Goal: Information Seeking & Learning: Learn about a topic

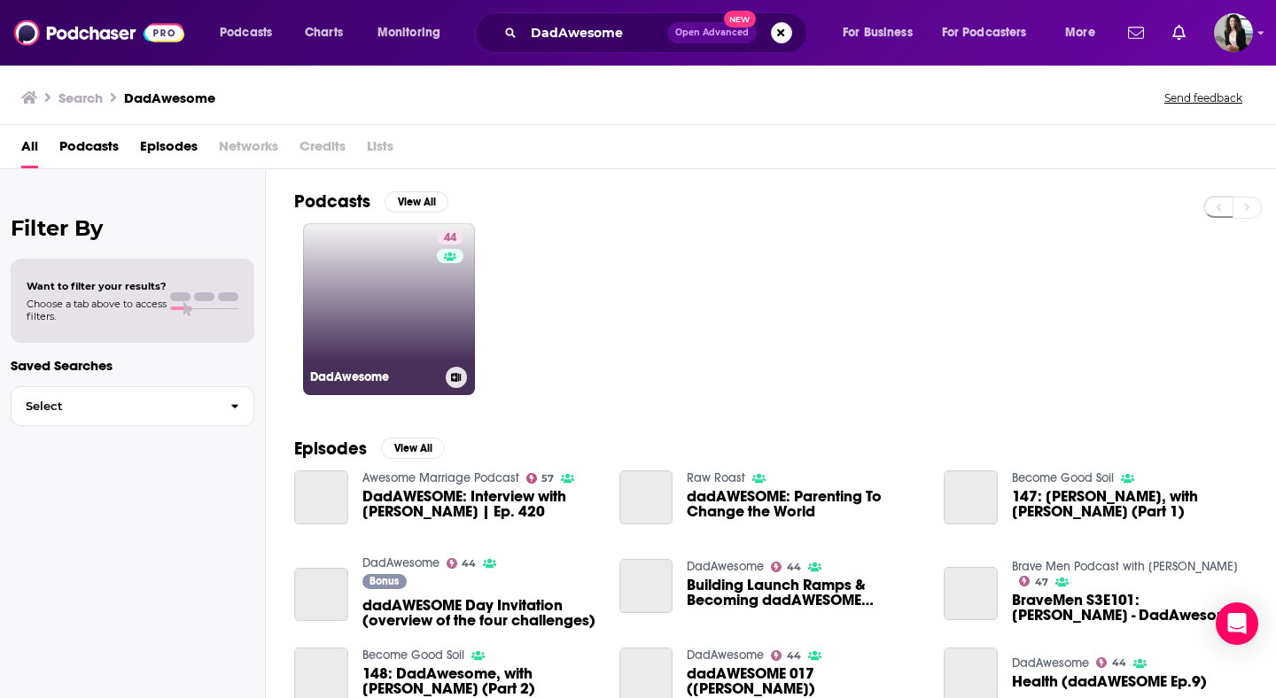
click at [368, 302] on link "44 DadAwesome" at bounding box center [389, 309] width 172 height 172
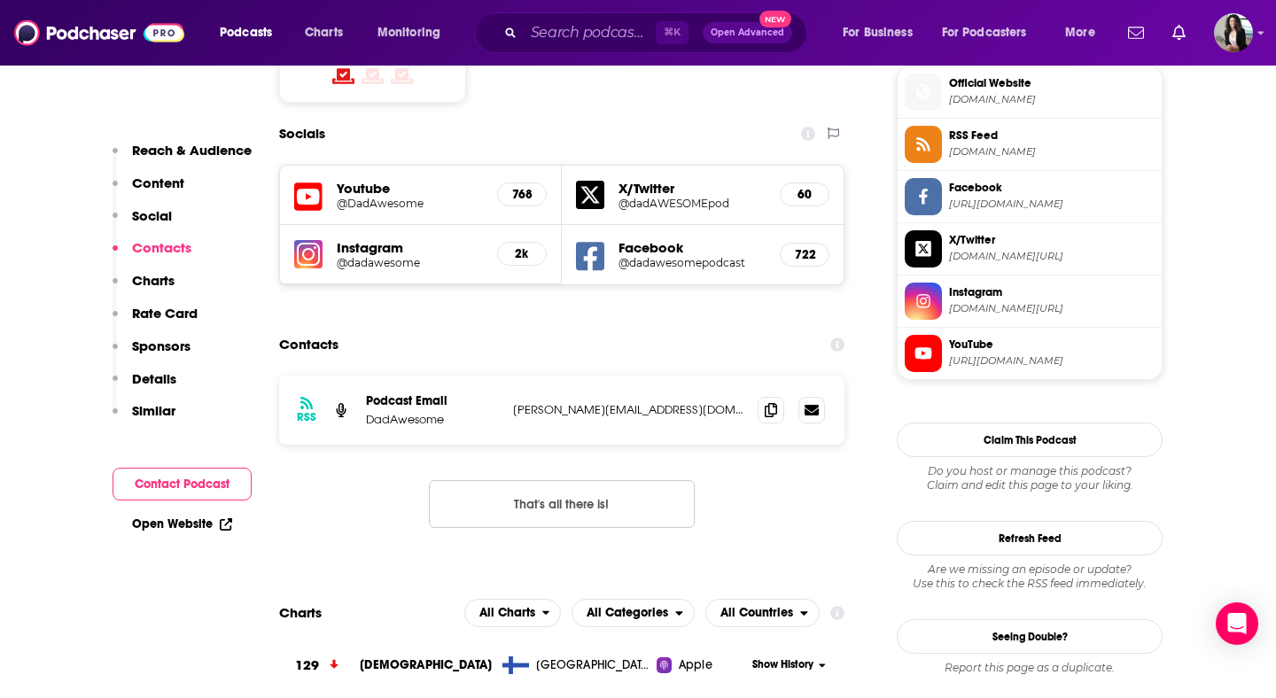
scroll to position [1465, 0]
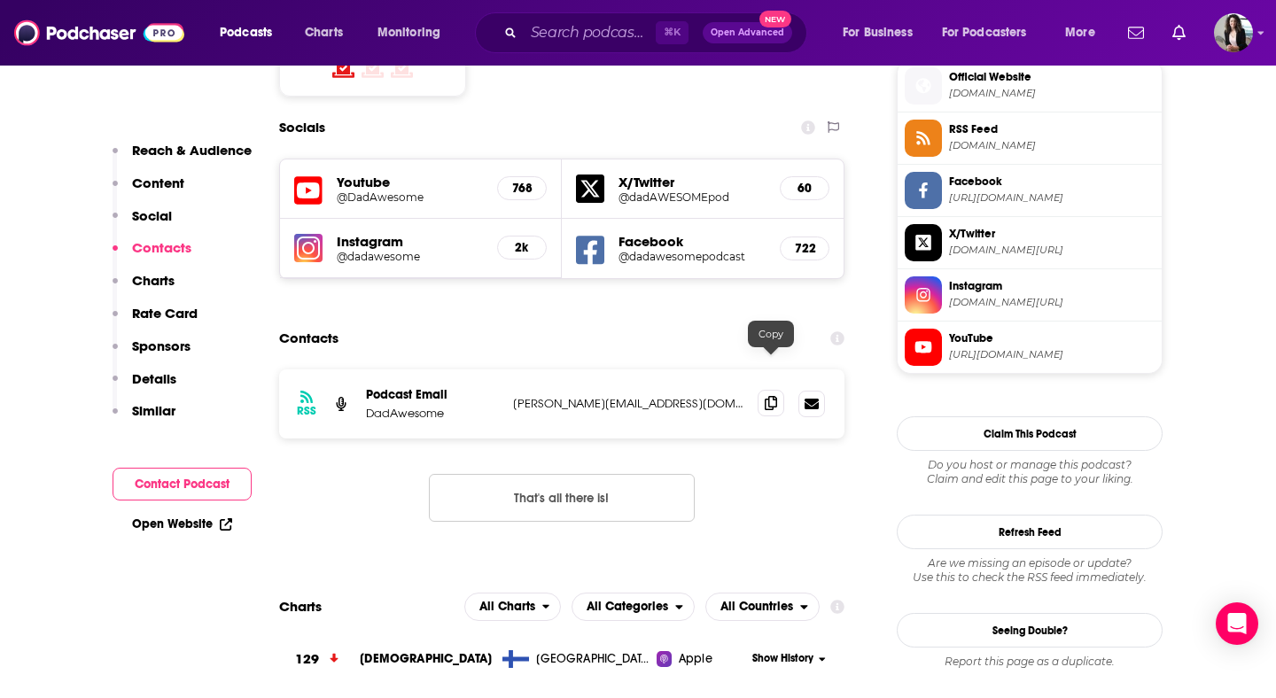
click at [775, 396] on icon at bounding box center [771, 403] width 12 height 14
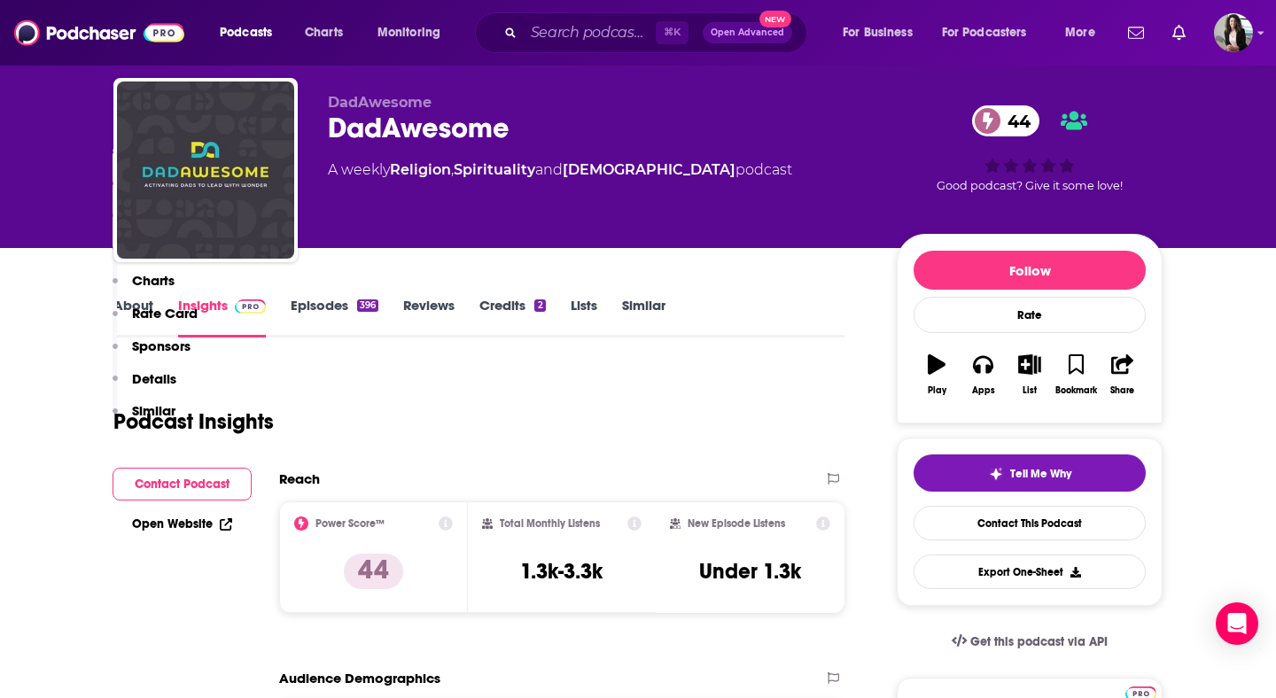
scroll to position [0, 0]
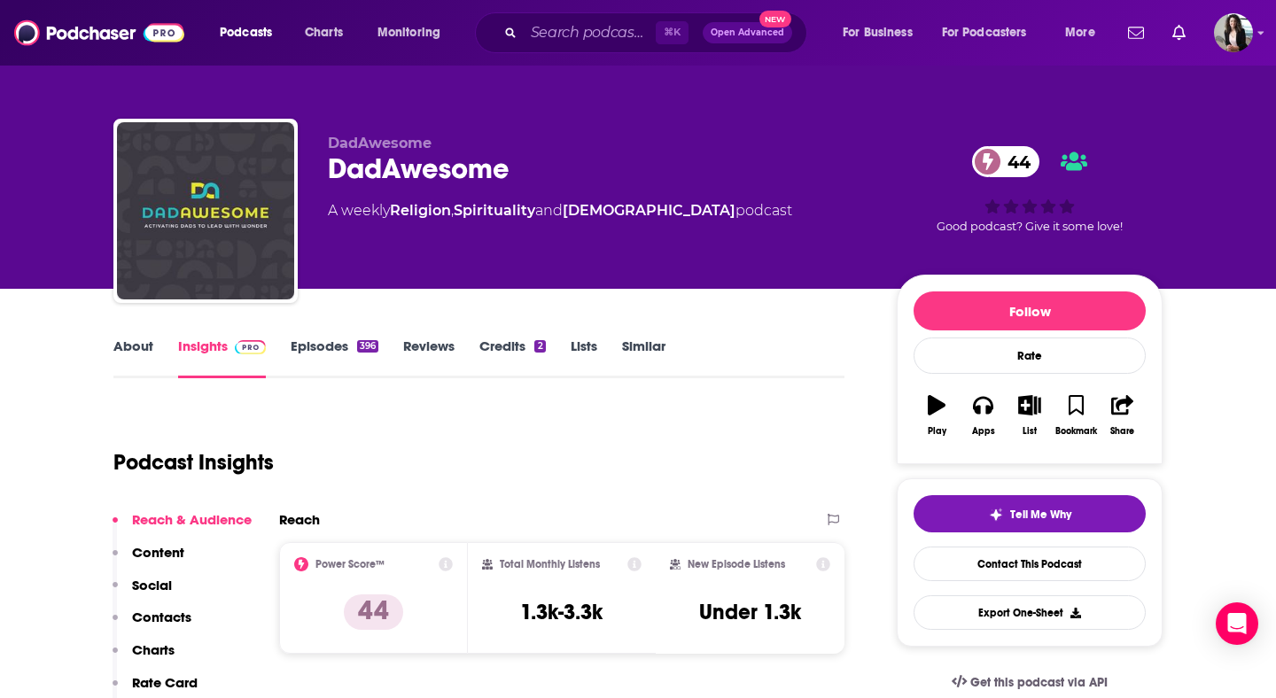
click at [140, 348] on link "About" at bounding box center [133, 358] width 40 height 41
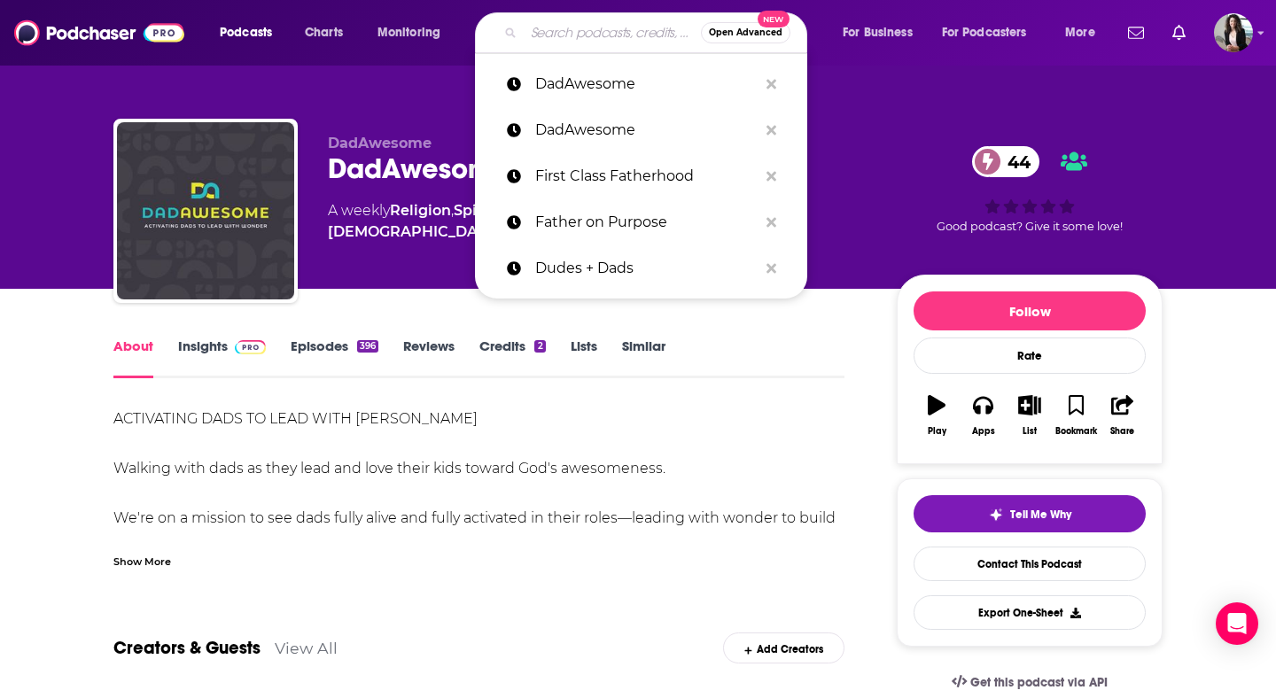
click at [617, 24] on input "Search podcasts, credits, & more..." at bounding box center [612, 33] width 177 height 28
paste input "Front Row Dads"
type input "Front Row Dads"
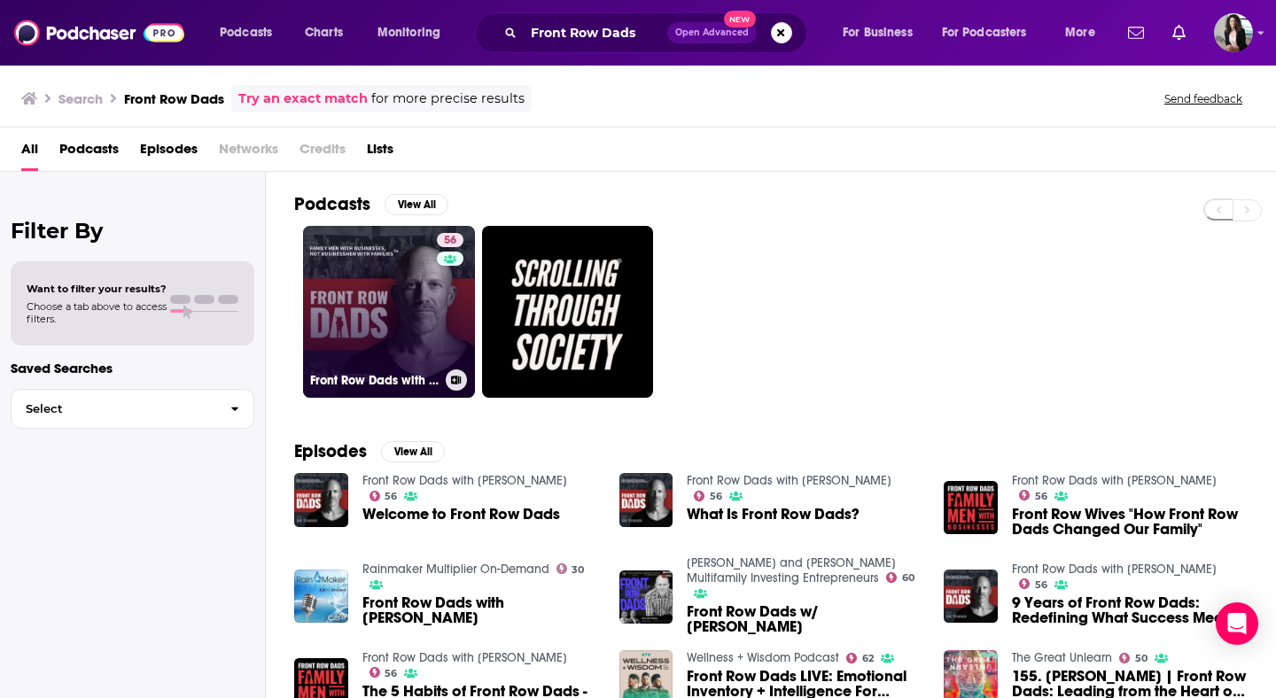
click at [393, 373] on h3 "Front Row Dads with [PERSON_NAME]" at bounding box center [374, 380] width 129 height 15
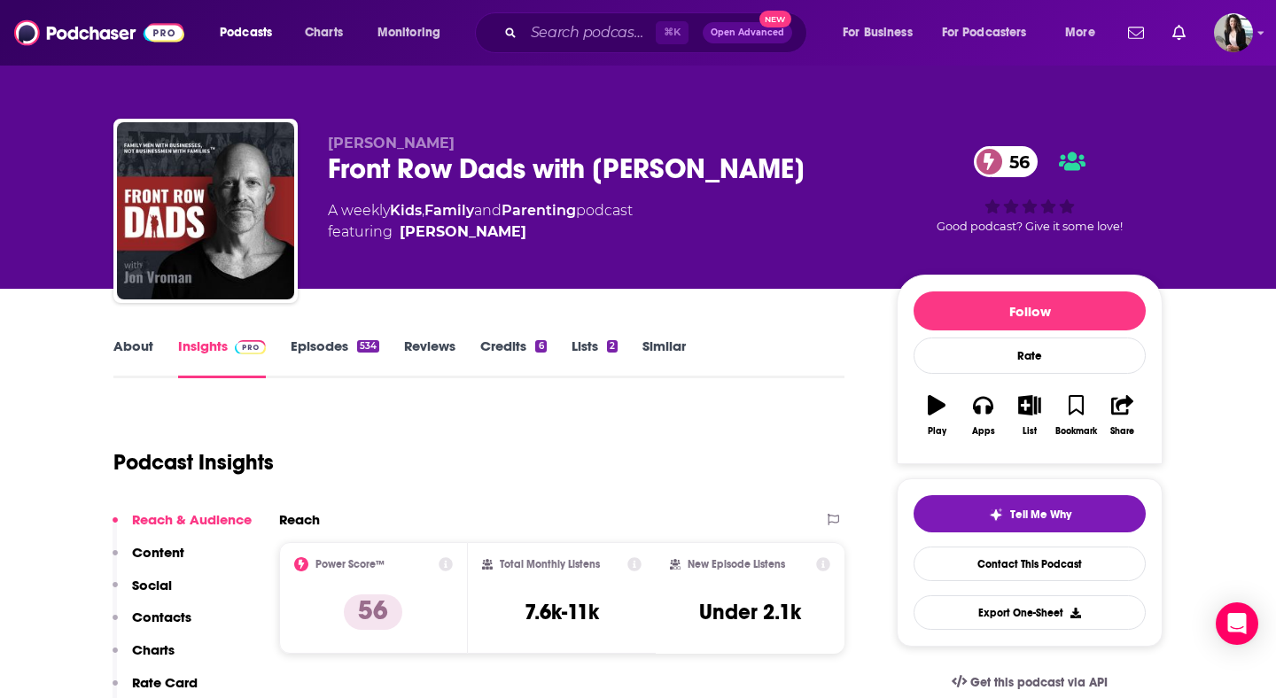
click at [144, 355] on link "About" at bounding box center [133, 358] width 40 height 41
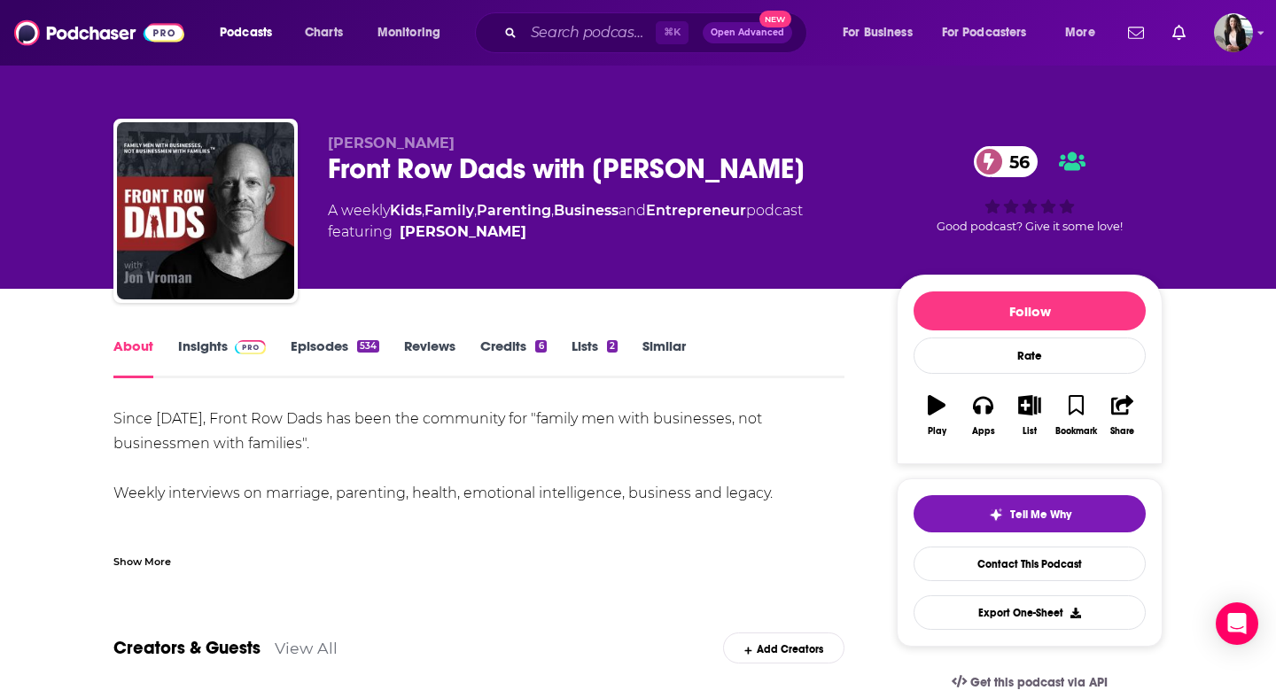
click at [138, 560] on div "Show More" at bounding box center [142, 560] width 58 height 17
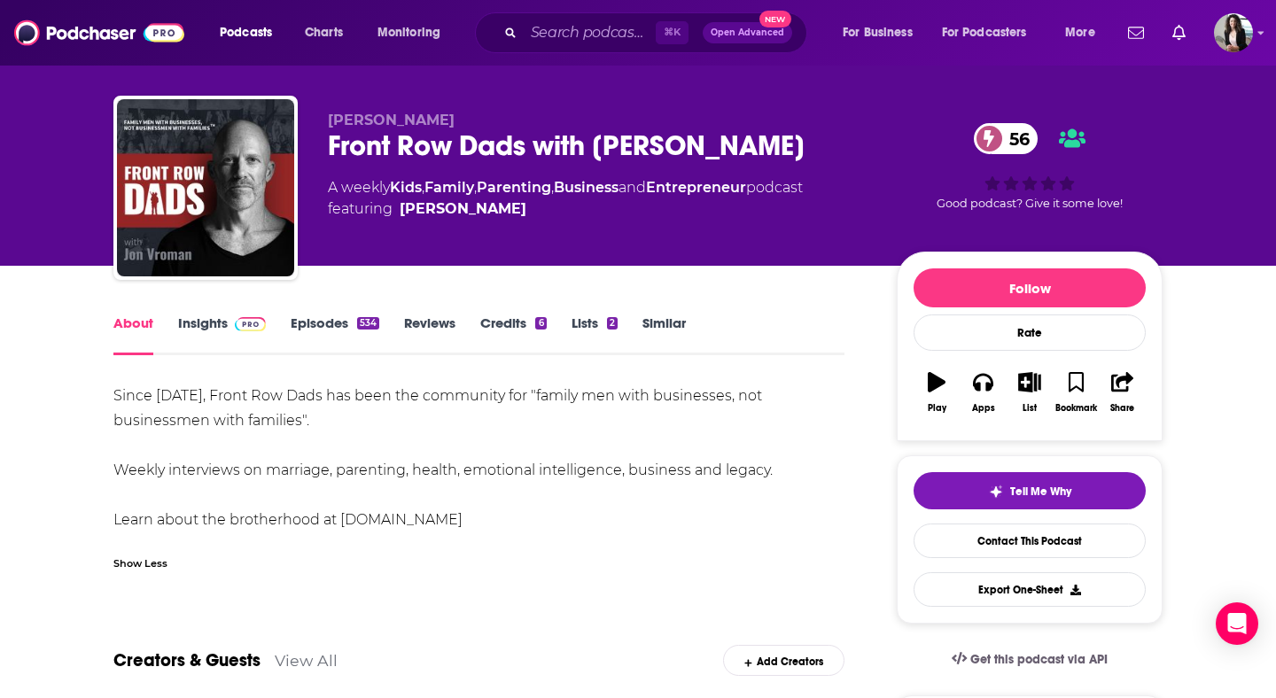
scroll to position [38, 0]
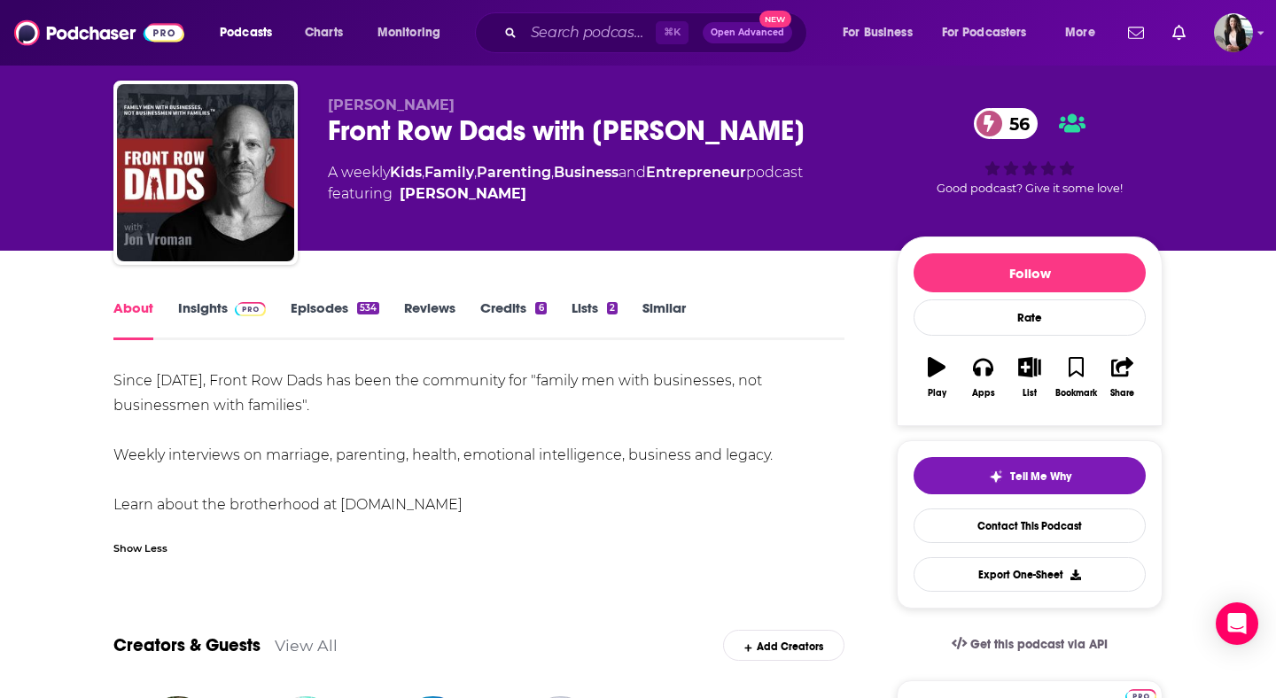
click at [310, 313] on link "Episodes 534" at bounding box center [335, 320] width 89 height 41
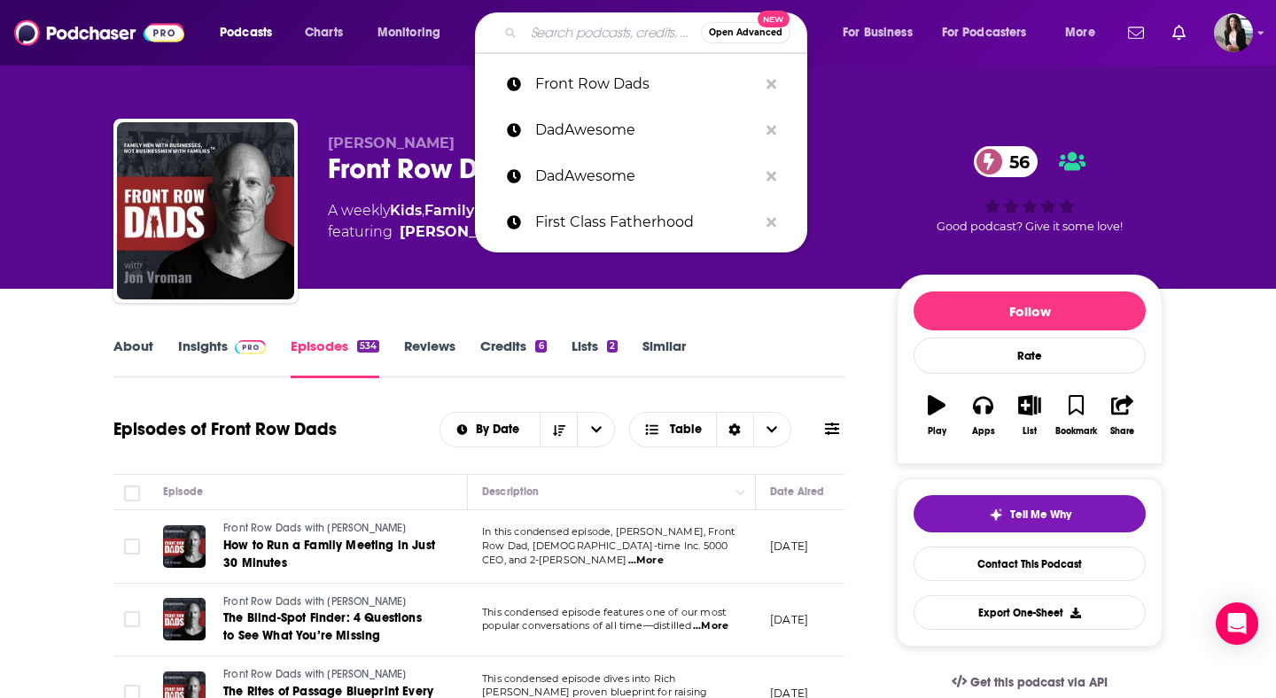
click at [595, 27] on input "Search podcasts, credits, & more..." at bounding box center [612, 33] width 177 height 28
paste input "Iron Deep Podcast"
type input "Iron Deep Podcast"
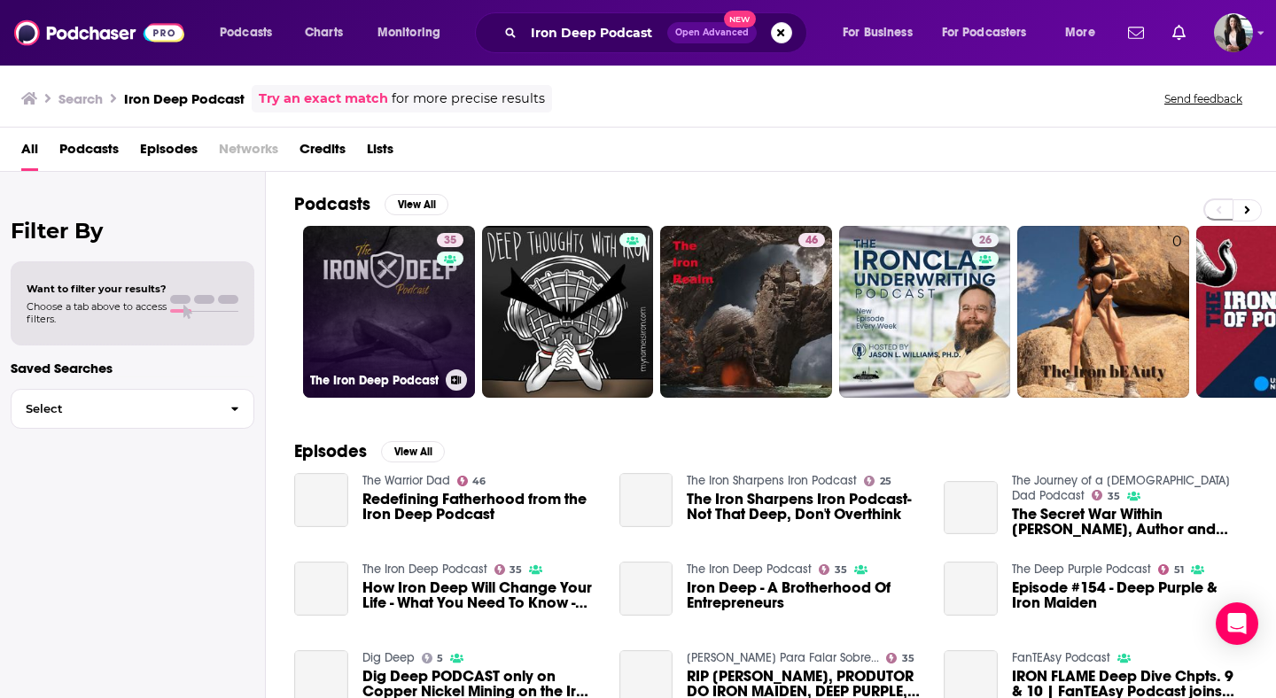
click at [373, 339] on link "35 The Iron Deep Podcast" at bounding box center [389, 312] width 172 height 172
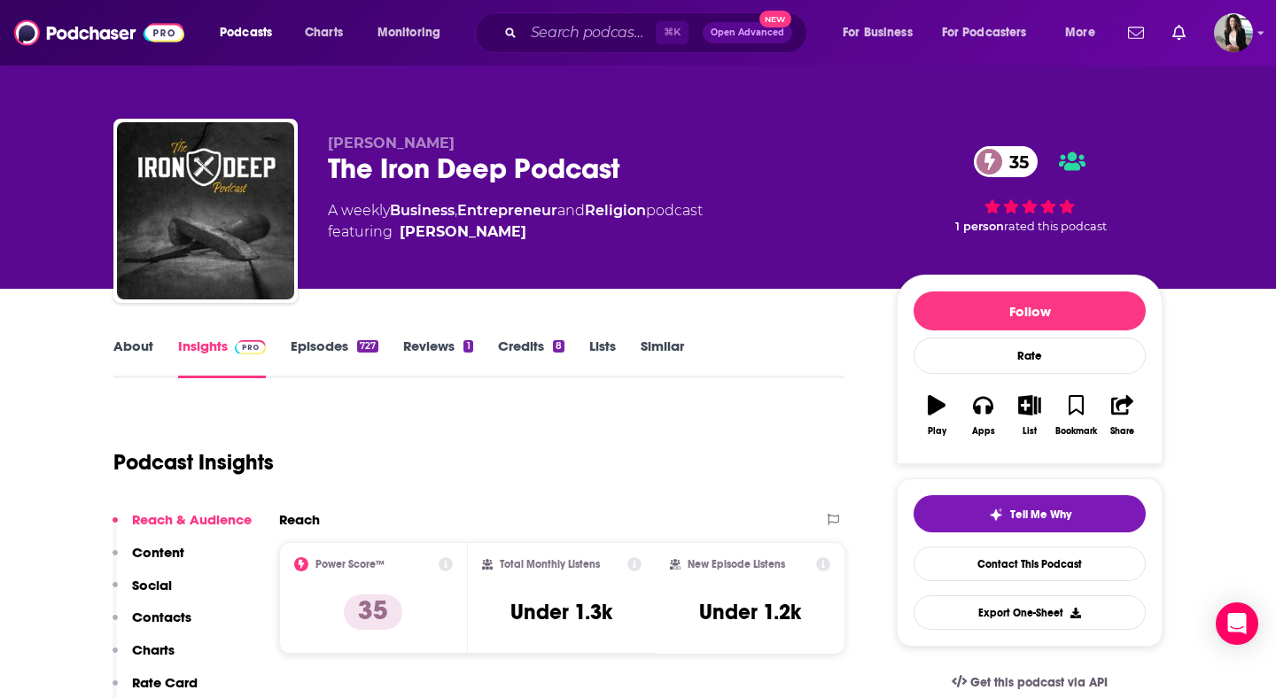
click at [136, 358] on link "About" at bounding box center [133, 358] width 40 height 41
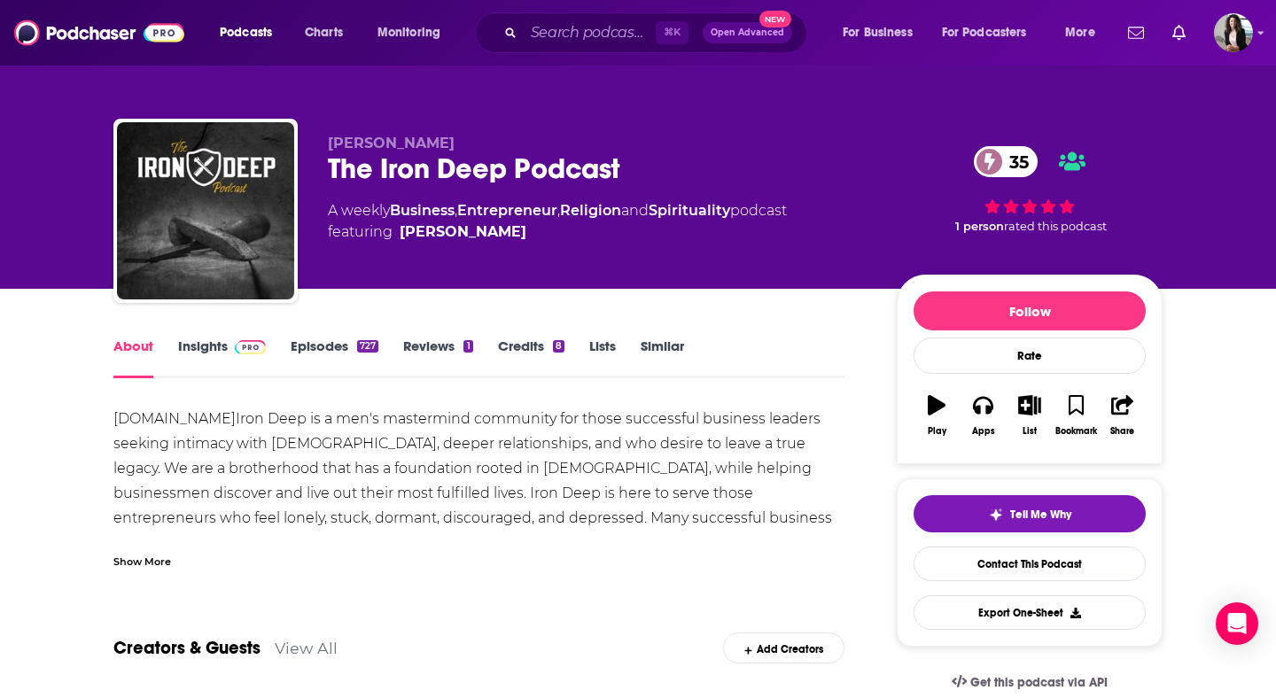
click at [216, 346] on link "Insights" at bounding box center [222, 358] width 88 height 41
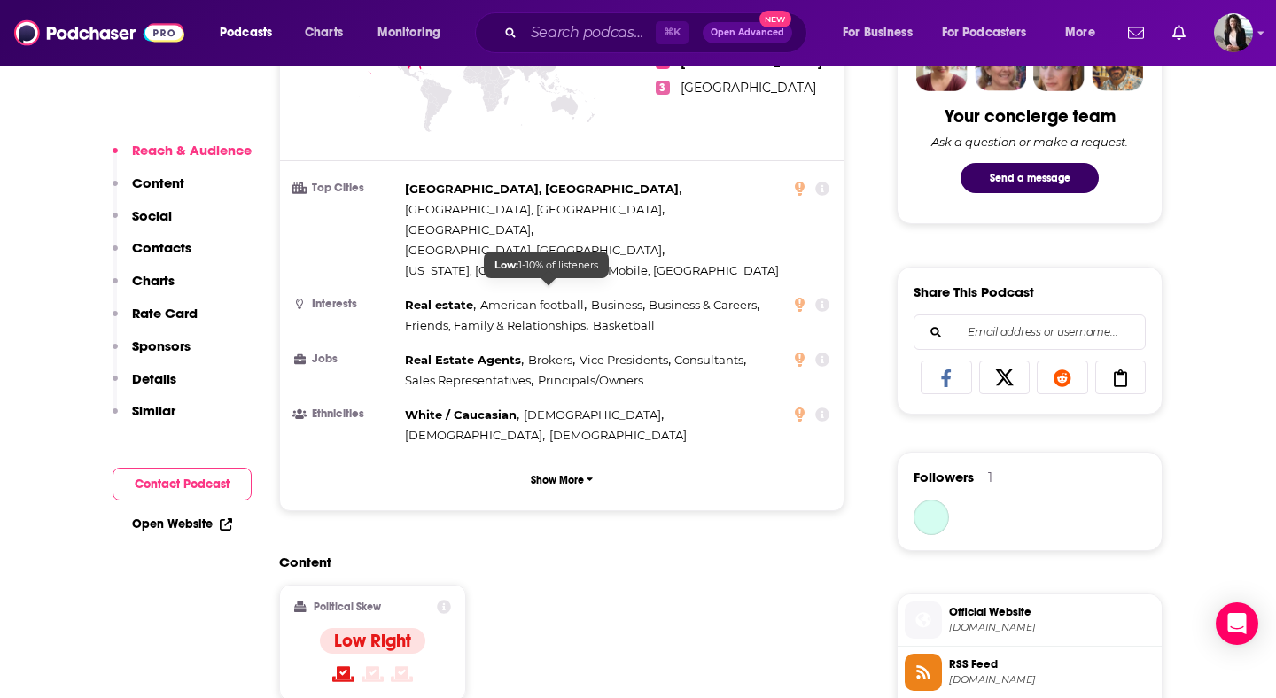
scroll to position [1568, 0]
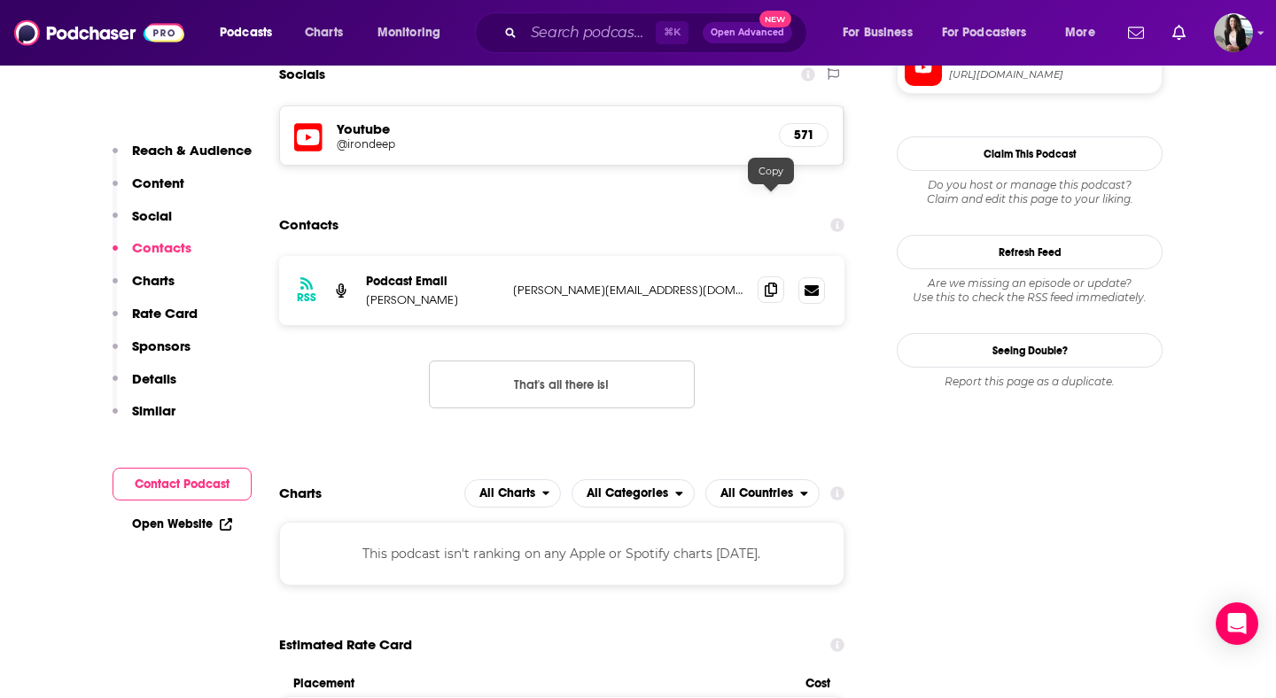
click at [779, 277] on span at bounding box center [771, 290] width 27 height 27
click at [547, 37] on input "Search podcasts, credits, & more..." at bounding box center [590, 33] width 132 height 28
paste input "Legacy Dads"
type input "Legacy Dads"
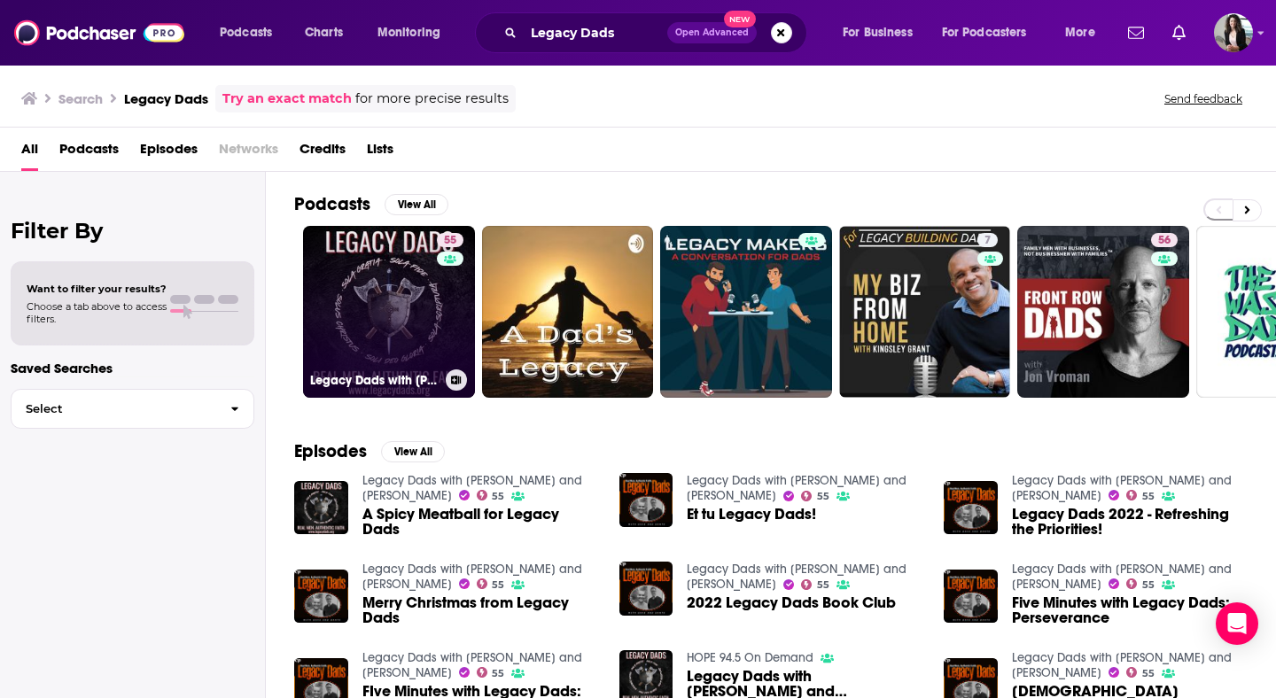
click at [382, 323] on link "55 Legacy Dads with [PERSON_NAME] and [PERSON_NAME]" at bounding box center [389, 312] width 172 height 172
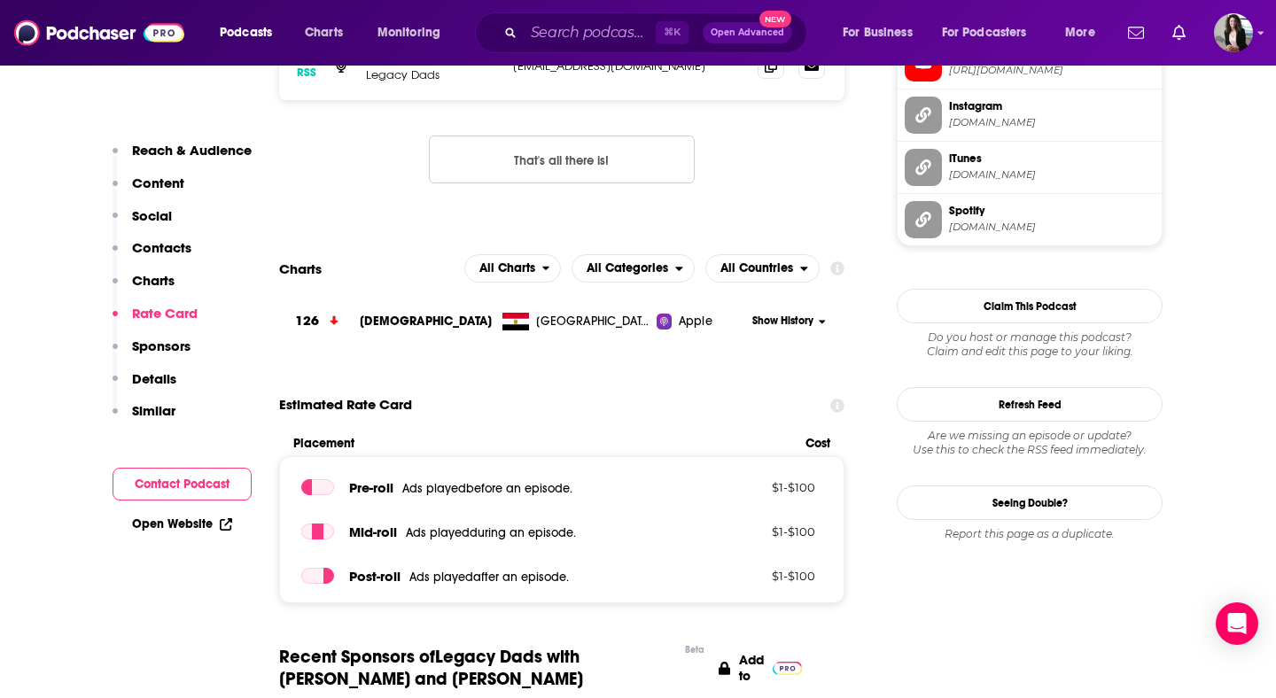
scroll to position [1596, 0]
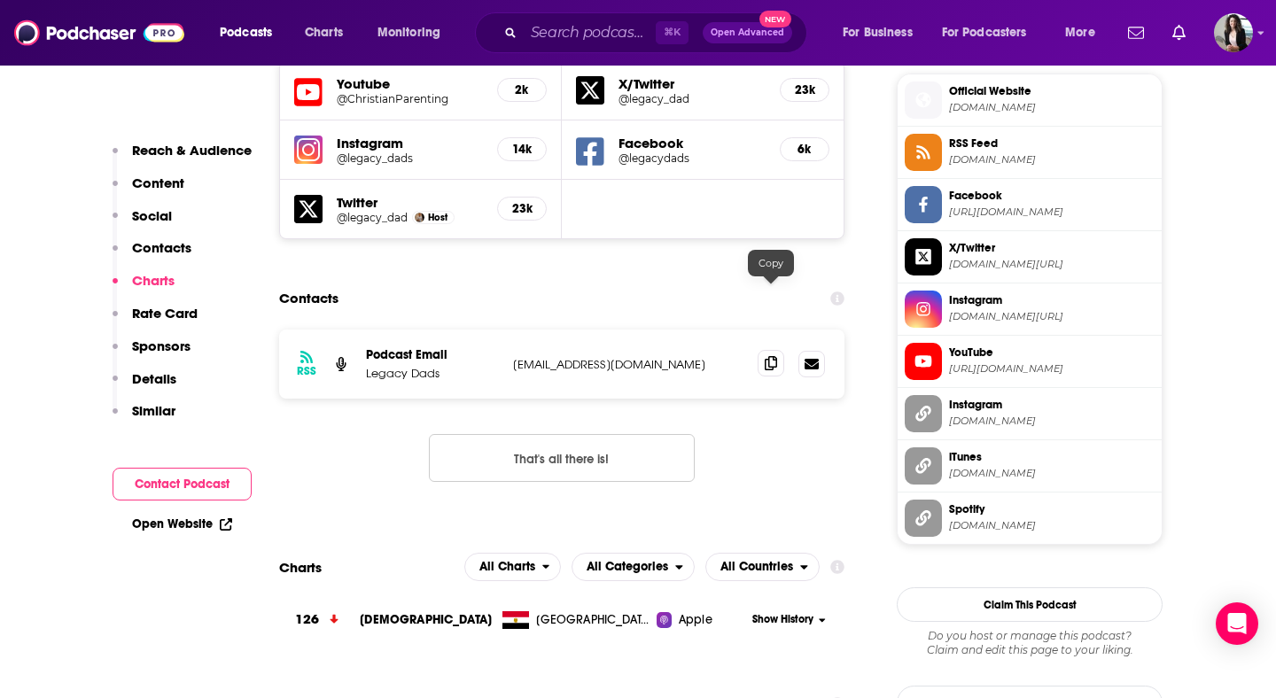
click at [776, 356] on icon at bounding box center [771, 363] width 12 height 14
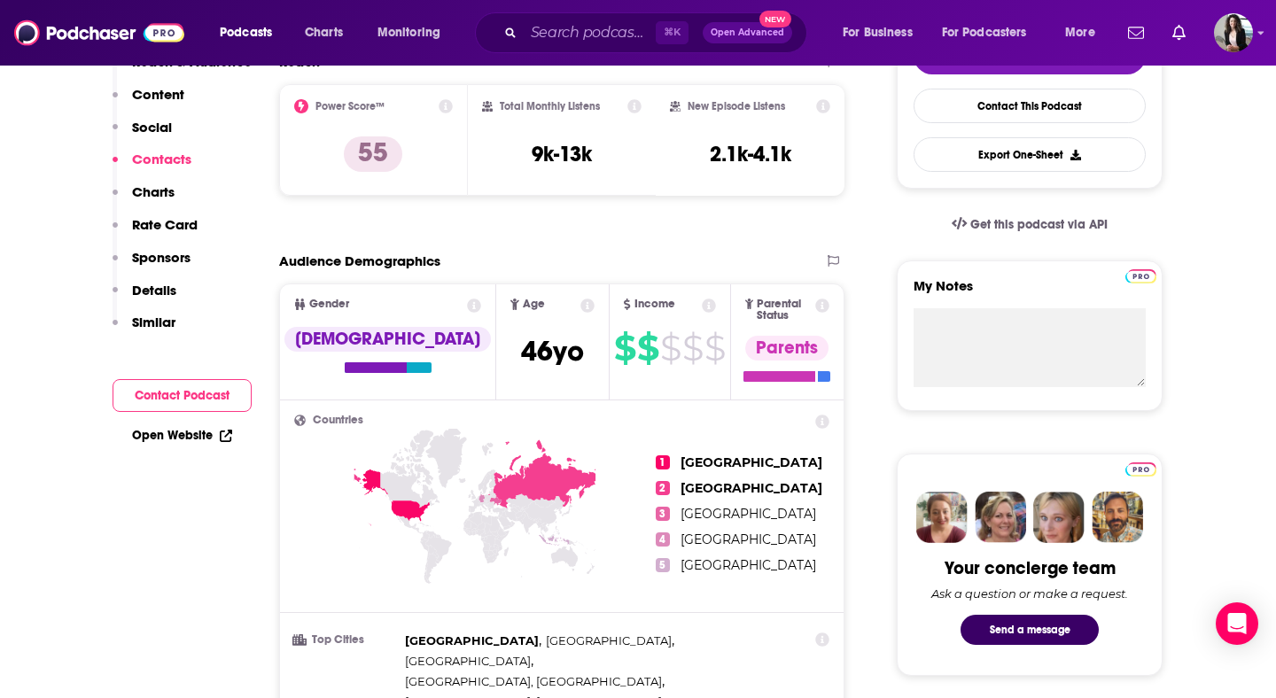
scroll to position [0, 0]
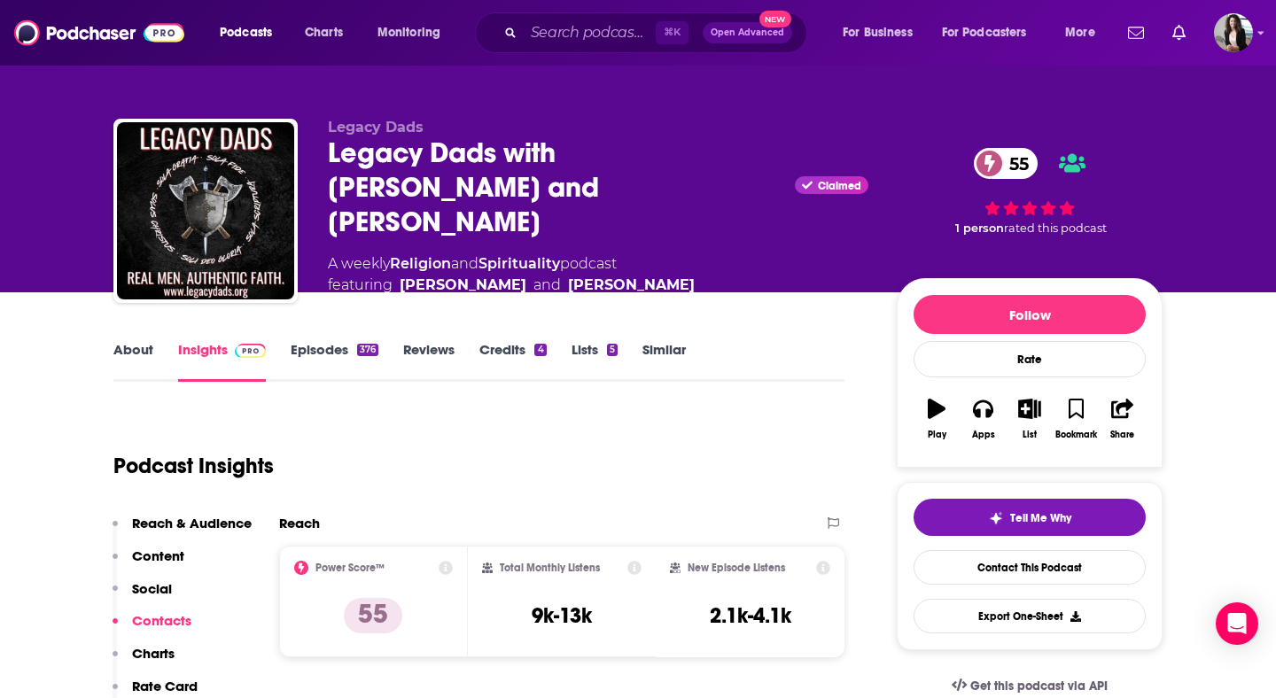
click at [142, 341] on link "About" at bounding box center [133, 361] width 40 height 41
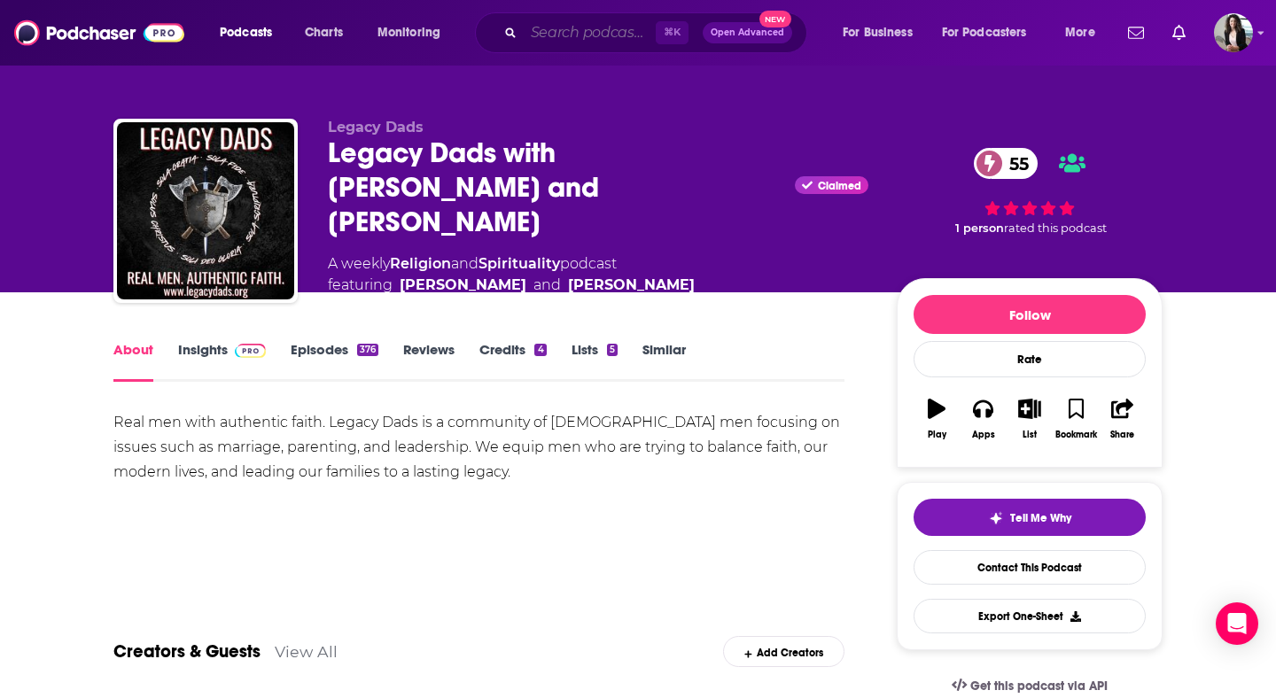
click at [604, 31] on input "Search podcasts, credits, & more..." at bounding box center [590, 33] width 132 height 28
paste input "Man Up [DEMOGRAPHIC_DATA]'s Way"
type input "Man Up [DEMOGRAPHIC_DATA]'s Way"
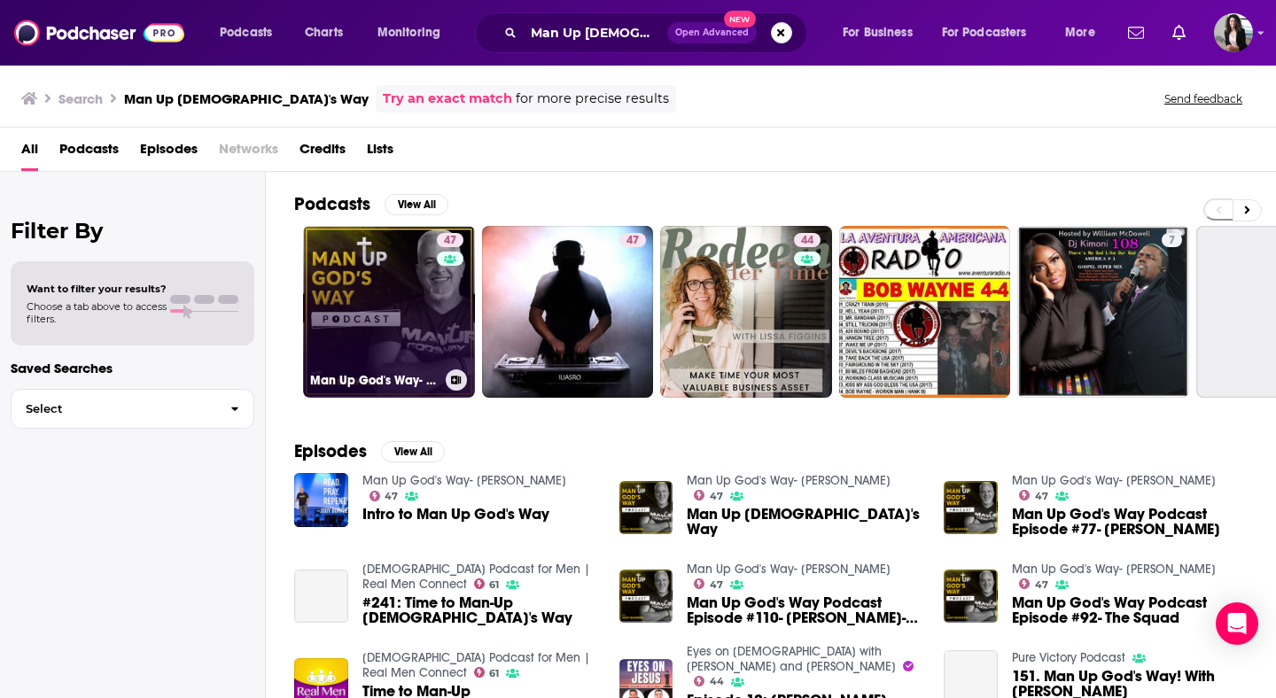
click at [362, 303] on link "47 Man Up [DEMOGRAPHIC_DATA]'s Way- [PERSON_NAME]" at bounding box center [389, 312] width 172 height 172
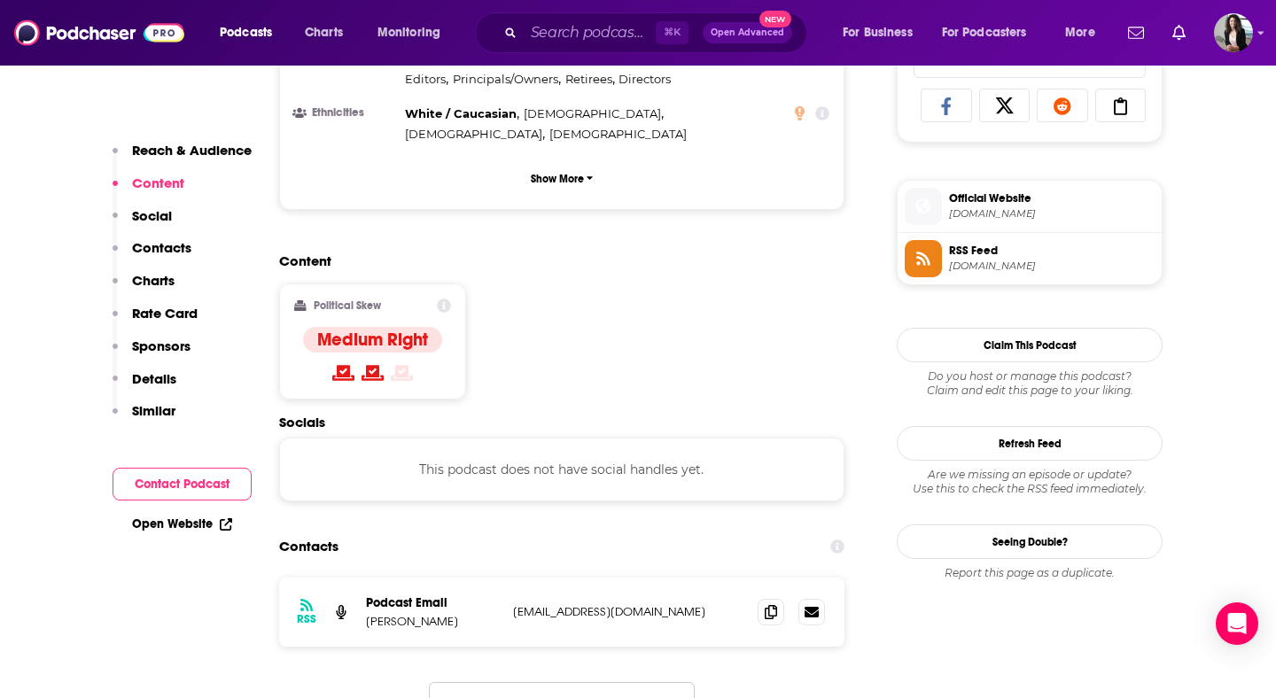
scroll to position [1224, 0]
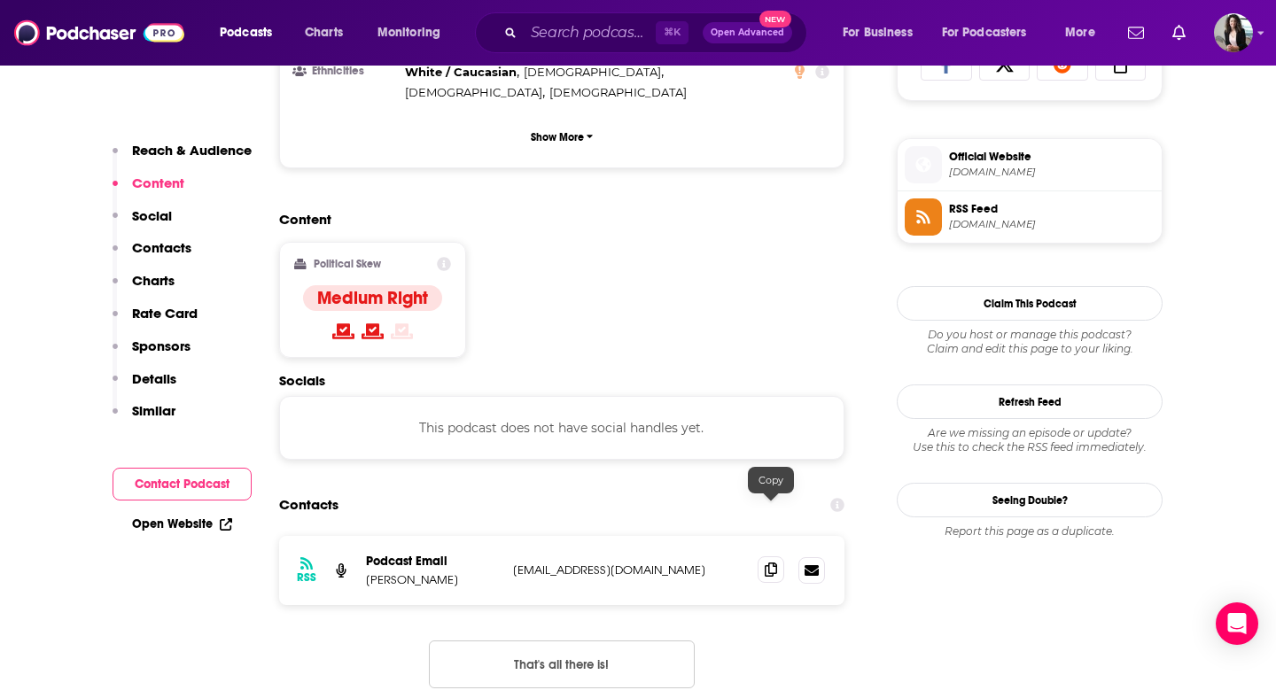
click at [778, 557] on span at bounding box center [771, 570] width 27 height 27
click at [567, 13] on div "⌘ K Open Advanced New" at bounding box center [641, 32] width 332 height 41
click at [575, 27] on input "Search podcasts, credits, & more..." at bounding box center [590, 33] width 132 height 28
paste input "Men in the Arena"
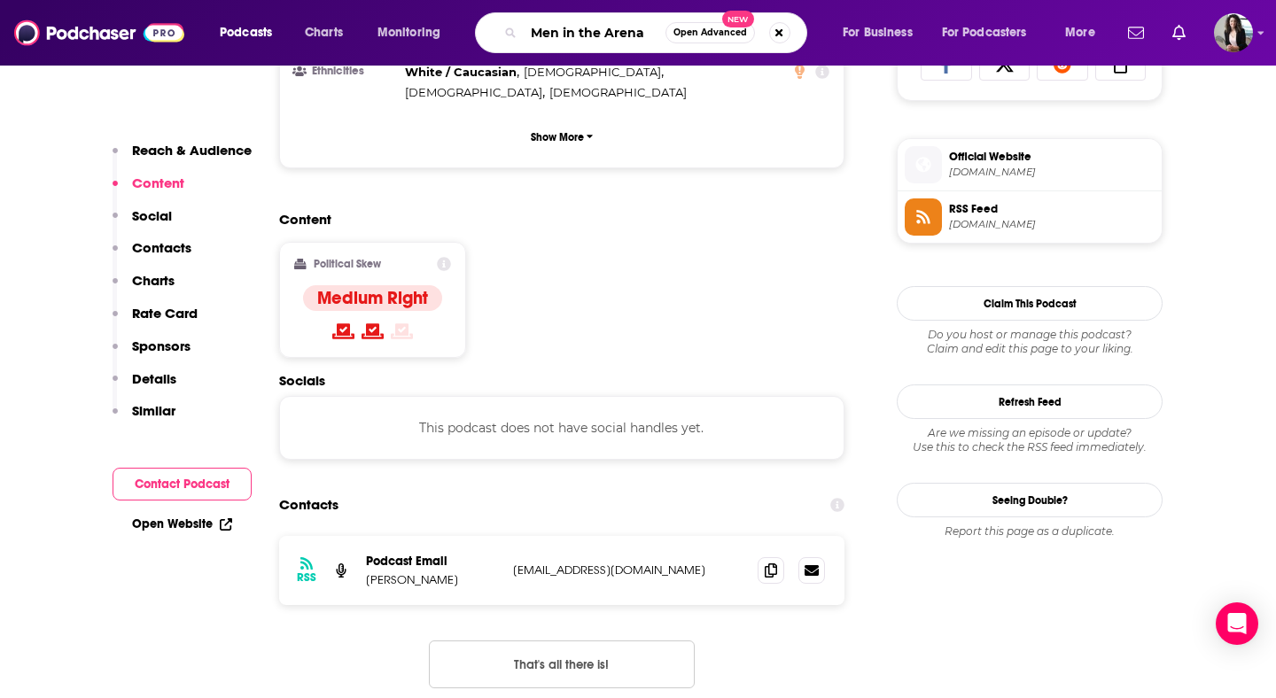
type input "Men in the Arena"
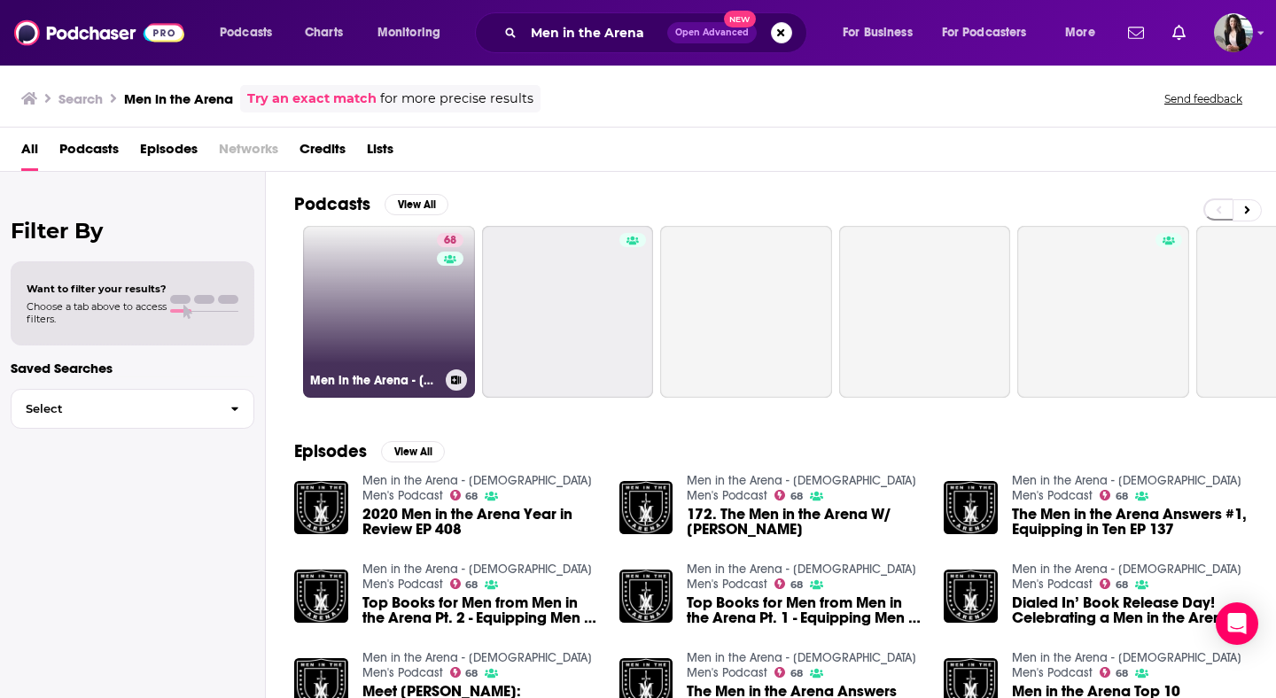
click at [401, 276] on link "68 Men in the Arena - [DEMOGRAPHIC_DATA] Men's Podcast" at bounding box center [389, 312] width 172 height 172
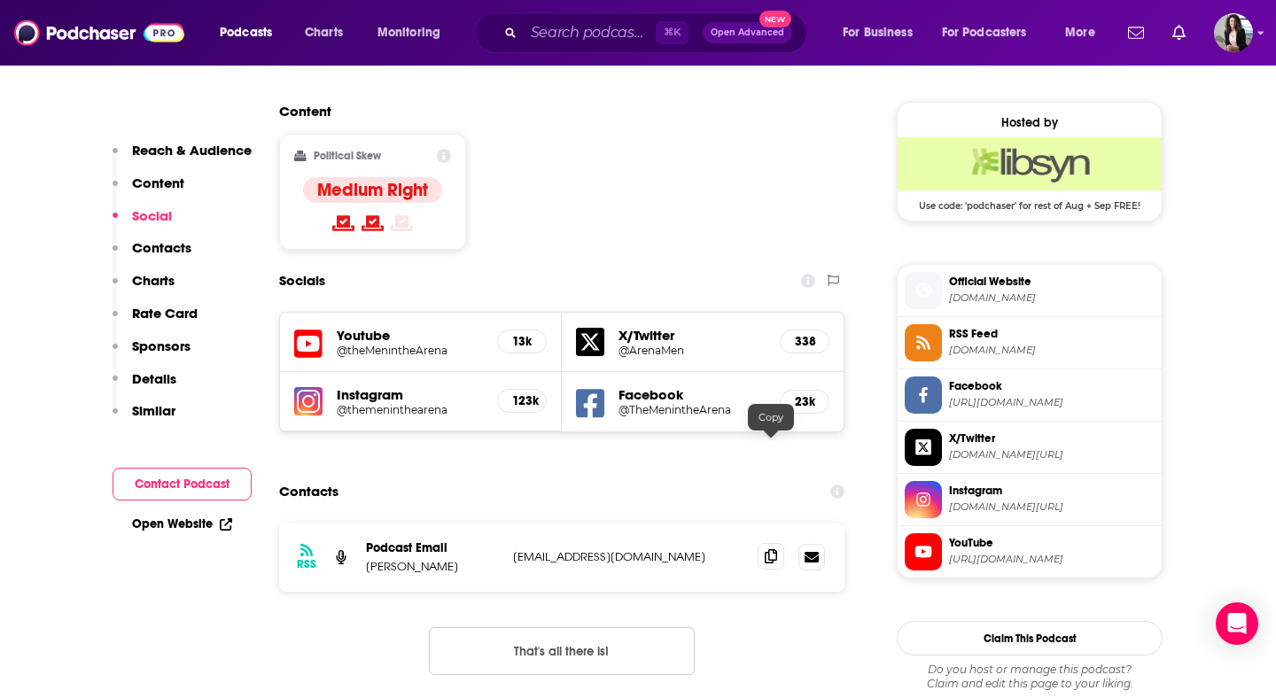
click at [767, 550] on icon at bounding box center [771, 557] width 12 height 14
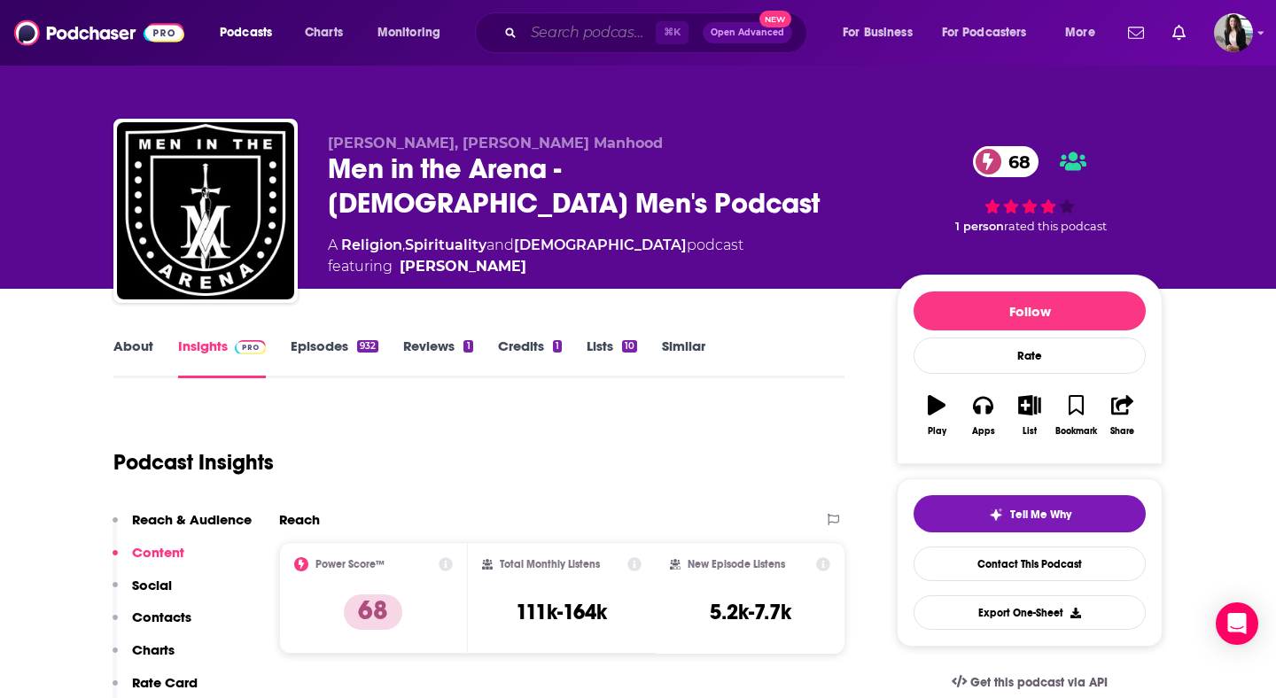
click at [574, 27] on input "Search podcasts, credits, & more..." at bounding box center [590, 33] width 132 height 28
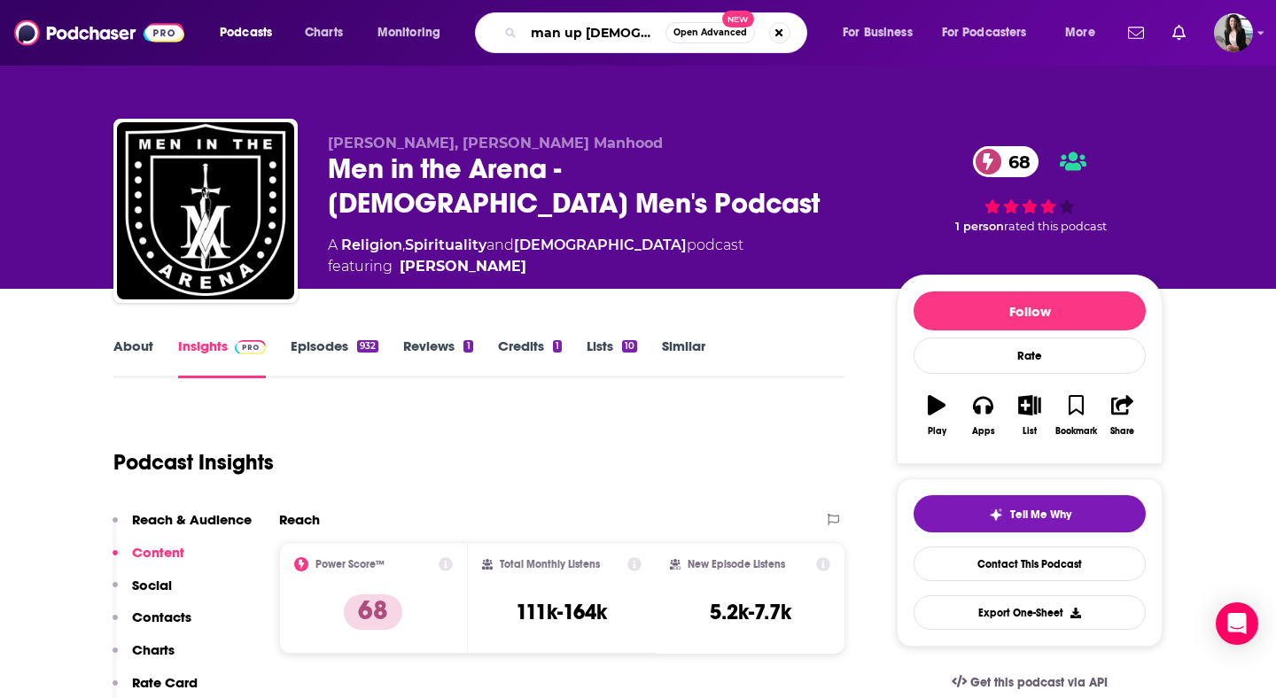
type input "man up gods way"
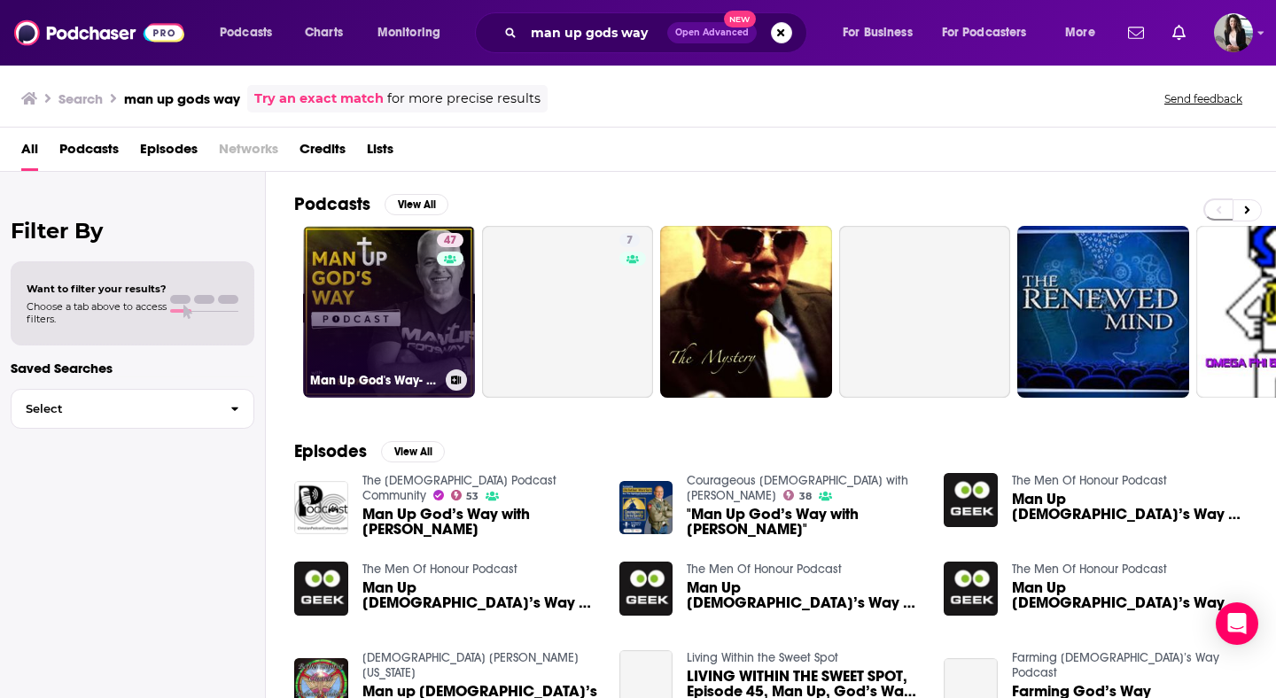
click at [380, 322] on link "47 Man Up [DEMOGRAPHIC_DATA]'s Way- [PERSON_NAME]" at bounding box center [389, 312] width 172 height 172
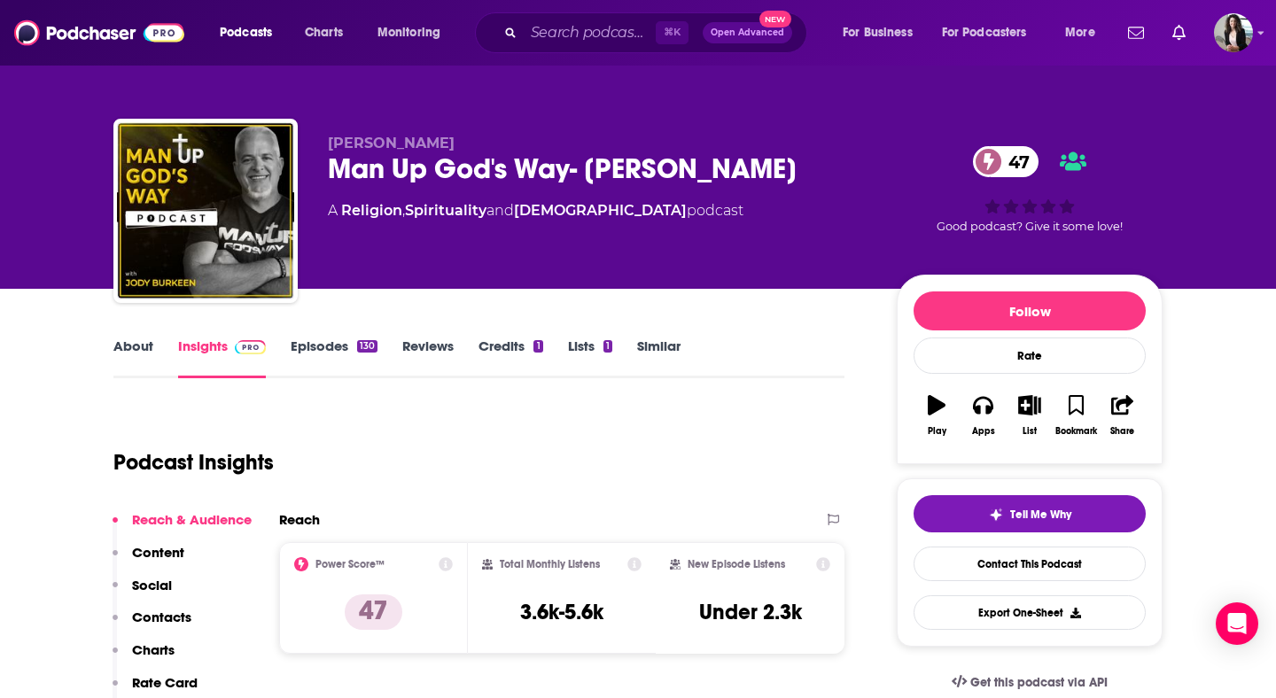
click at [121, 360] on link "About" at bounding box center [133, 358] width 40 height 41
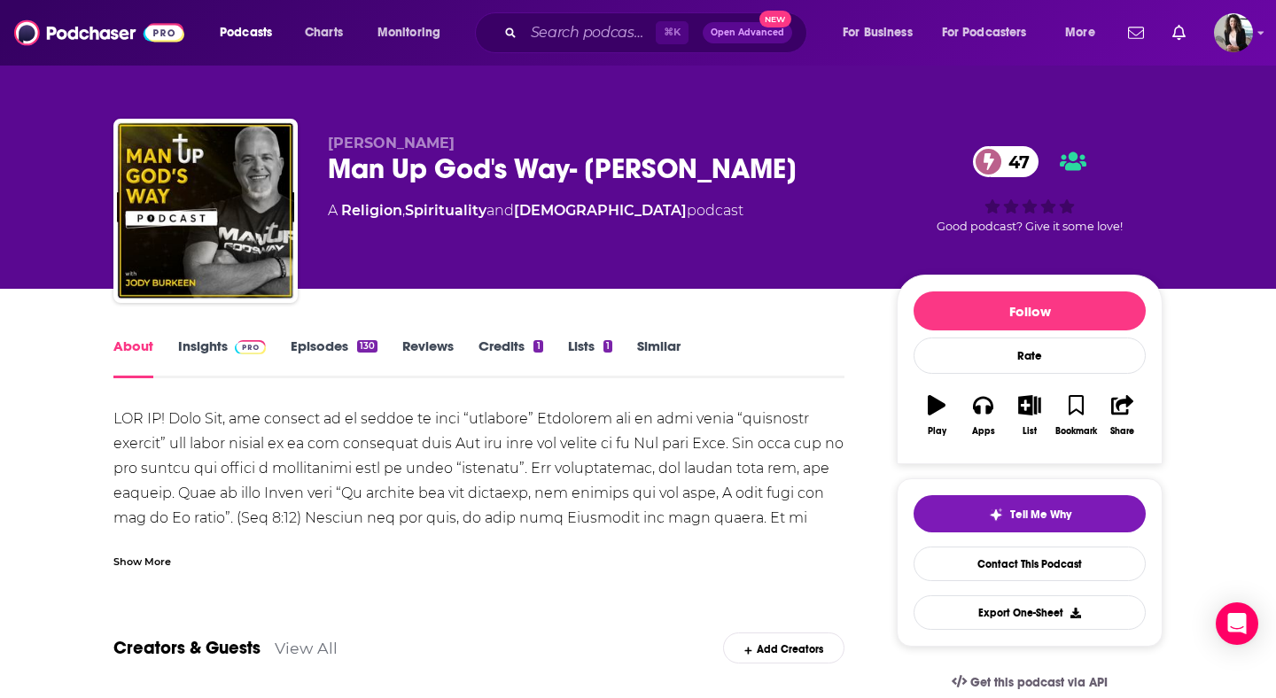
click at [161, 565] on div "Show More" at bounding box center [142, 560] width 58 height 17
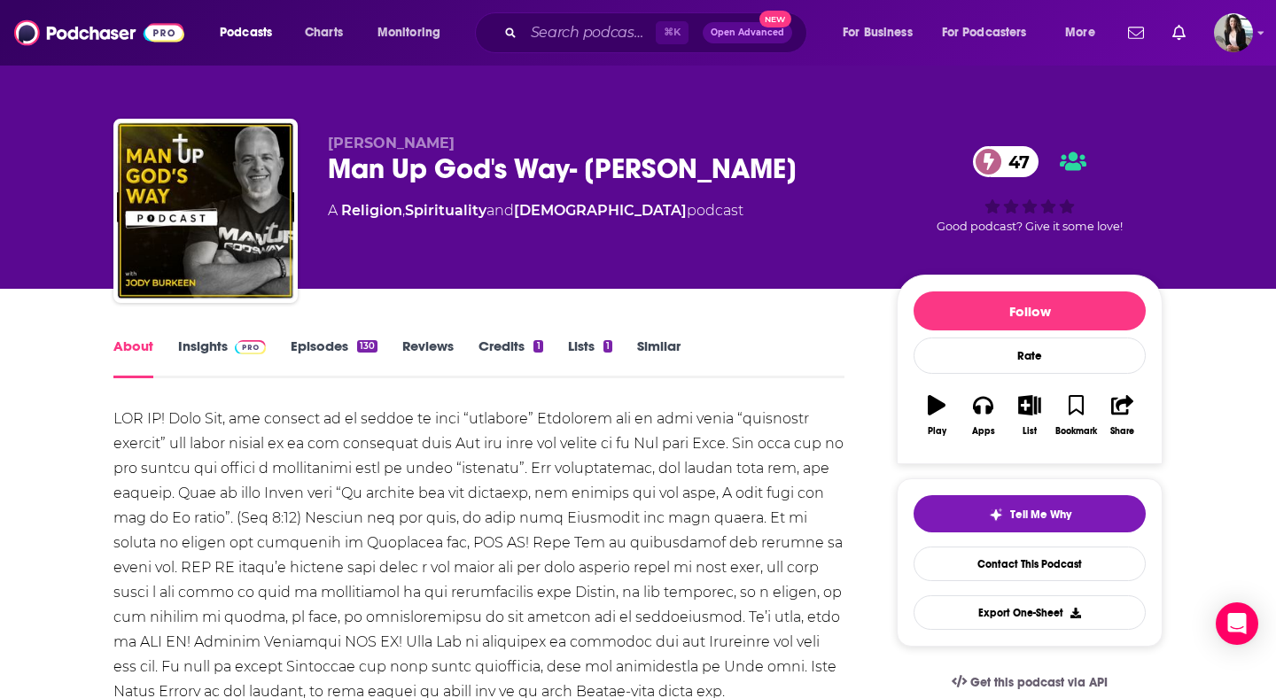
scroll to position [186, 0]
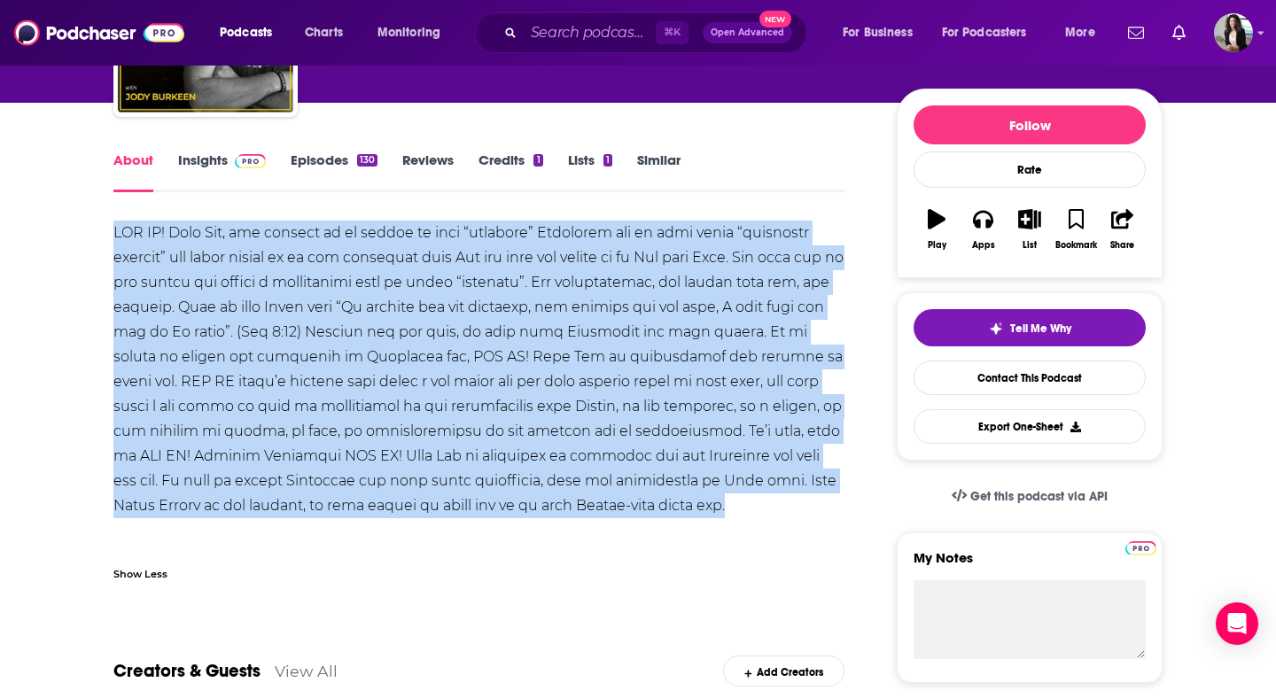
drag, startPoint x: 422, startPoint y: 526, endPoint x: 101, endPoint y: 233, distance: 434.7
copy div "LOR IP! Dolo Sit, ame consect ad el seddoe te inci “utlabore” Etdolorem ali en …"
click at [237, 162] on img at bounding box center [250, 161] width 31 height 14
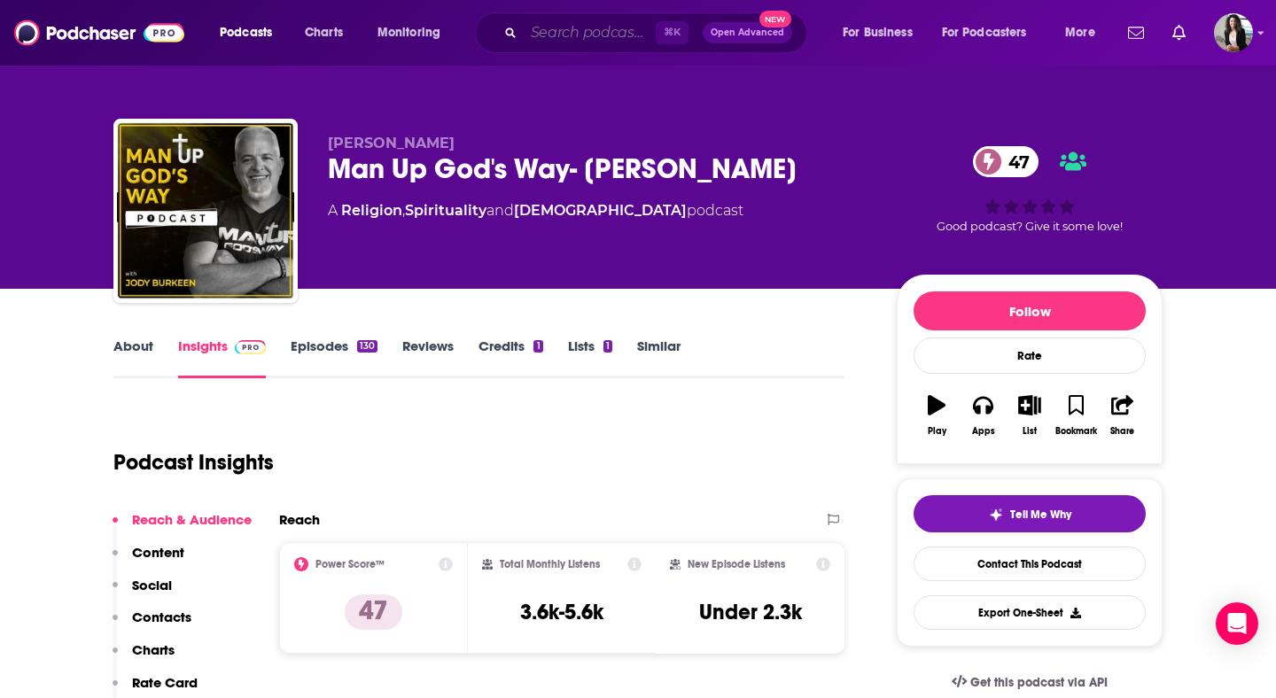
click at [531, 28] on input "Search podcasts, credits, & more..." at bounding box center [590, 33] width 132 height 28
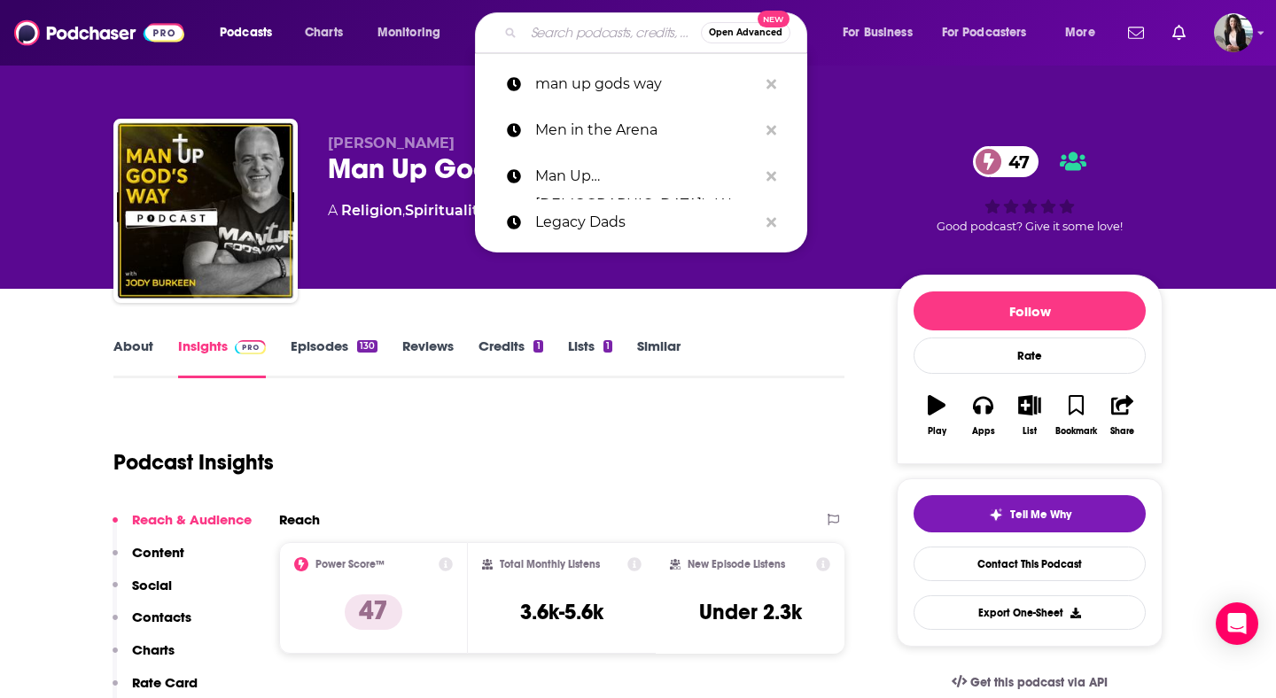
paste input "Men of Iron"
type input "Men of Iron"
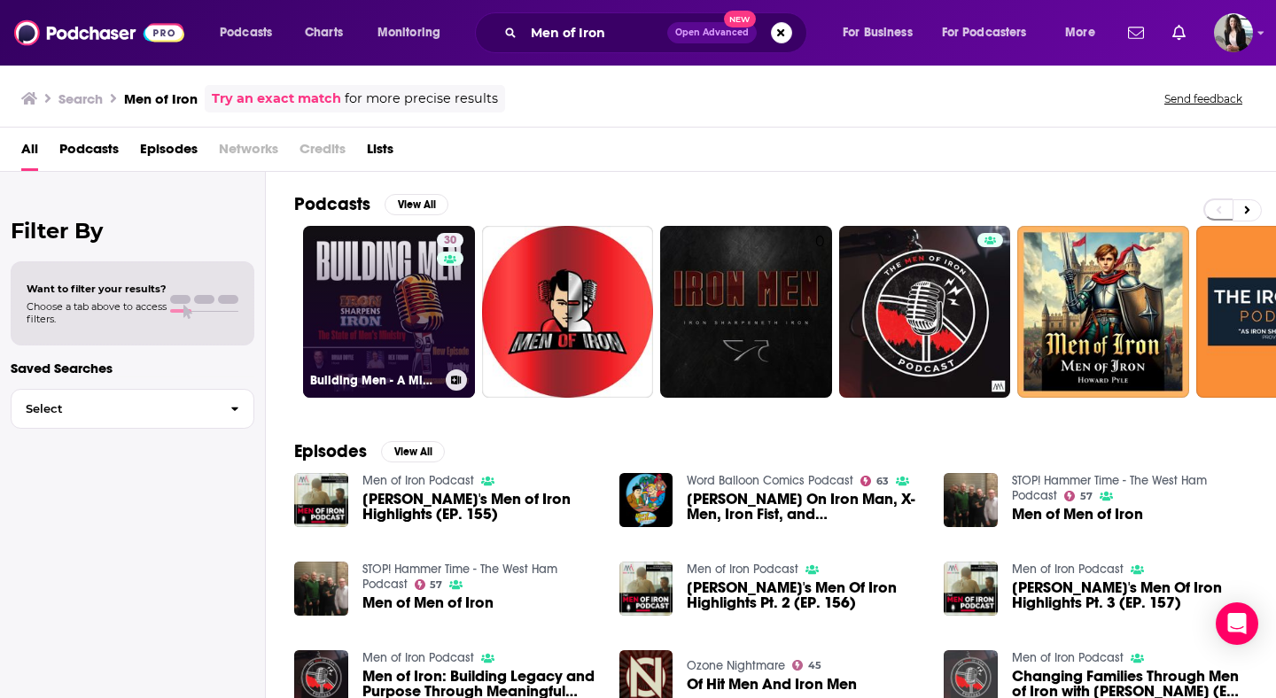
click at [399, 305] on link "30 Building Men - A Ministry Podcast of Iron Sharpens Iron" at bounding box center [389, 312] width 172 height 172
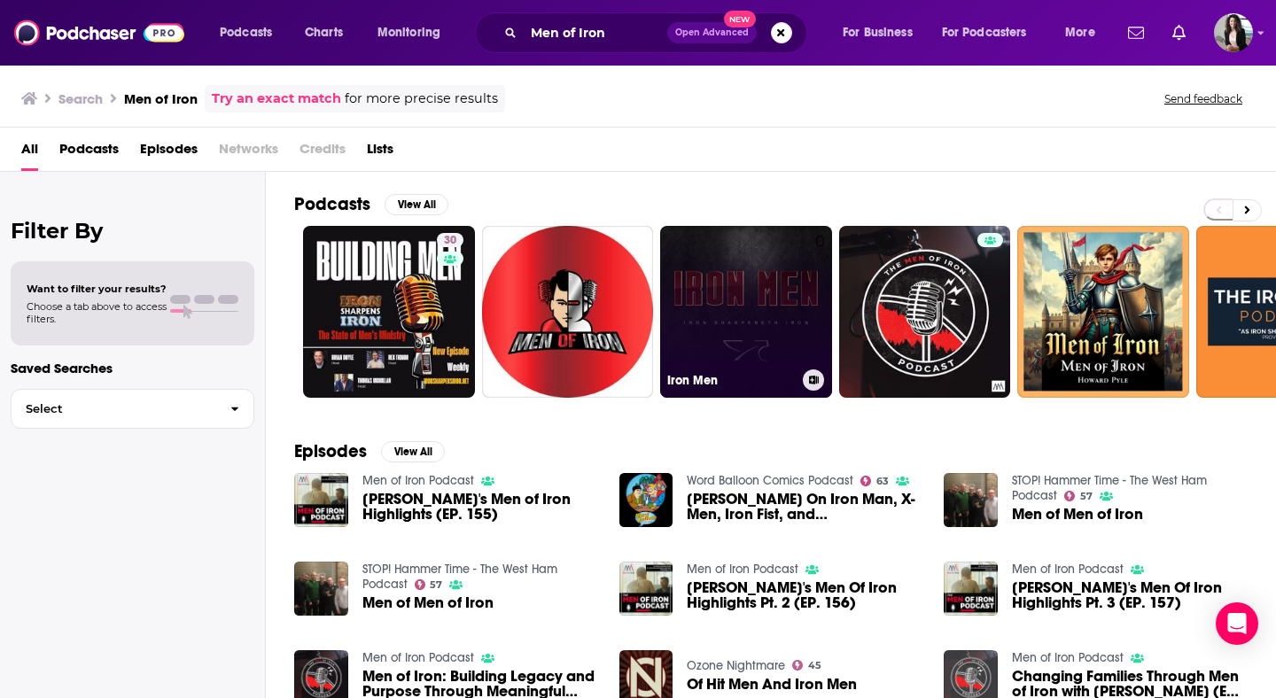
scroll to position [26, 0]
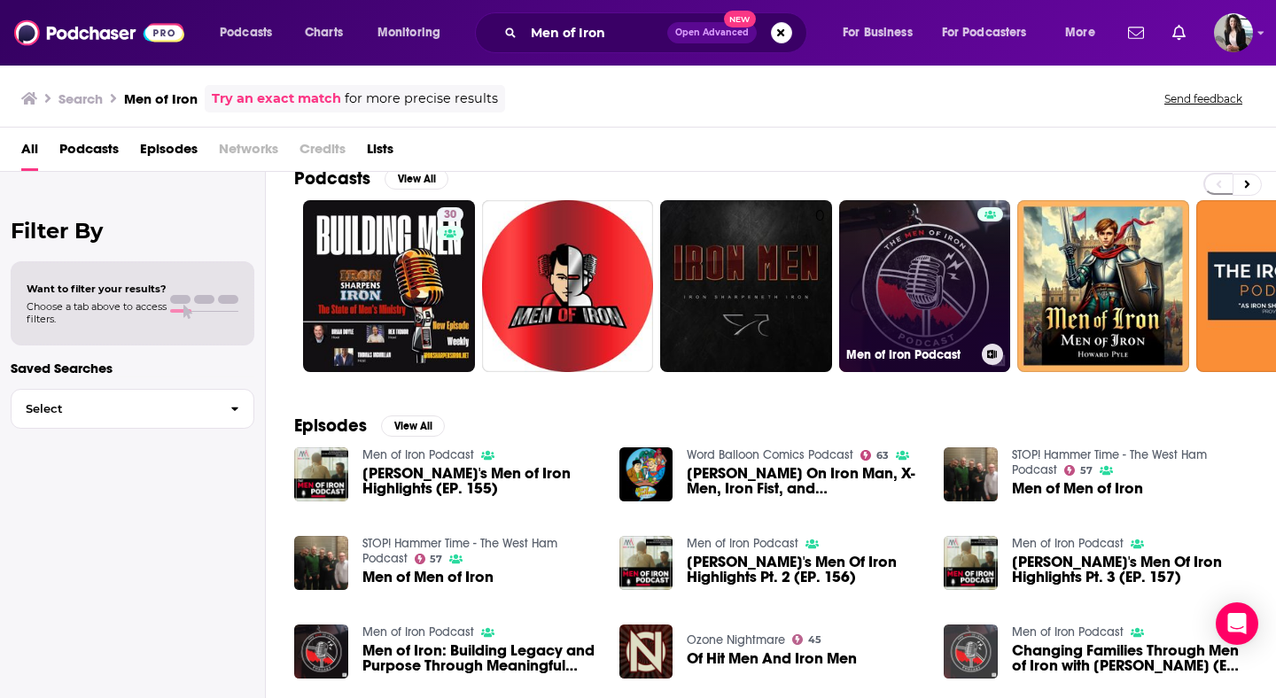
click at [965, 293] on link "Men of Iron Podcast" at bounding box center [925, 286] width 172 height 172
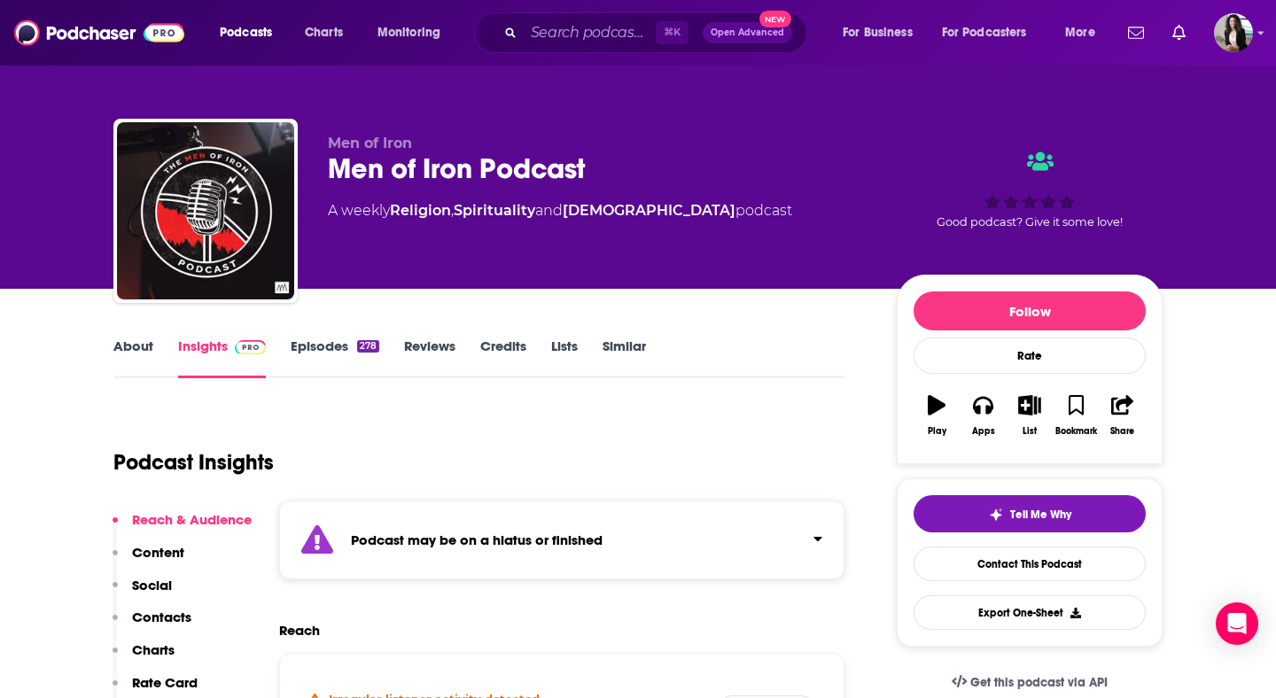
click at [344, 346] on link "Episodes 278" at bounding box center [335, 358] width 89 height 41
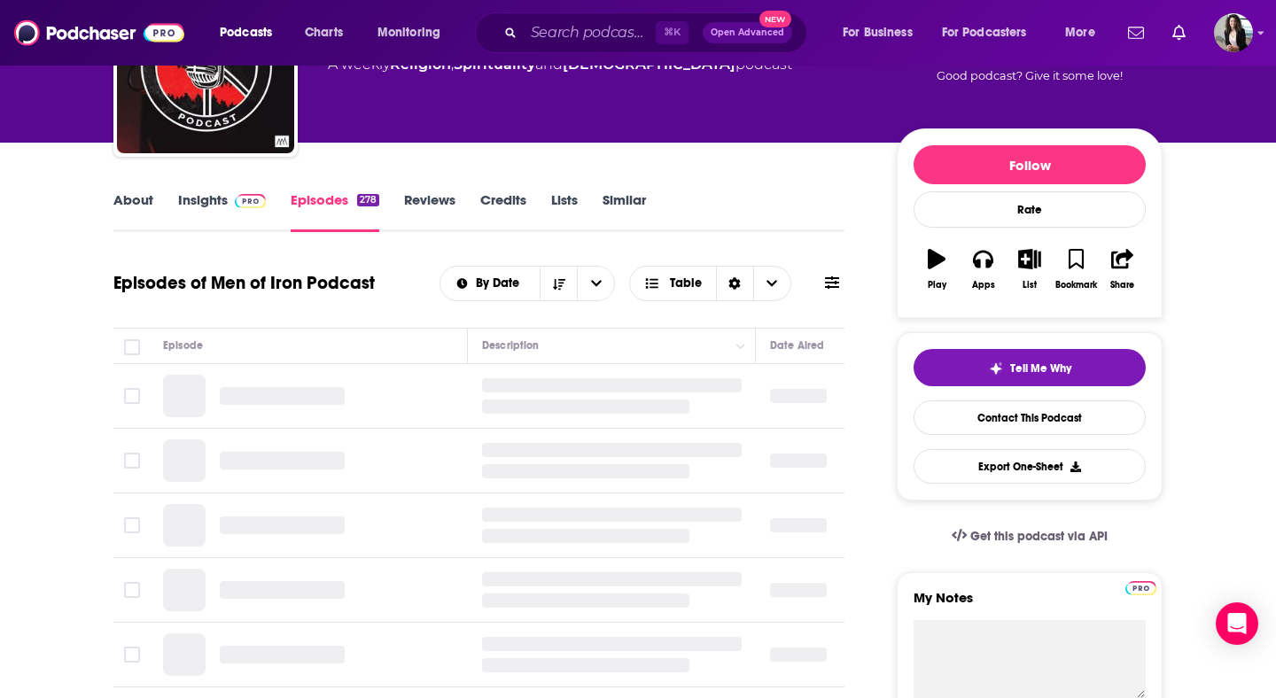
scroll to position [144, 0]
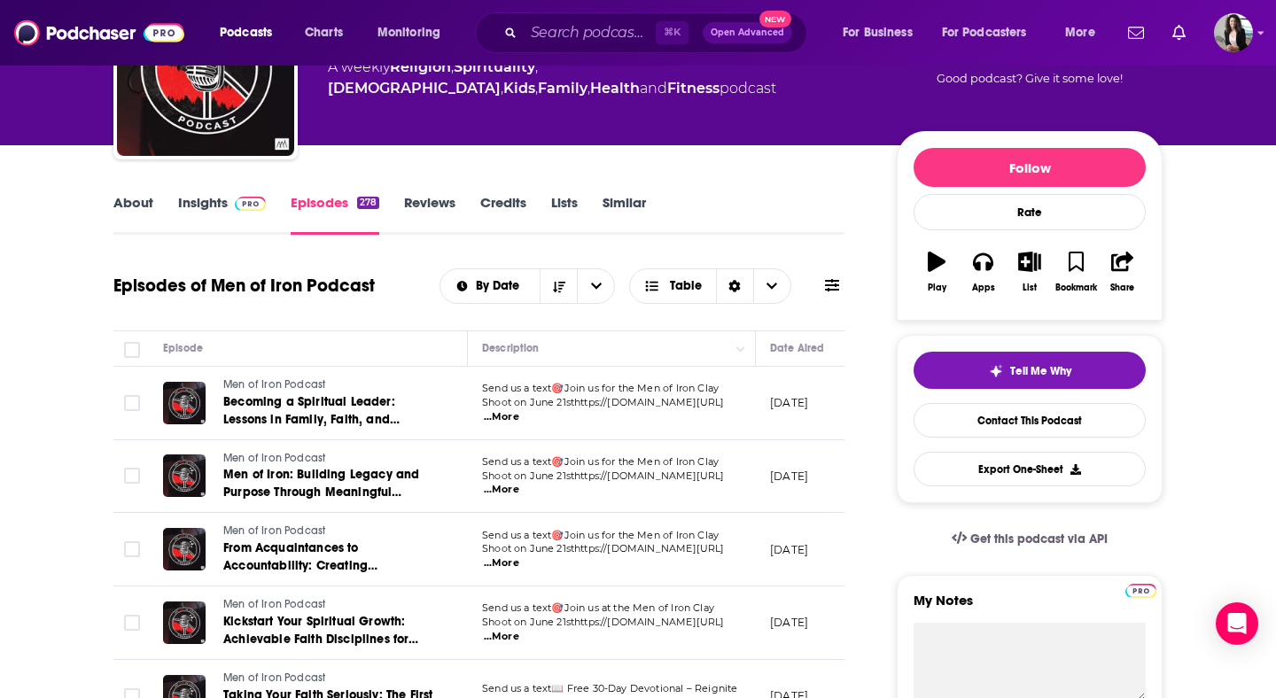
click at [212, 207] on link "Insights" at bounding box center [222, 214] width 88 height 41
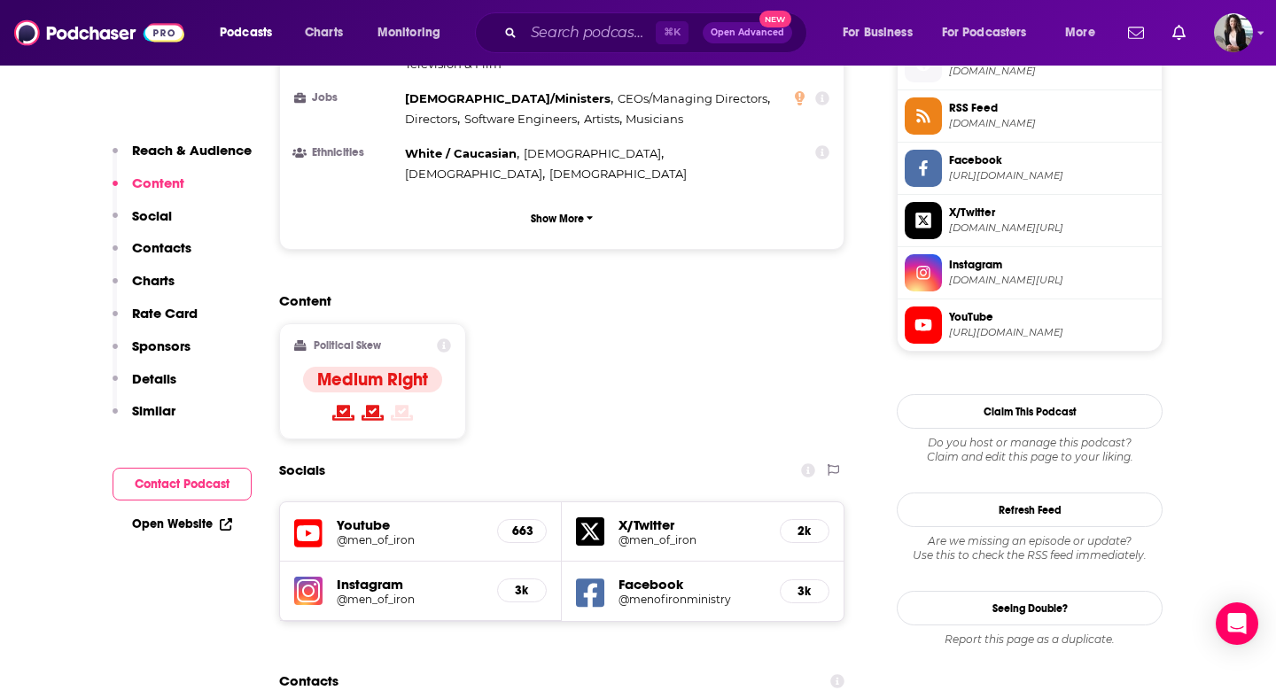
scroll to position [1627, 0]
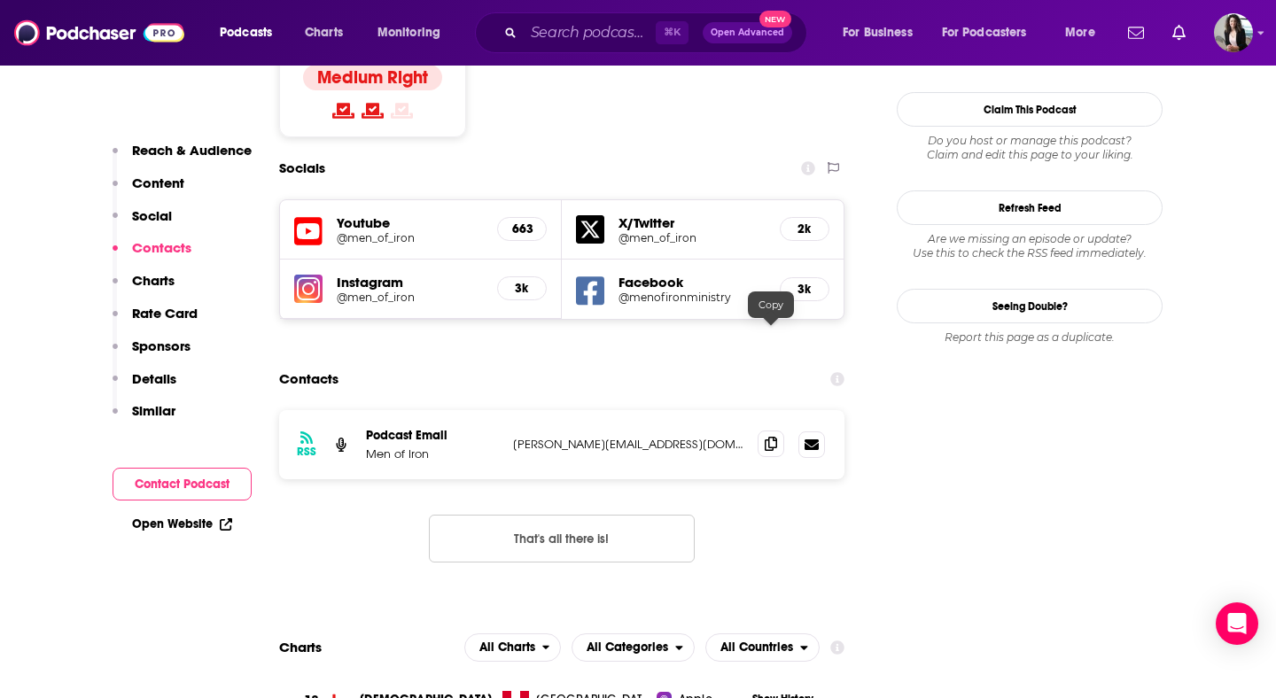
click at [776, 437] on icon at bounding box center [771, 444] width 12 height 14
click at [573, 35] on input "Search podcasts, credits, & more..." at bounding box center [590, 33] width 132 height 28
paste input "Men Unplugged"
type input "Men Unplugged"
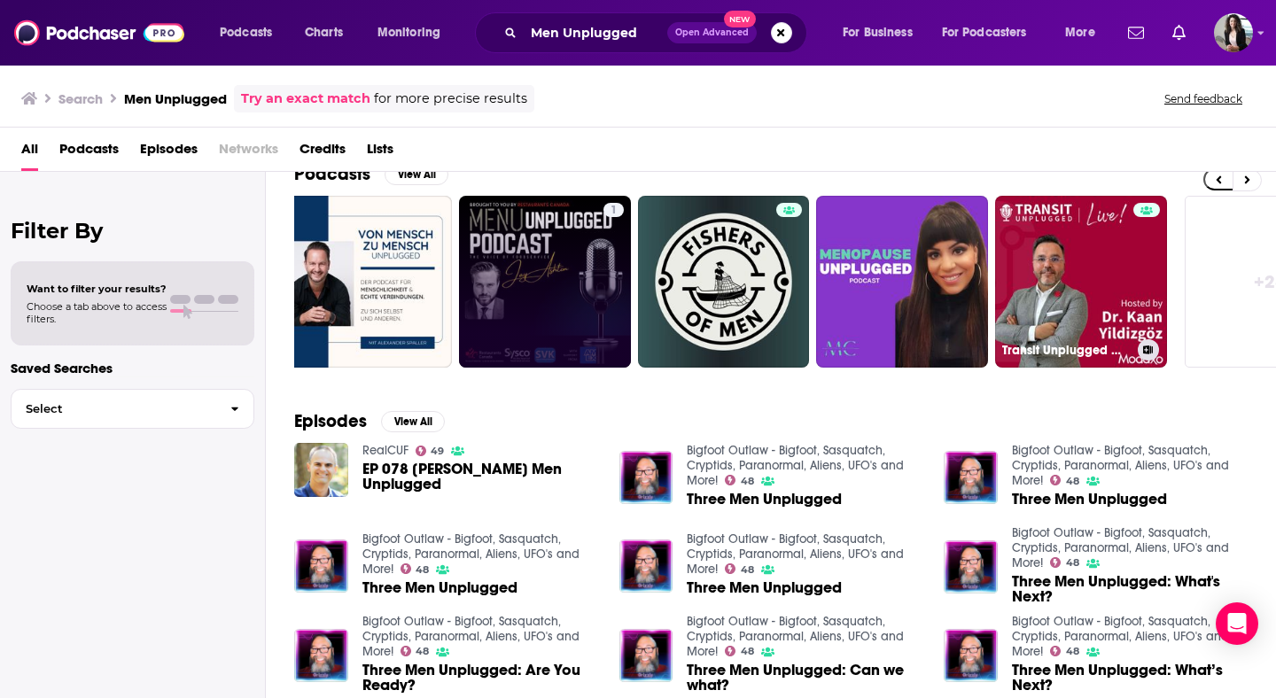
scroll to position [0, 646]
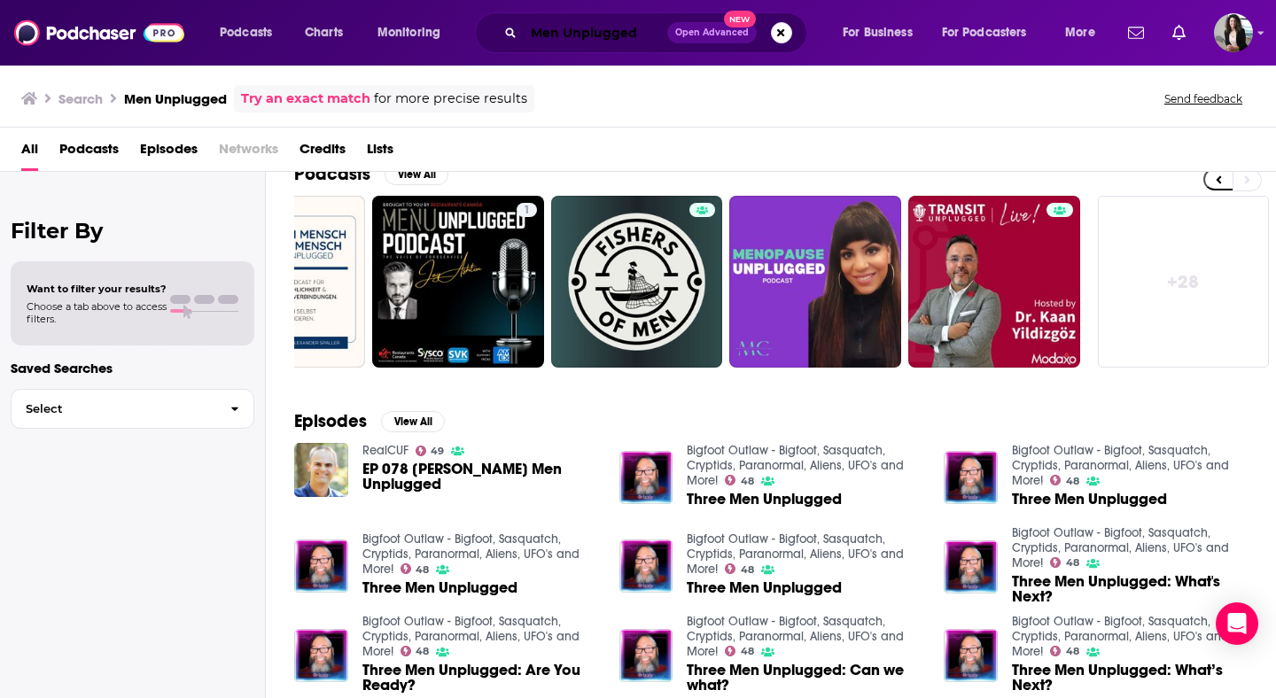
click at [651, 29] on input "Men Unplugged" at bounding box center [596, 33] width 144 height 28
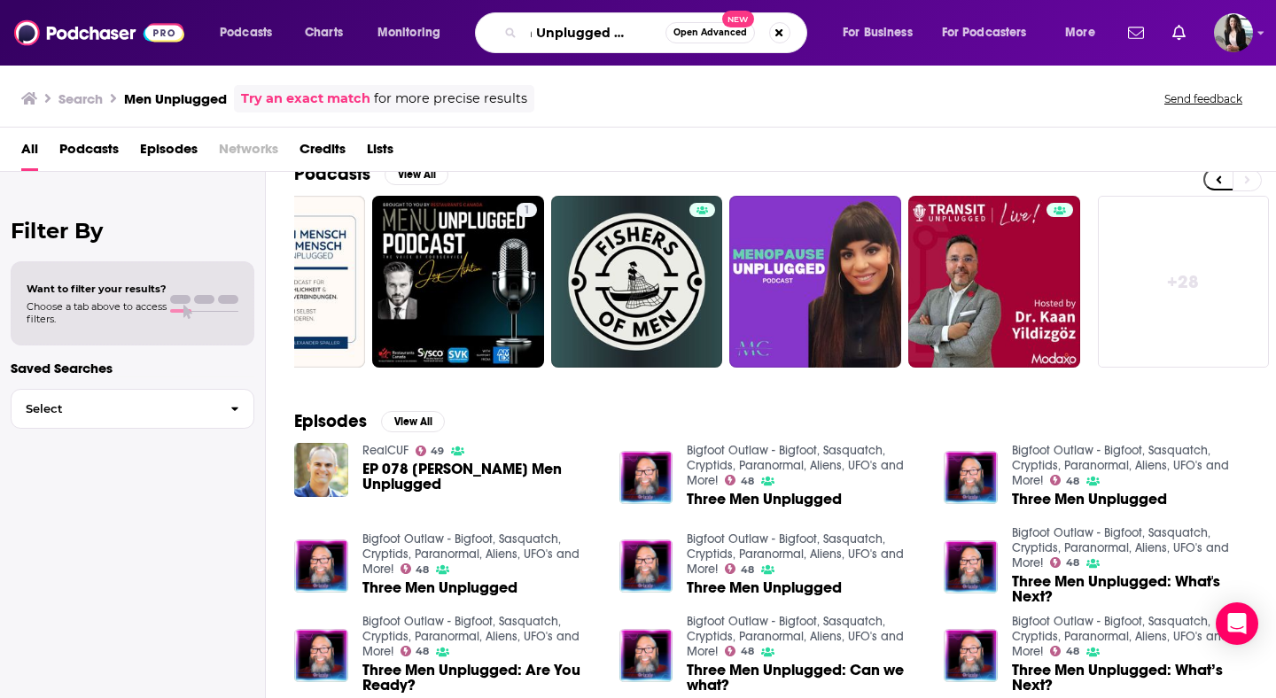
scroll to position [0, 36]
type input "Men Unplugged with [PERSON_NAME]"
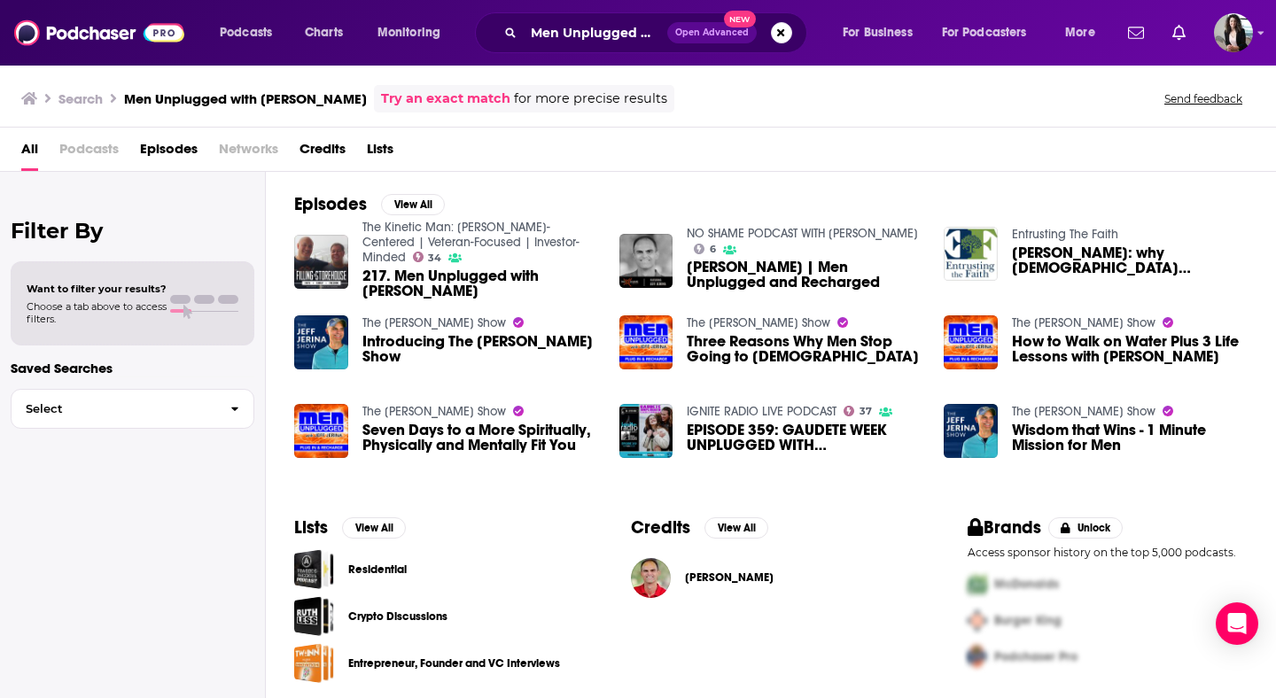
scroll to position [5, 0]
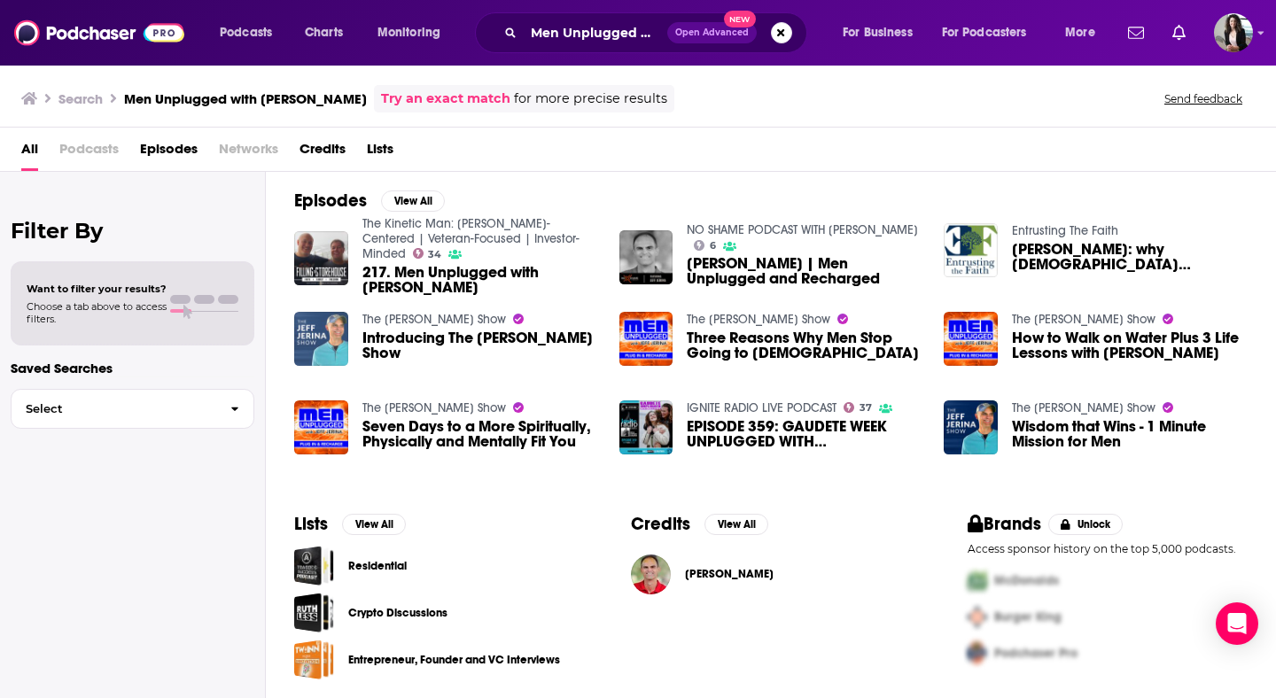
click at [314, 325] on img "Introducing The Jeff Jerina Show" at bounding box center [321, 339] width 54 height 54
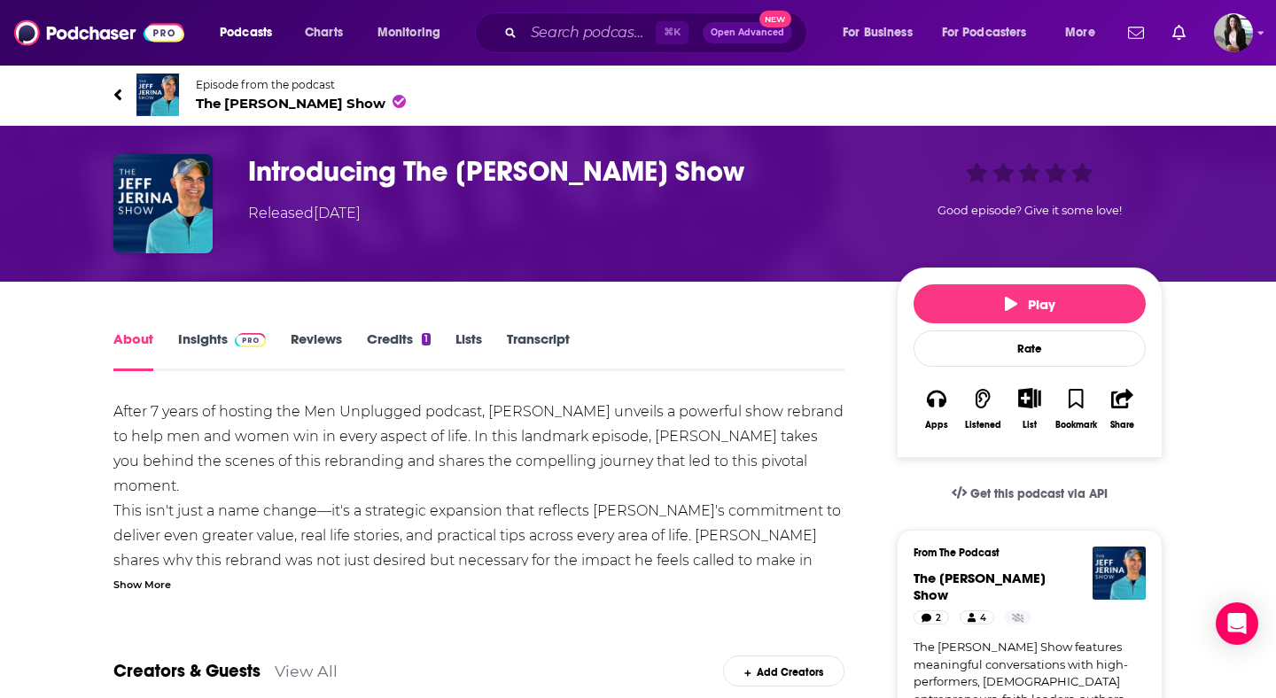
click at [281, 103] on span "The [PERSON_NAME] Show" at bounding box center [301, 103] width 210 height 17
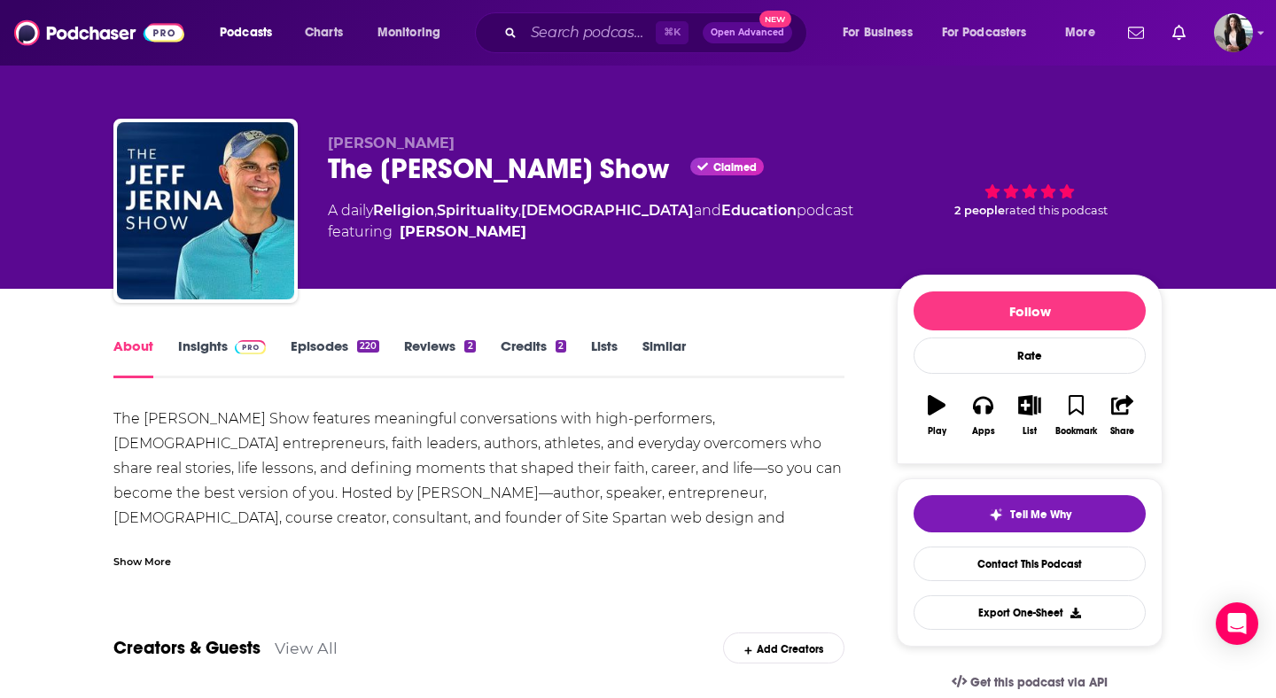
click at [195, 347] on link "Insights" at bounding box center [222, 358] width 88 height 41
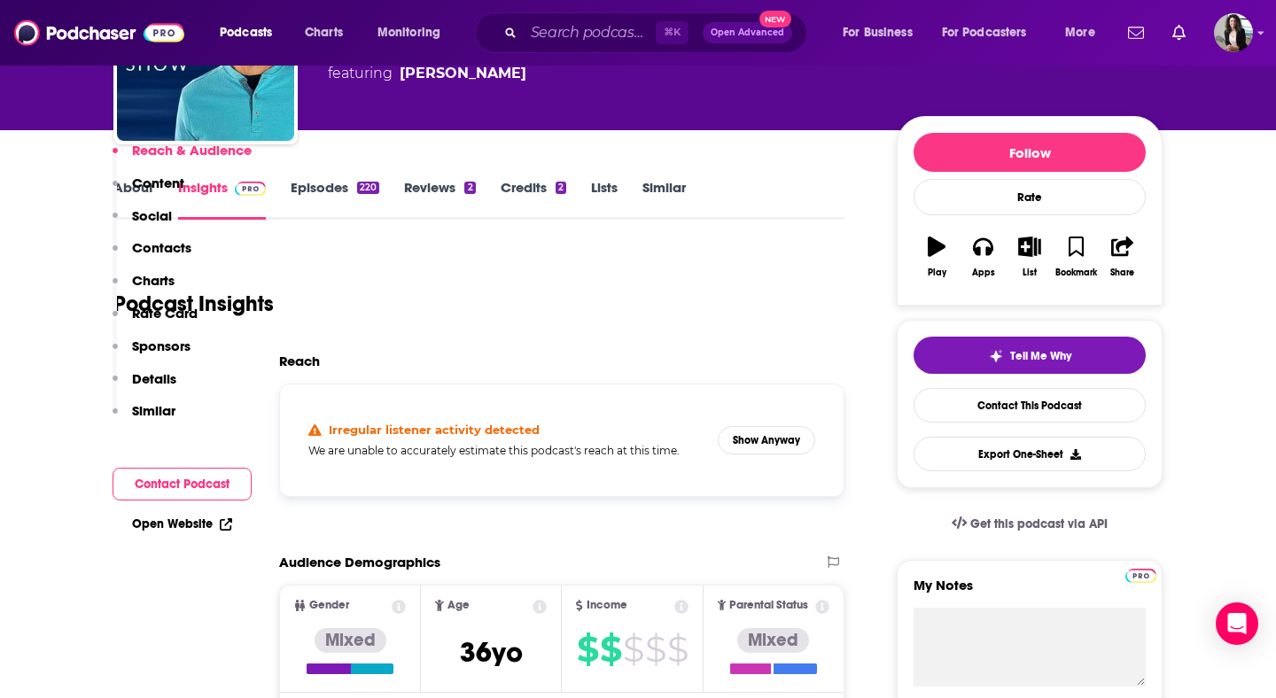
scroll to position [1310, 0]
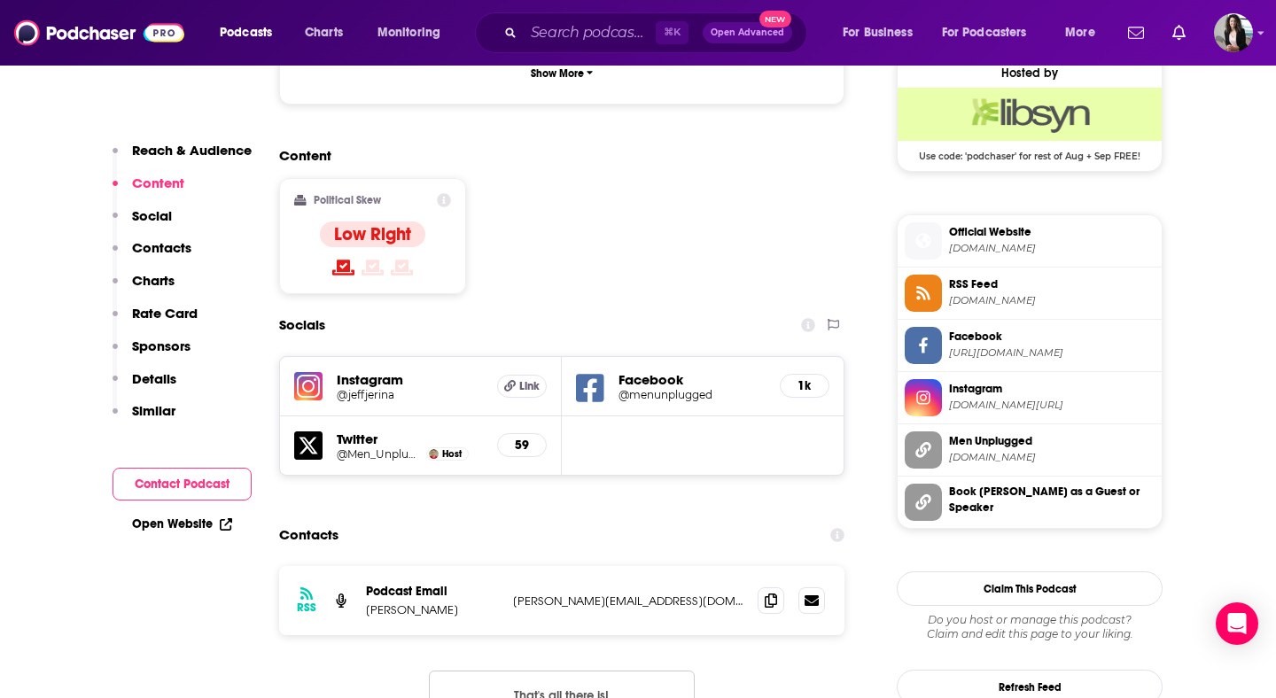
click at [758, 588] on div at bounding box center [791, 601] width 67 height 27
click at [775, 593] on icon at bounding box center [771, 600] width 12 height 14
click at [620, 38] on input "Search podcasts, credits, & more..." at bounding box center [590, 33] width 132 height 28
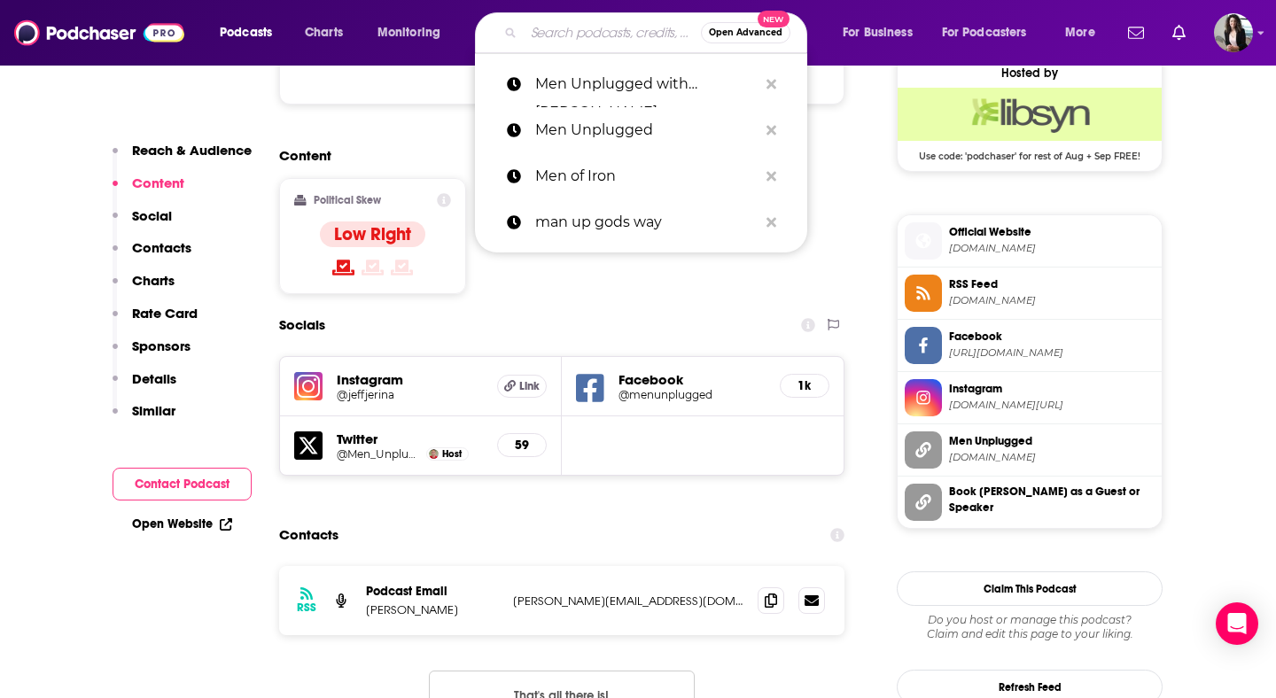
paste input "Mindful Parenting Podcast"
type input "Mindful Parenting Podcast"
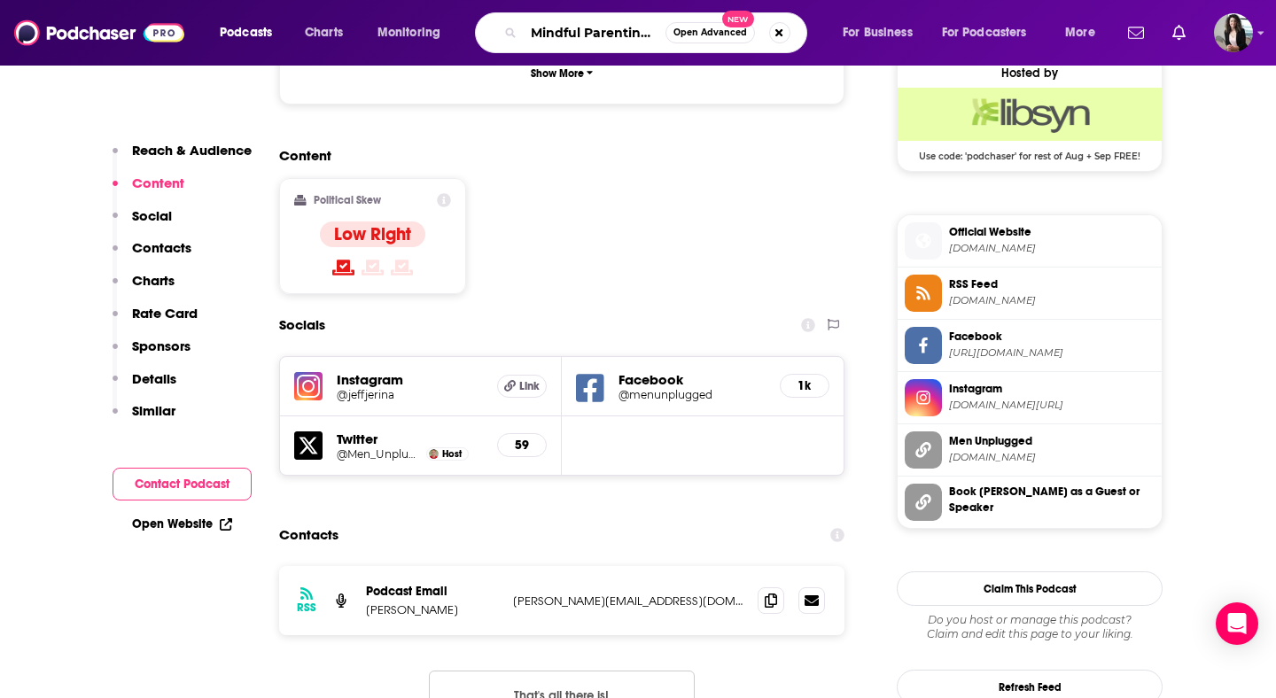
scroll to position [0, 48]
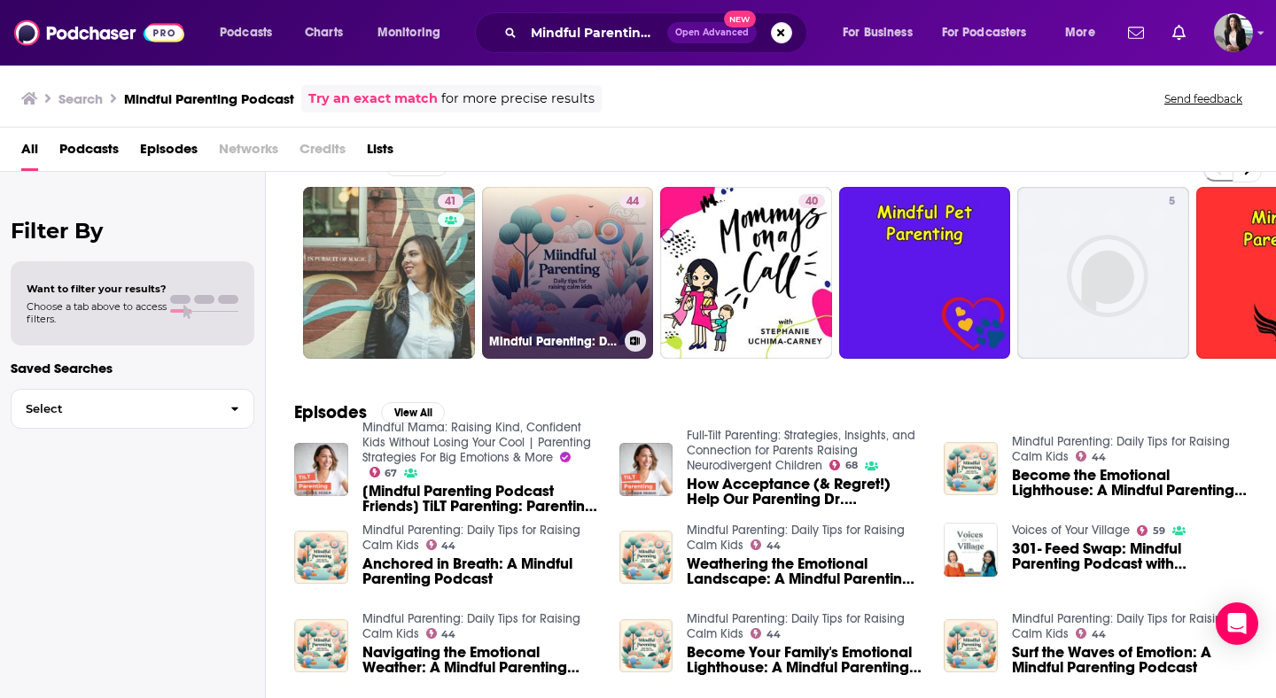
scroll to position [40, 0]
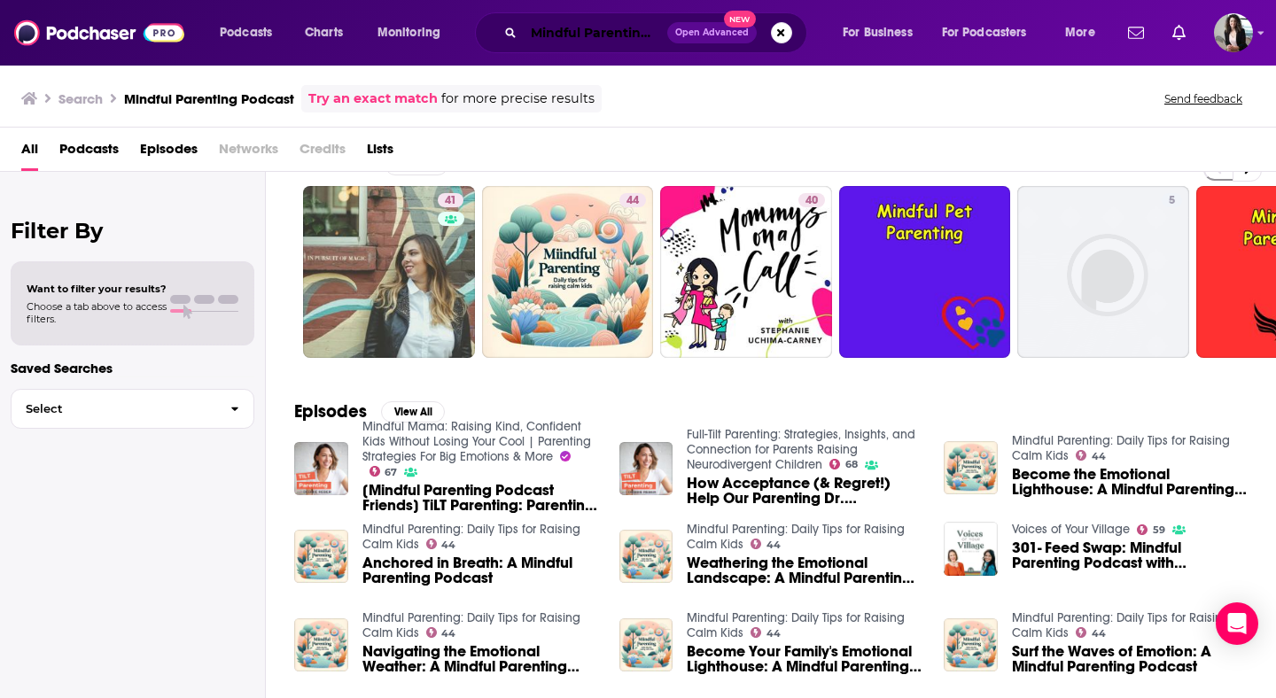
click at [609, 32] on input "Mindful Parenting Podcast" at bounding box center [596, 33] width 144 height 28
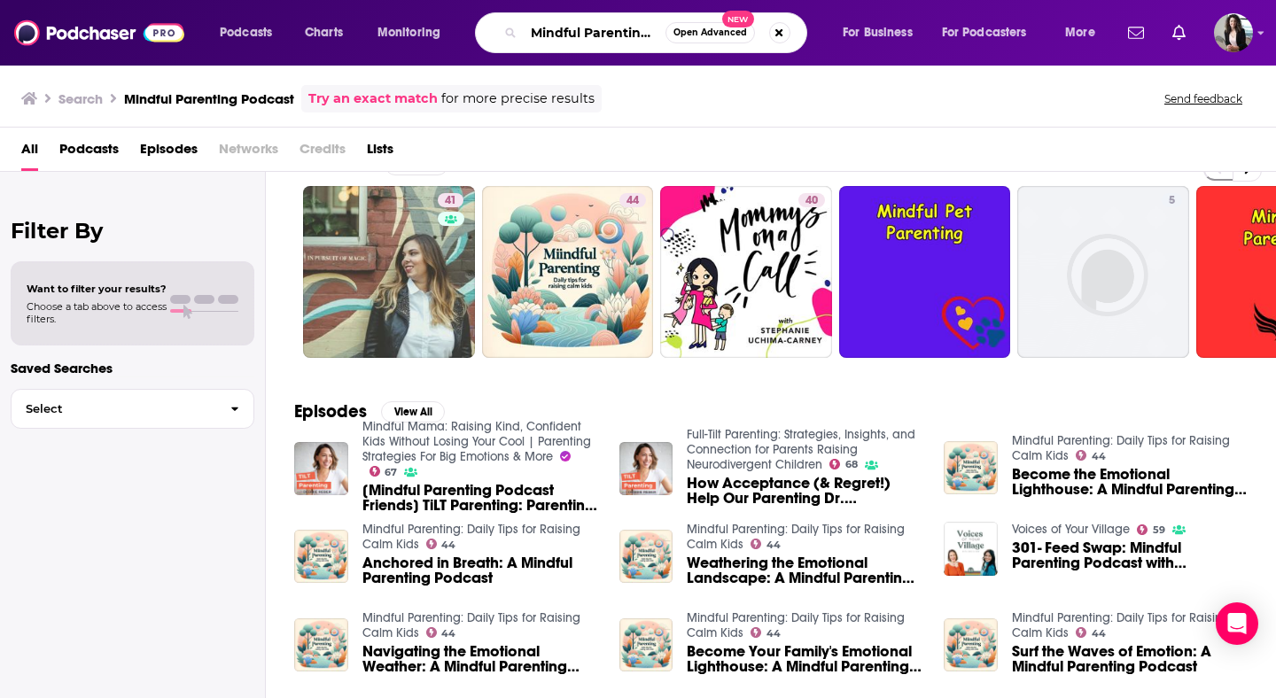
click at [609, 32] on input "Mindful Parenting Podcast" at bounding box center [595, 33] width 142 height 28
paste input "ssion Focused Men"
type input "Mission Focused Men"
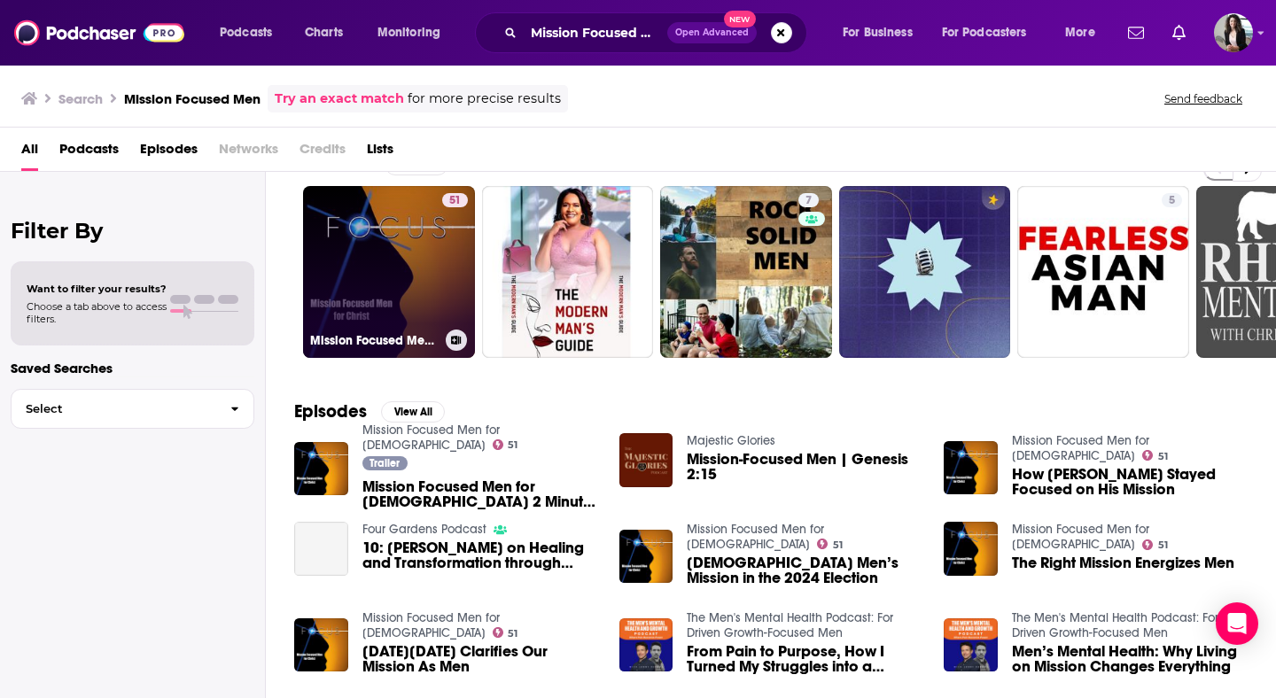
click at [398, 266] on link "51 Mission Focused Men for [DEMOGRAPHIC_DATA]" at bounding box center [389, 272] width 172 height 172
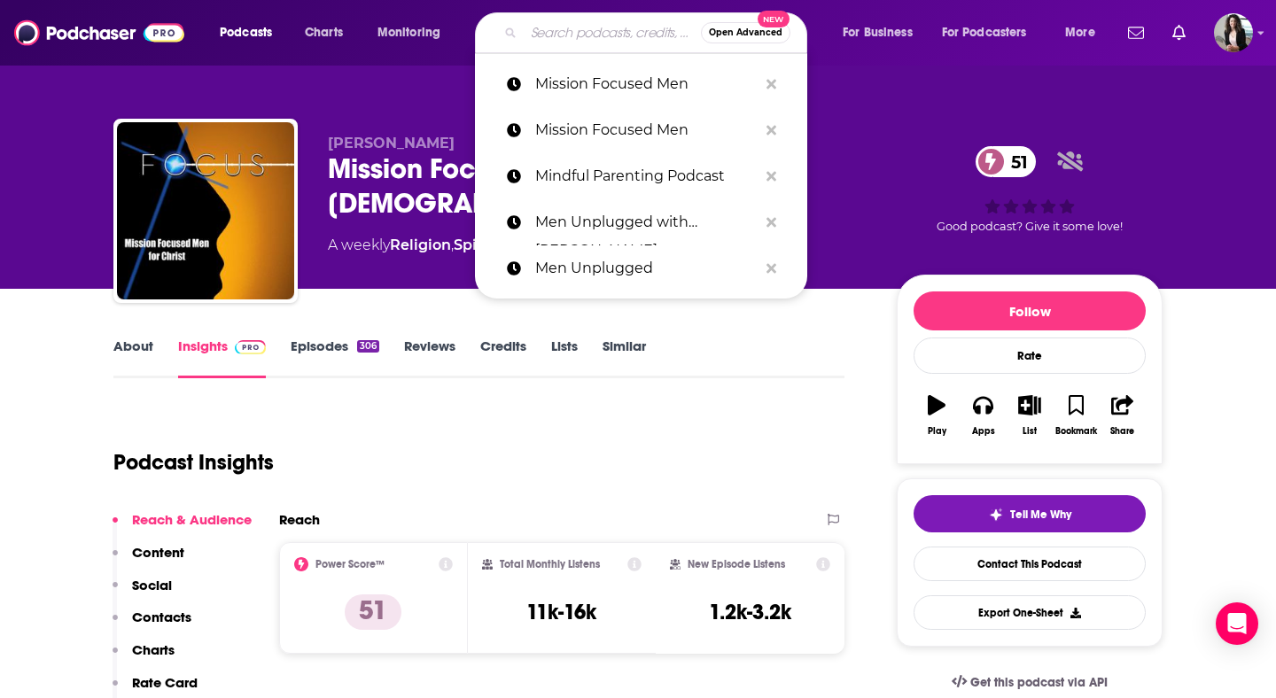
click at [642, 29] on input "Search podcasts, credits, & more..." at bounding box center [612, 33] width 177 height 28
paste input "Order of Man"
type input "Order of Man"
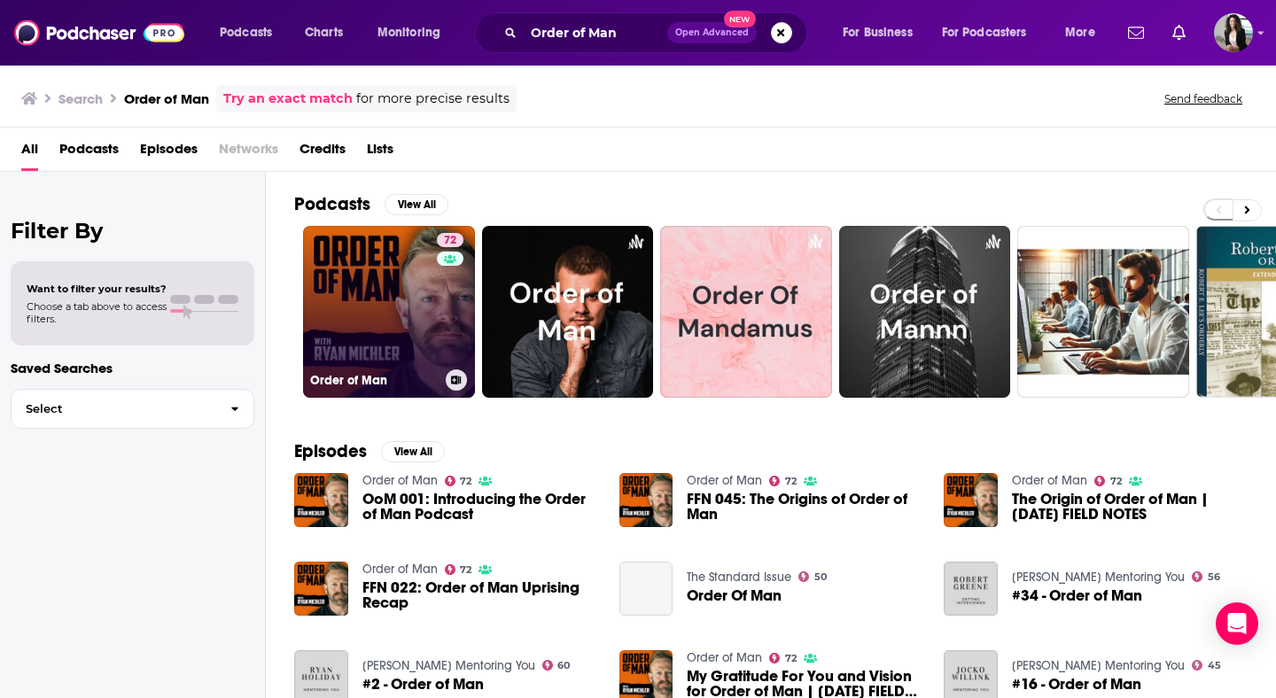
click at [378, 310] on link "72 Order of Man" at bounding box center [389, 312] width 172 height 172
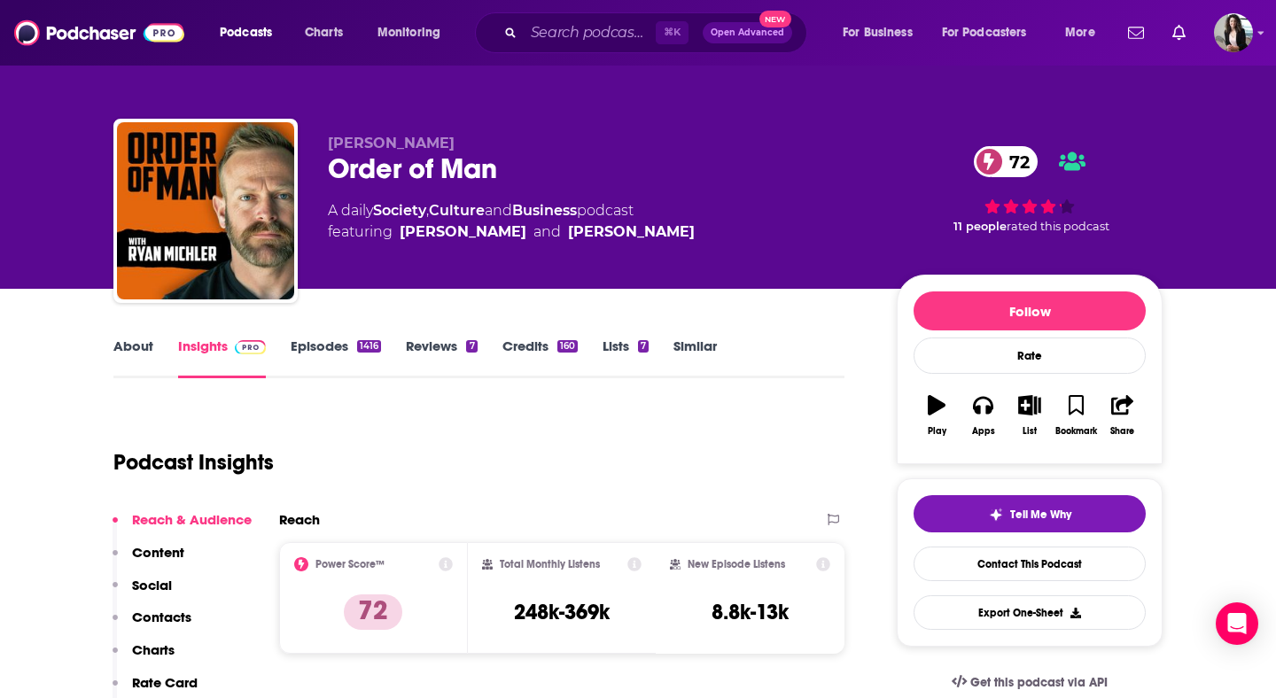
click at [143, 349] on link "About" at bounding box center [133, 358] width 40 height 41
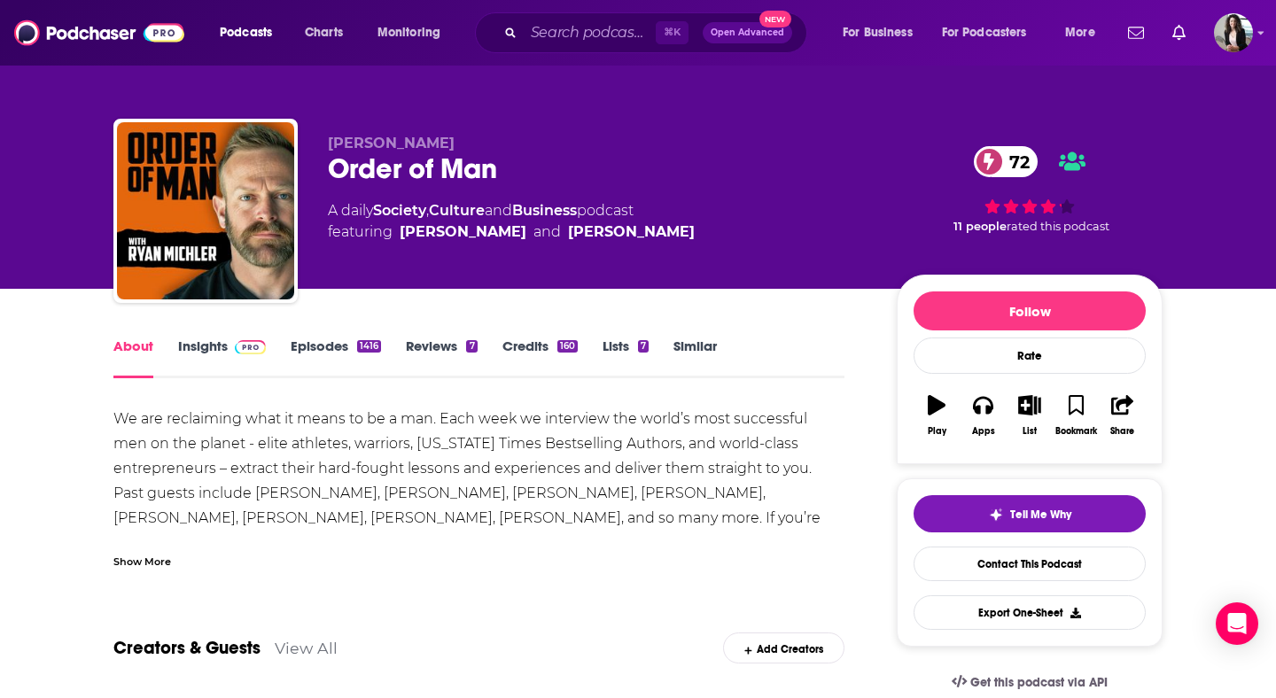
click at [153, 555] on div "Show More" at bounding box center [142, 560] width 58 height 17
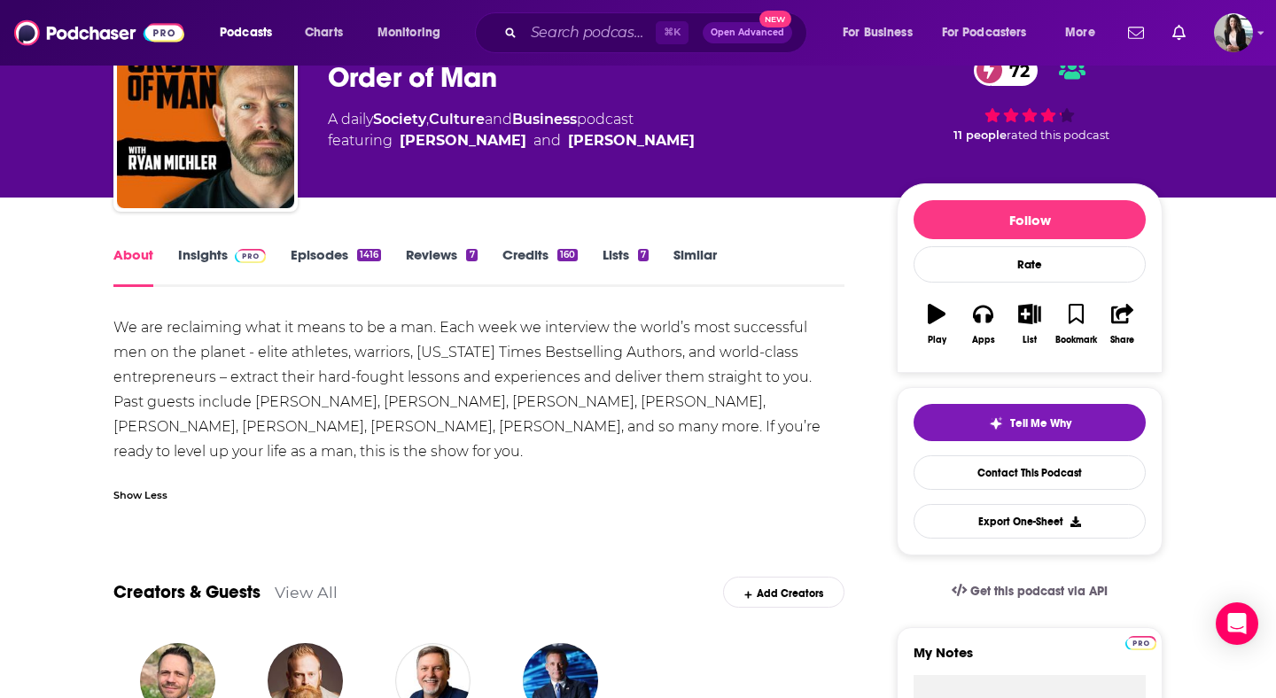
scroll to position [92, 0]
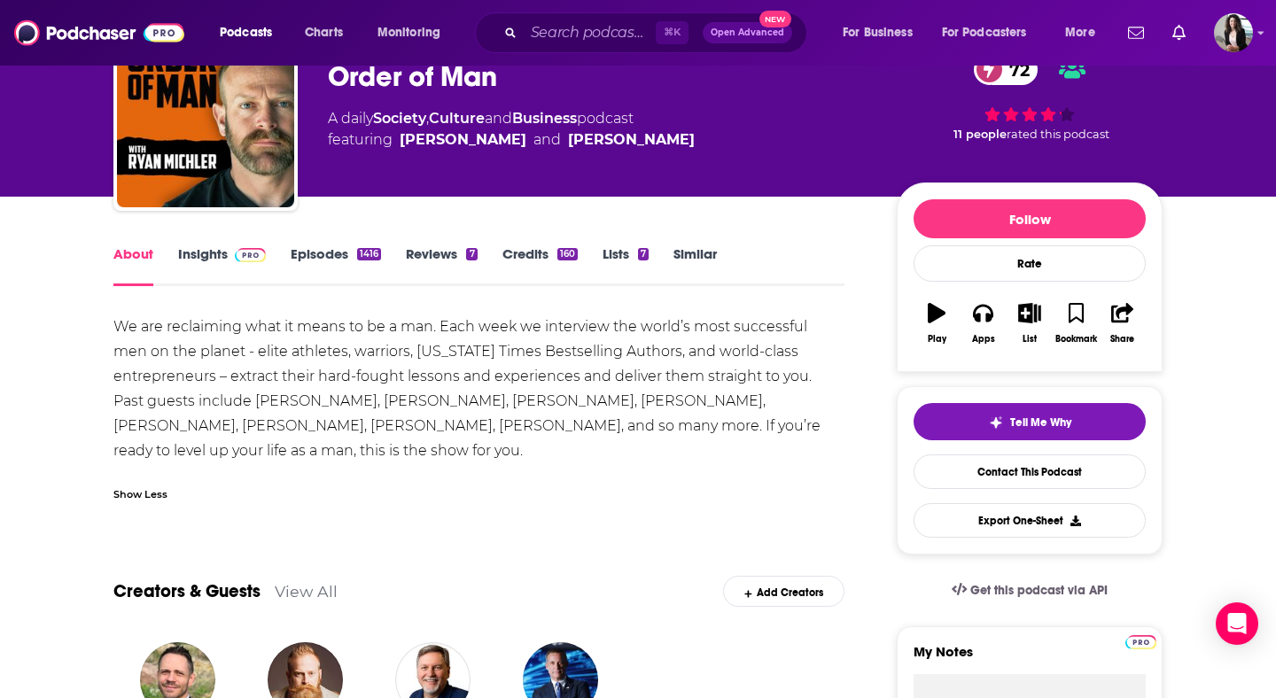
click at [338, 262] on link "Episodes 1416" at bounding box center [336, 266] width 90 height 41
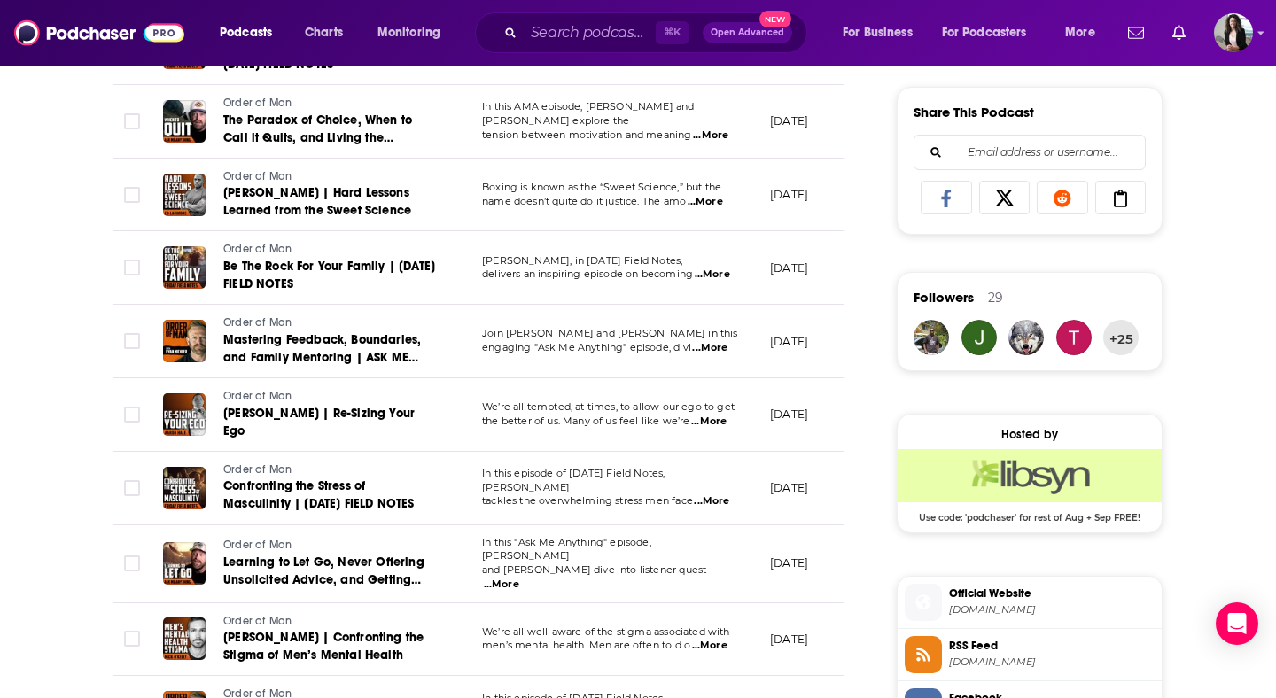
scroll to position [1276, 0]
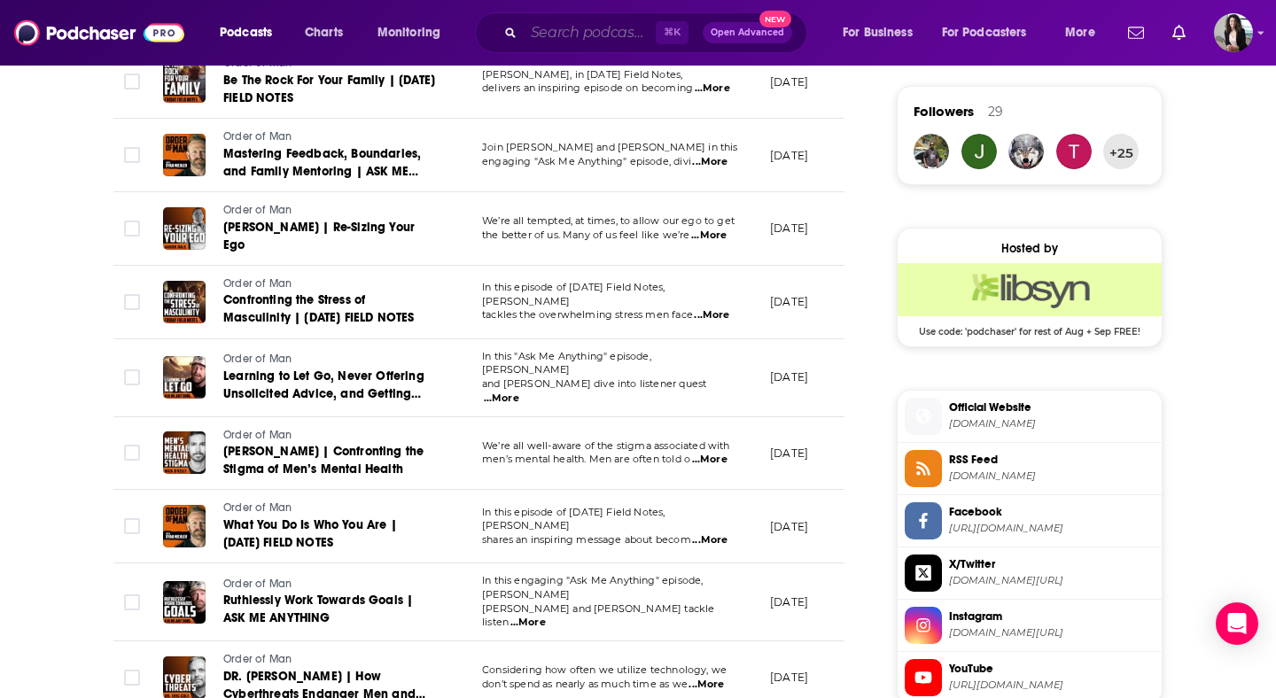
click at [578, 37] on input "Search podcasts, credits, & more..." at bounding box center [590, 33] width 132 height 28
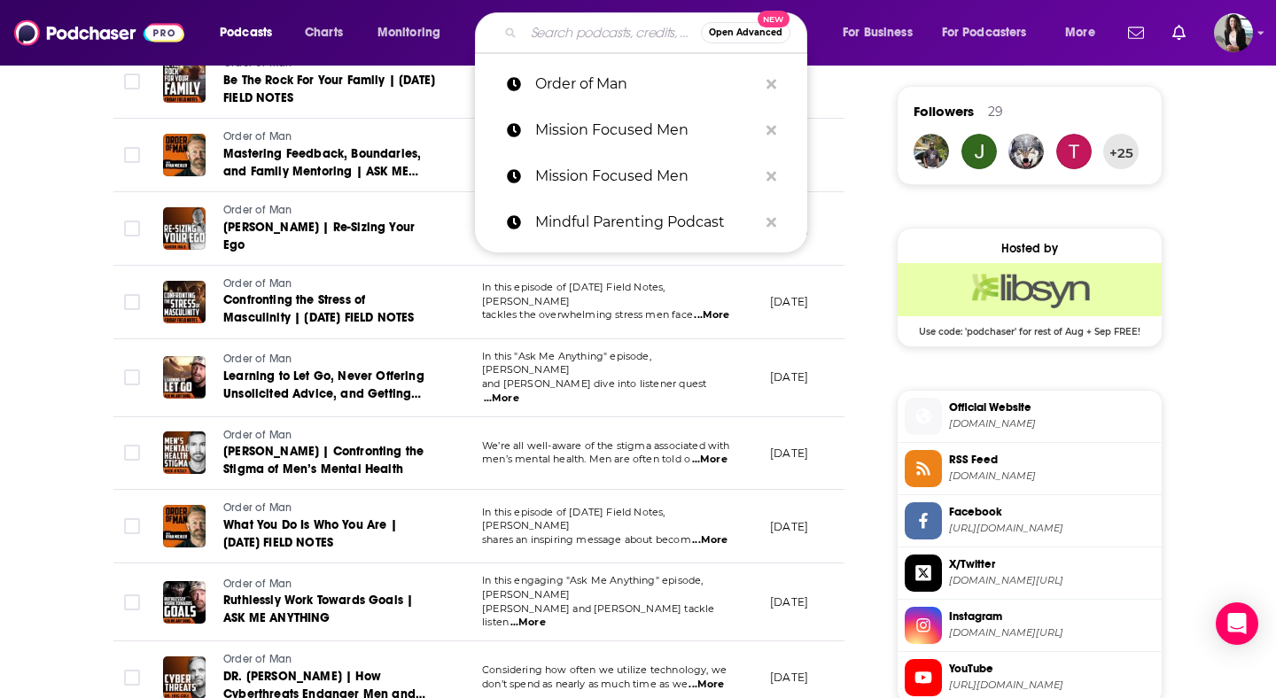
paste input "Rhythms for Life"
type input "Rhythms for Life"
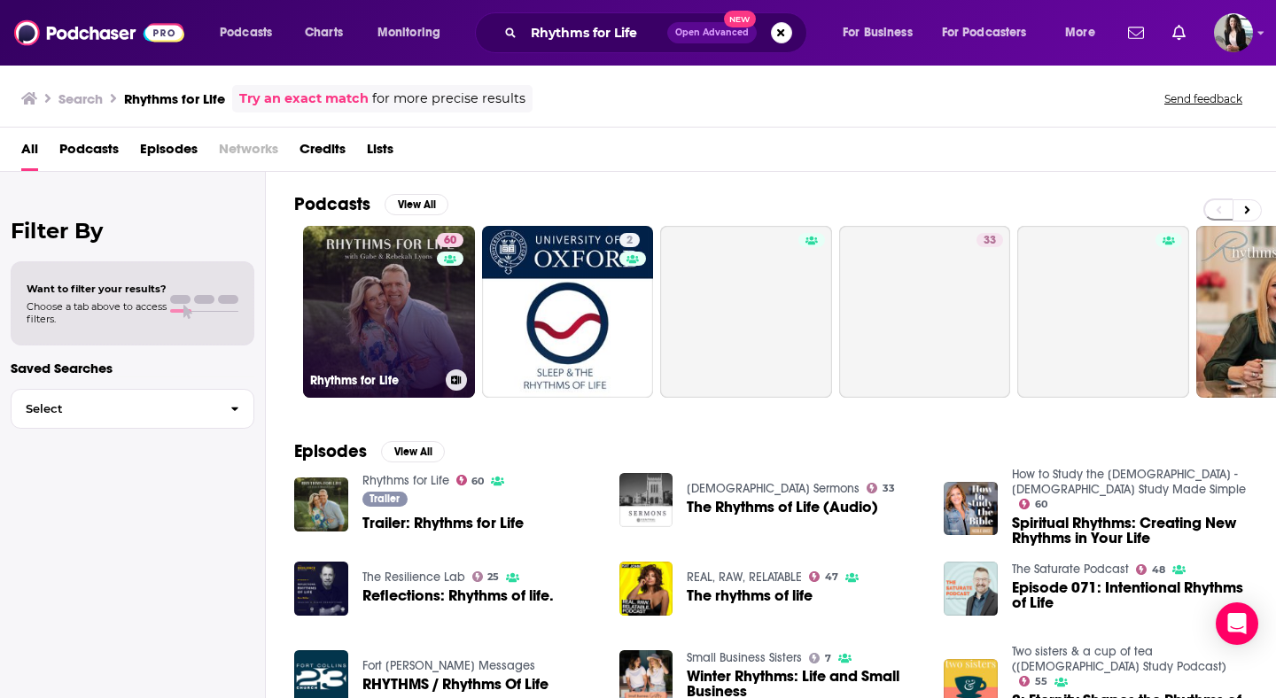
click at [416, 285] on link "60 Rhythms for Life" at bounding box center [389, 312] width 172 height 172
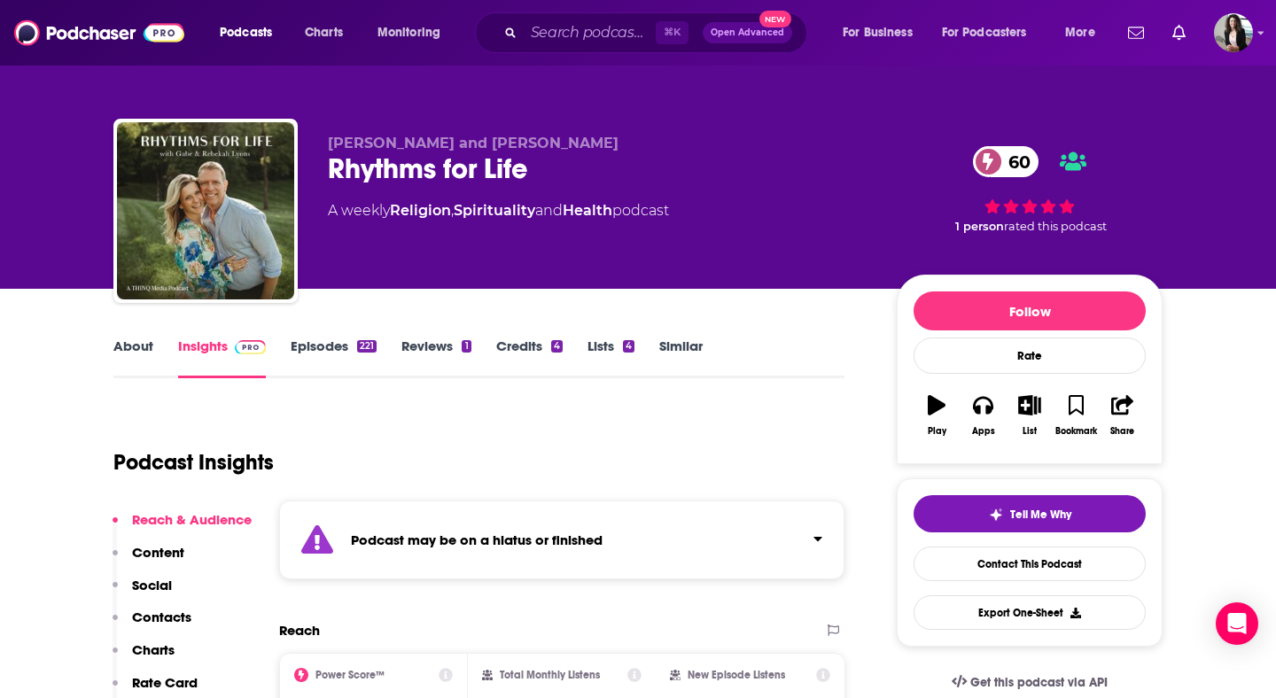
click at [345, 338] on link "Episodes 221" at bounding box center [334, 358] width 86 height 41
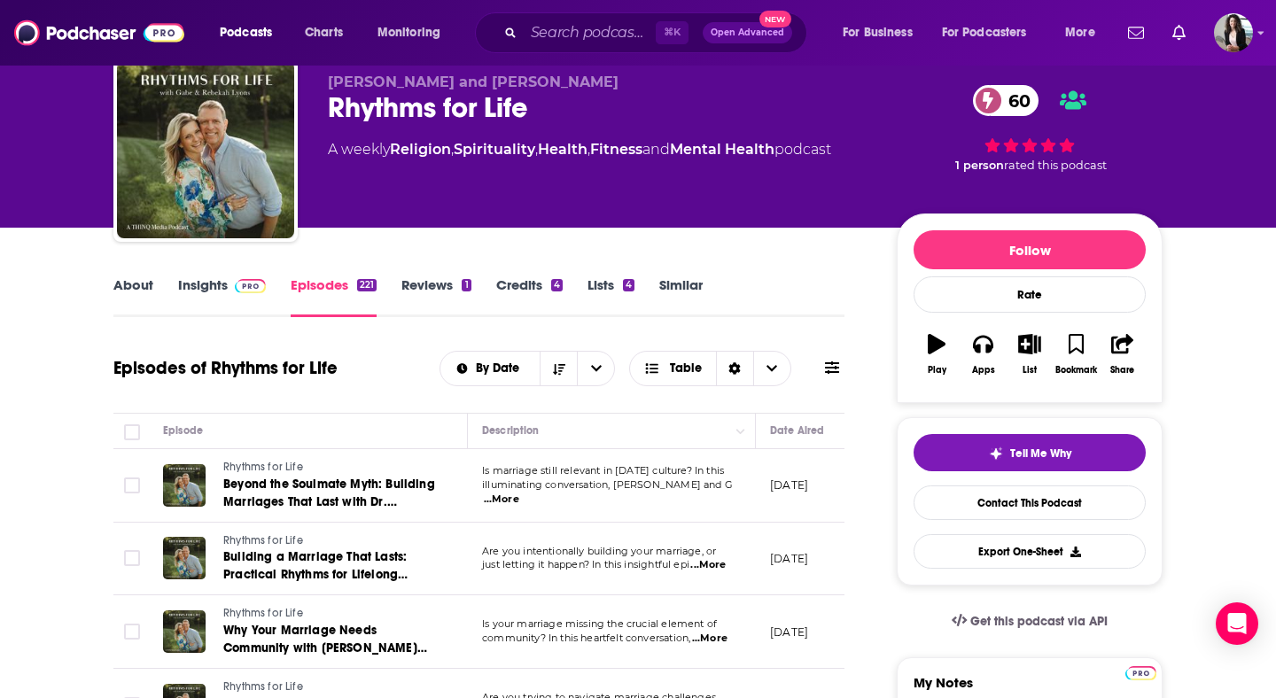
scroll to position [52, 0]
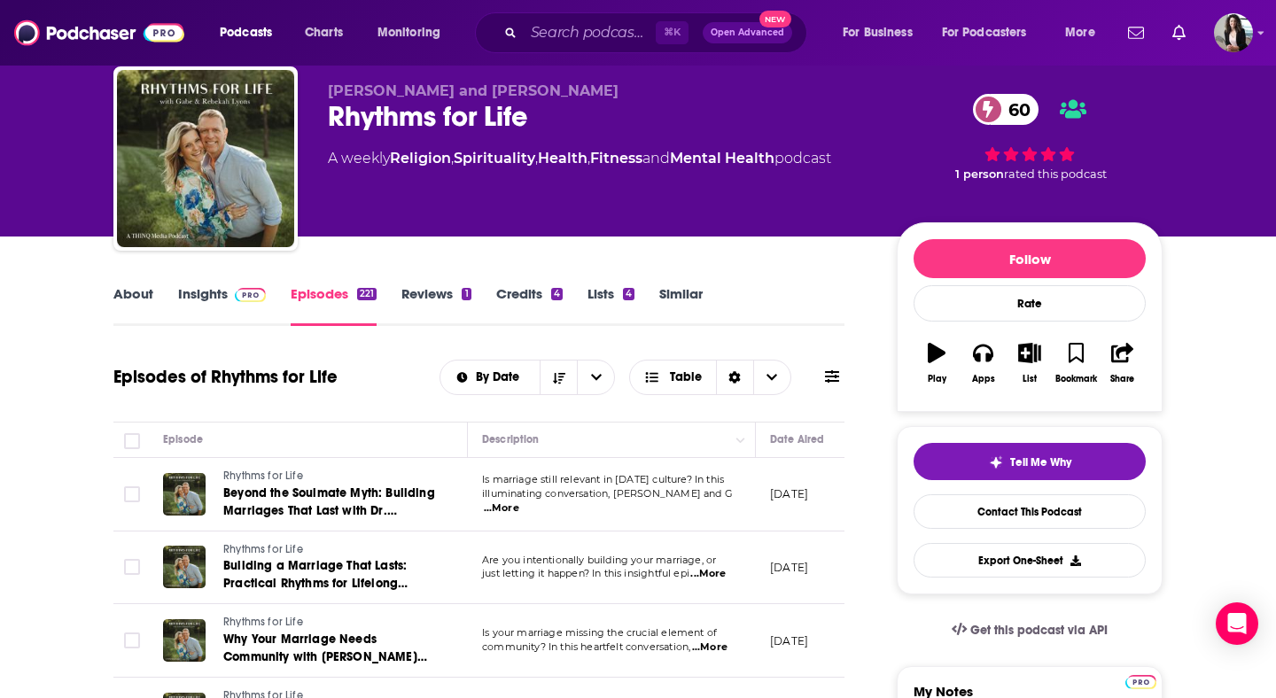
click at [204, 304] on link "Insights" at bounding box center [222, 305] width 88 height 41
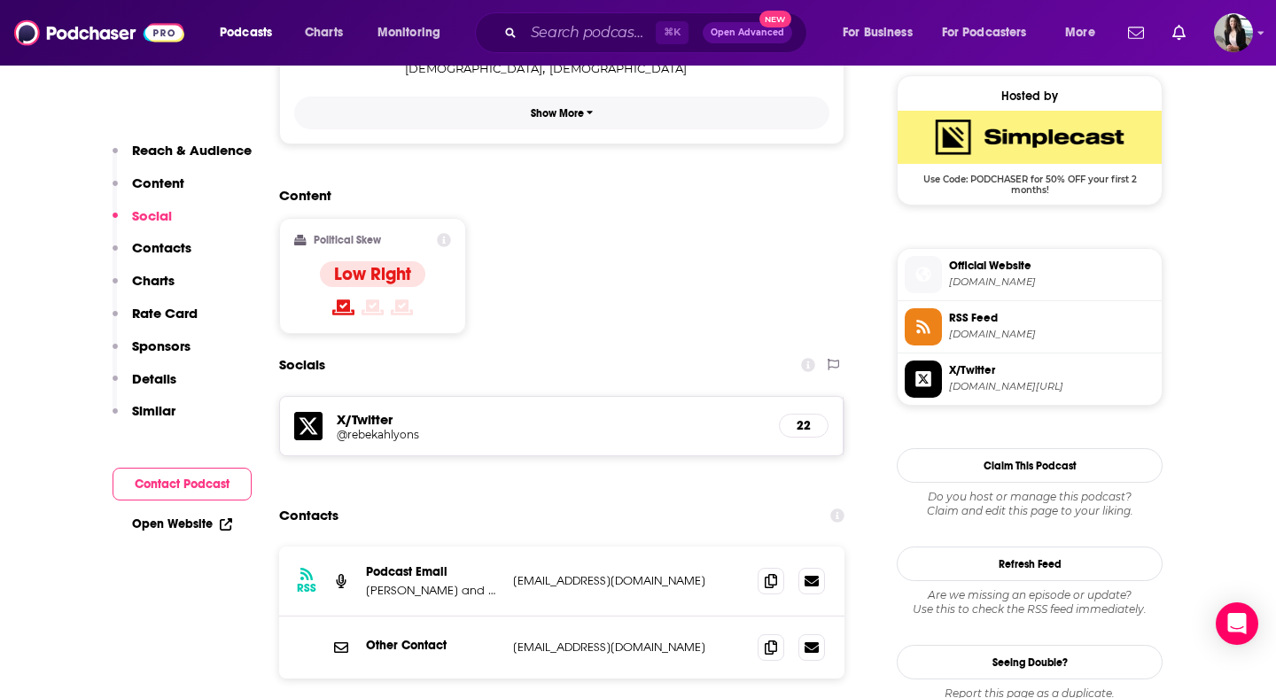
scroll to position [1454, 0]
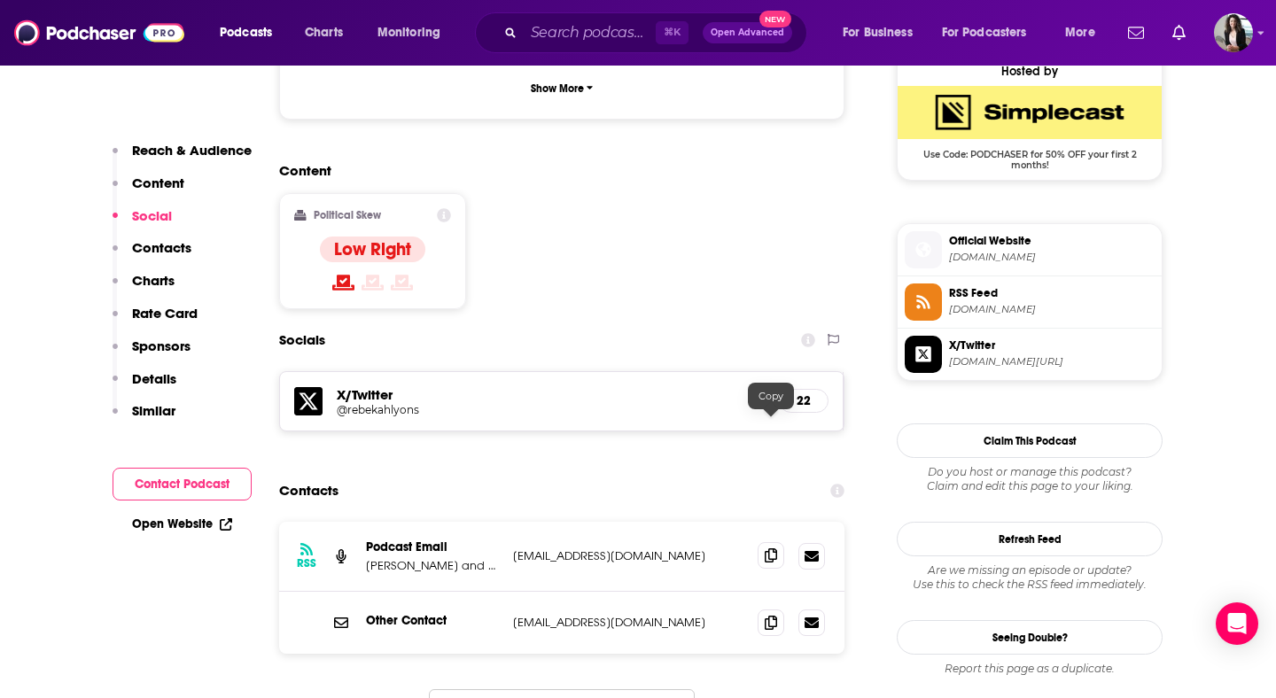
click at [769, 549] on icon at bounding box center [771, 556] width 12 height 14
click at [770, 592] on div "Other Contact [EMAIL_ADDRESS][DOMAIN_NAME] [EMAIL_ADDRESS][DOMAIN_NAME]" at bounding box center [561, 623] width 565 height 62
click at [770, 615] on icon at bounding box center [771, 622] width 12 height 14
click at [635, 30] on input "Search podcasts, credits, & more..." at bounding box center [590, 33] width 132 height 28
paste input "Simple Families"
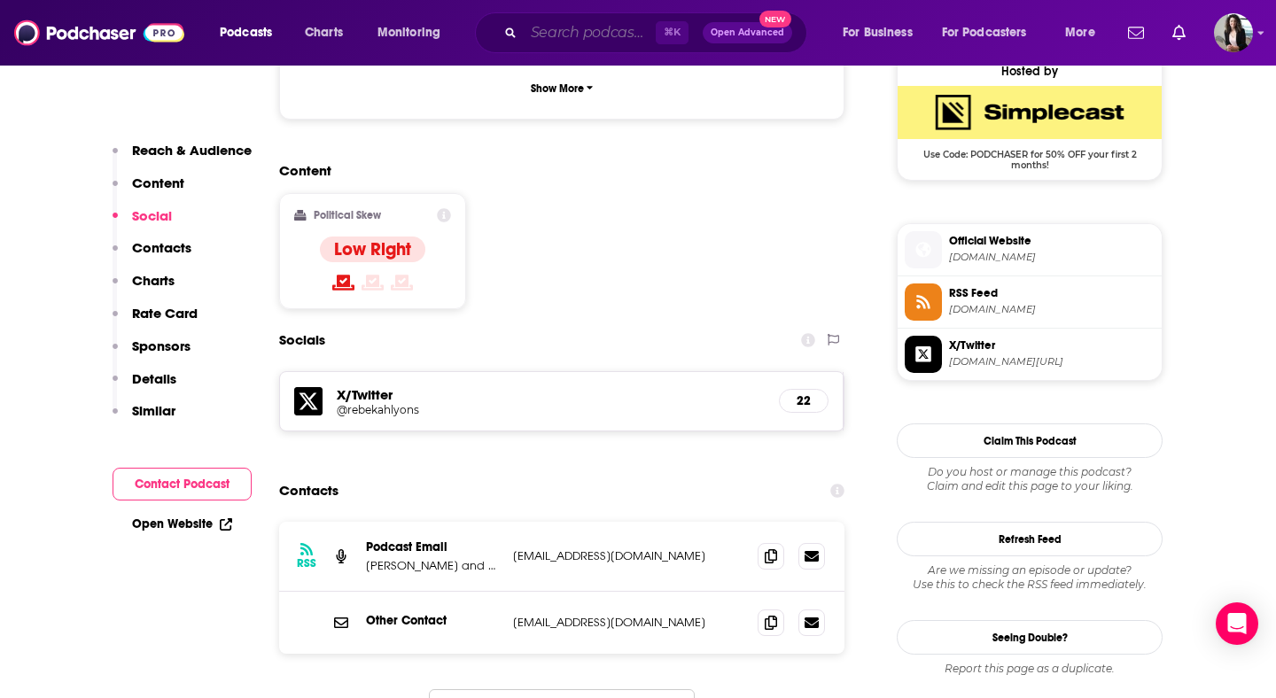
type input "Simple Families"
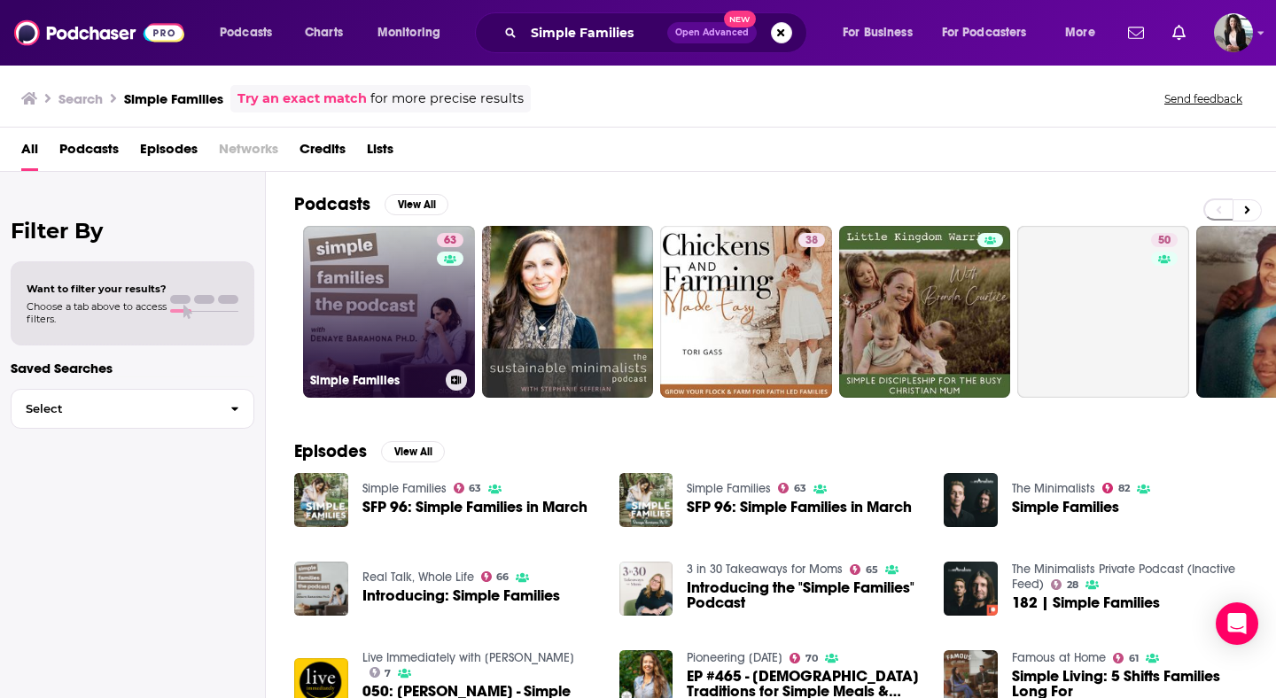
click at [395, 326] on link "63 Simple Families" at bounding box center [389, 312] width 172 height 172
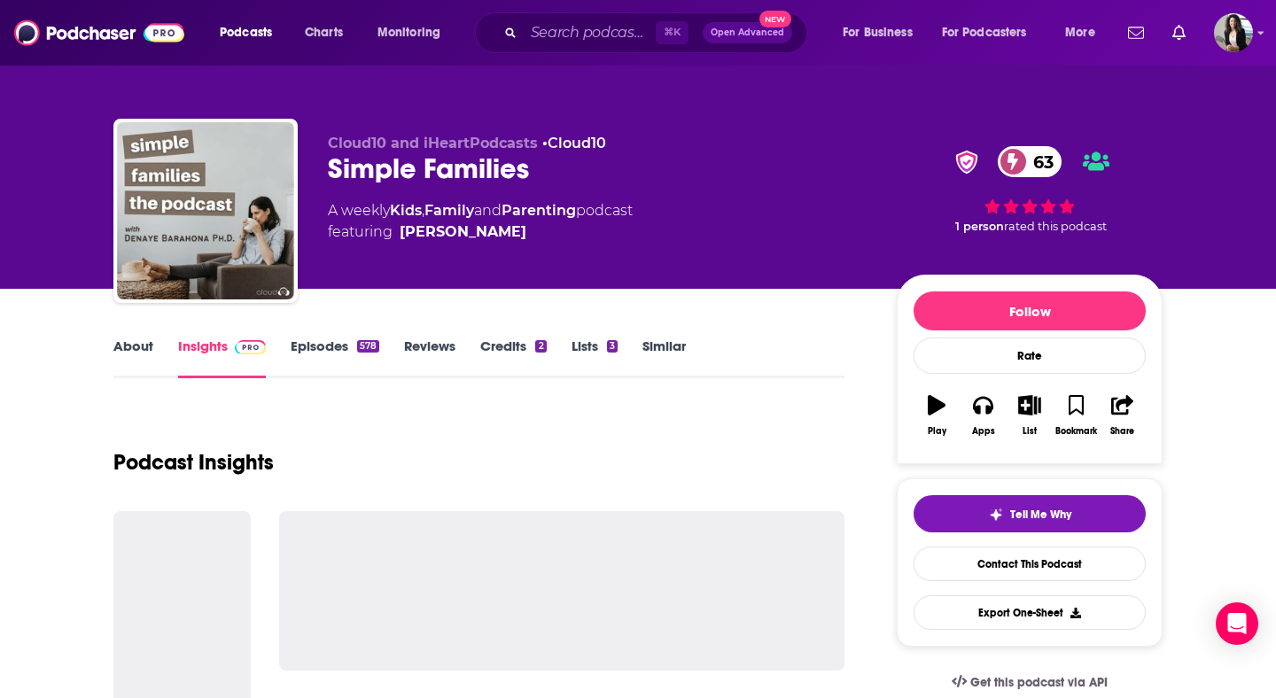
click at [128, 350] on link "About" at bounding box center [133, 358] width 40 height 41
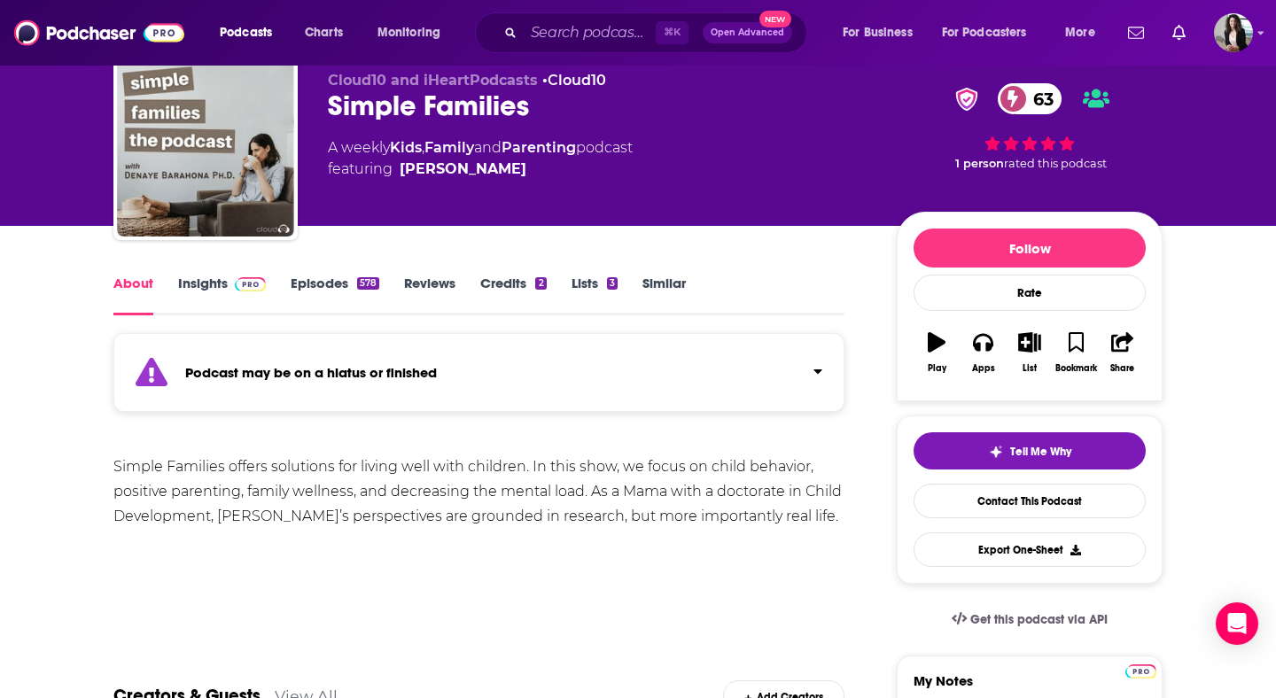
scroll to position [65, 0]
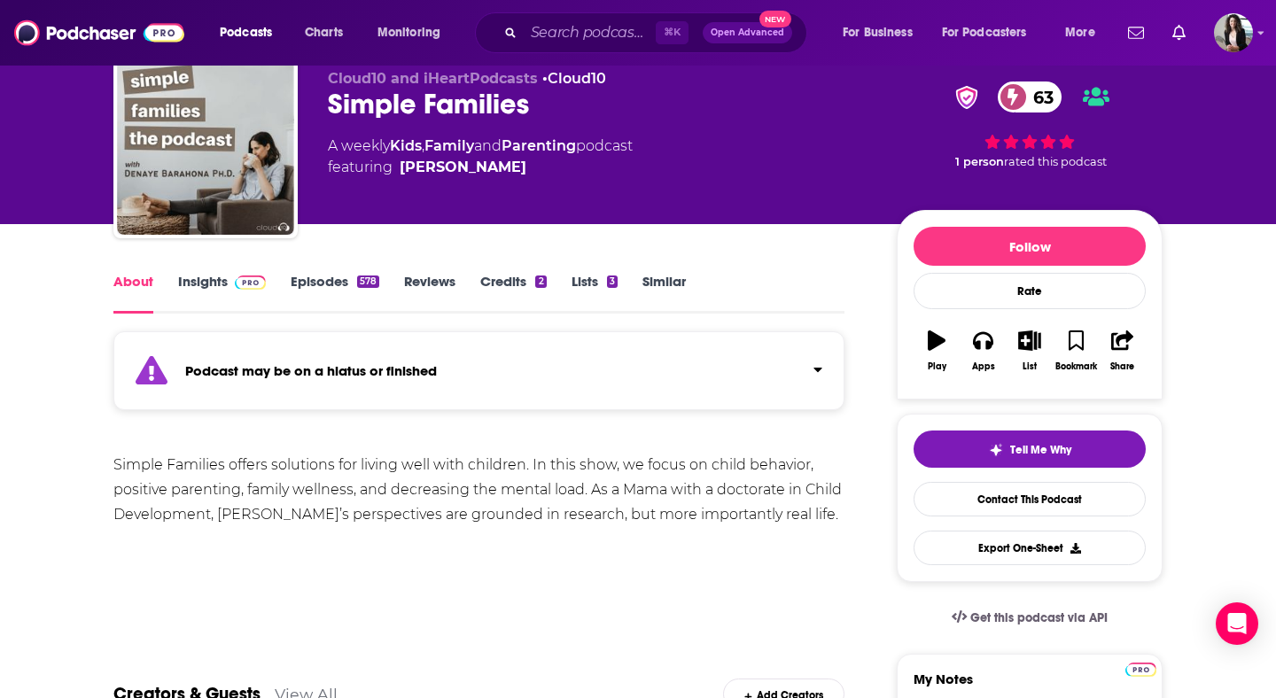
click at [314, 287] on link "Episodes 578" at bounding box center [335, 293] width 89 height 41
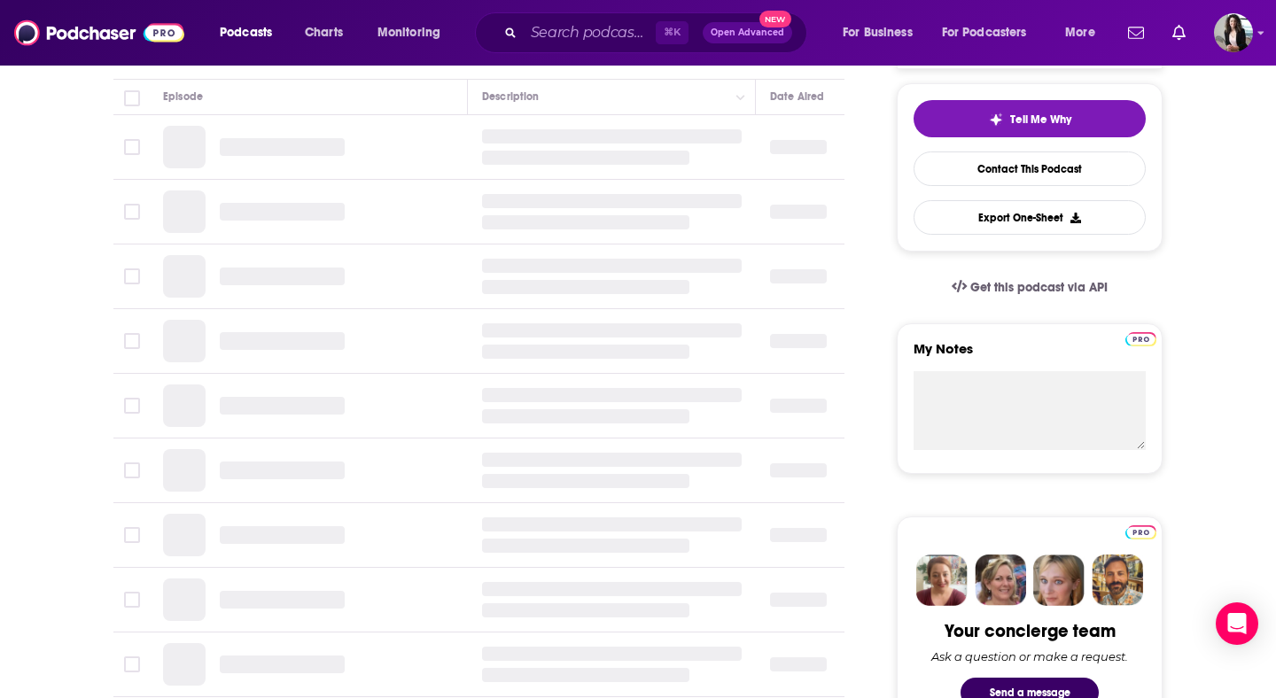
scroll to position [353, 0]
